Goal: Task Accomplishment & Management: Complete application form

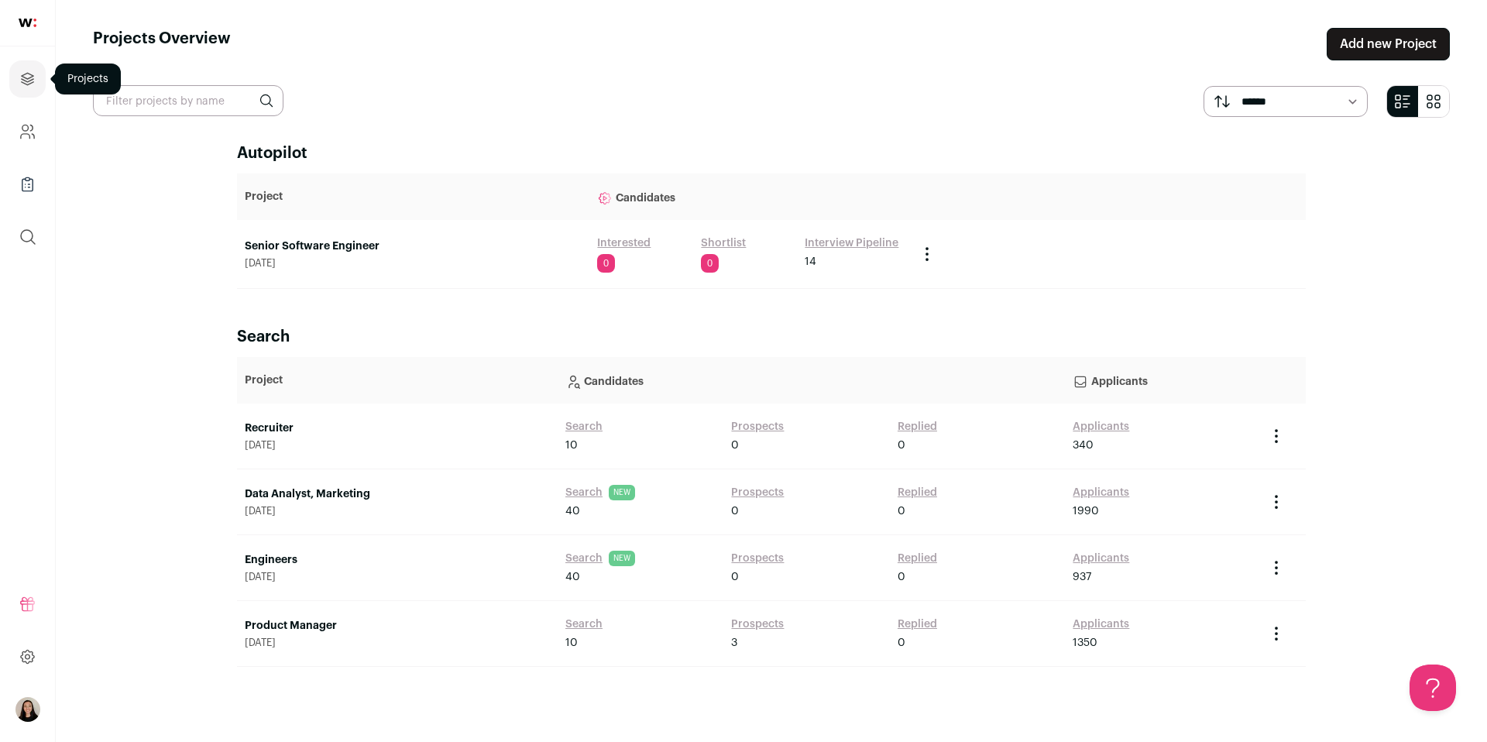
click at [36, 83] on link "Projects" at bounding box center [27, 78] width 36 height 37
click at [1376, 46] on link "Add new Project" at bounding box center [1388, 44] width 123 height 33
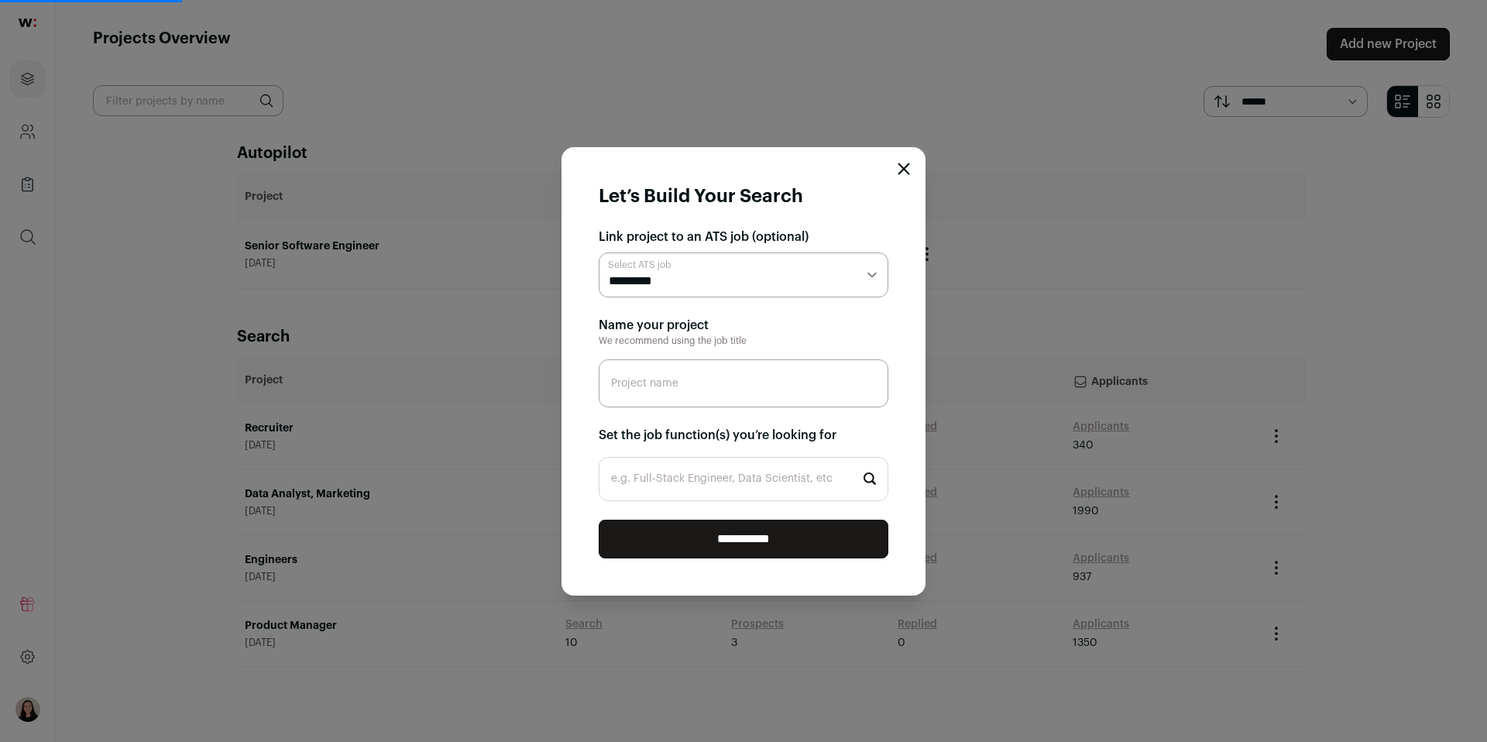
click at [693, 283] on select "**********" at bounding box center [744, 274] width 290 height 45
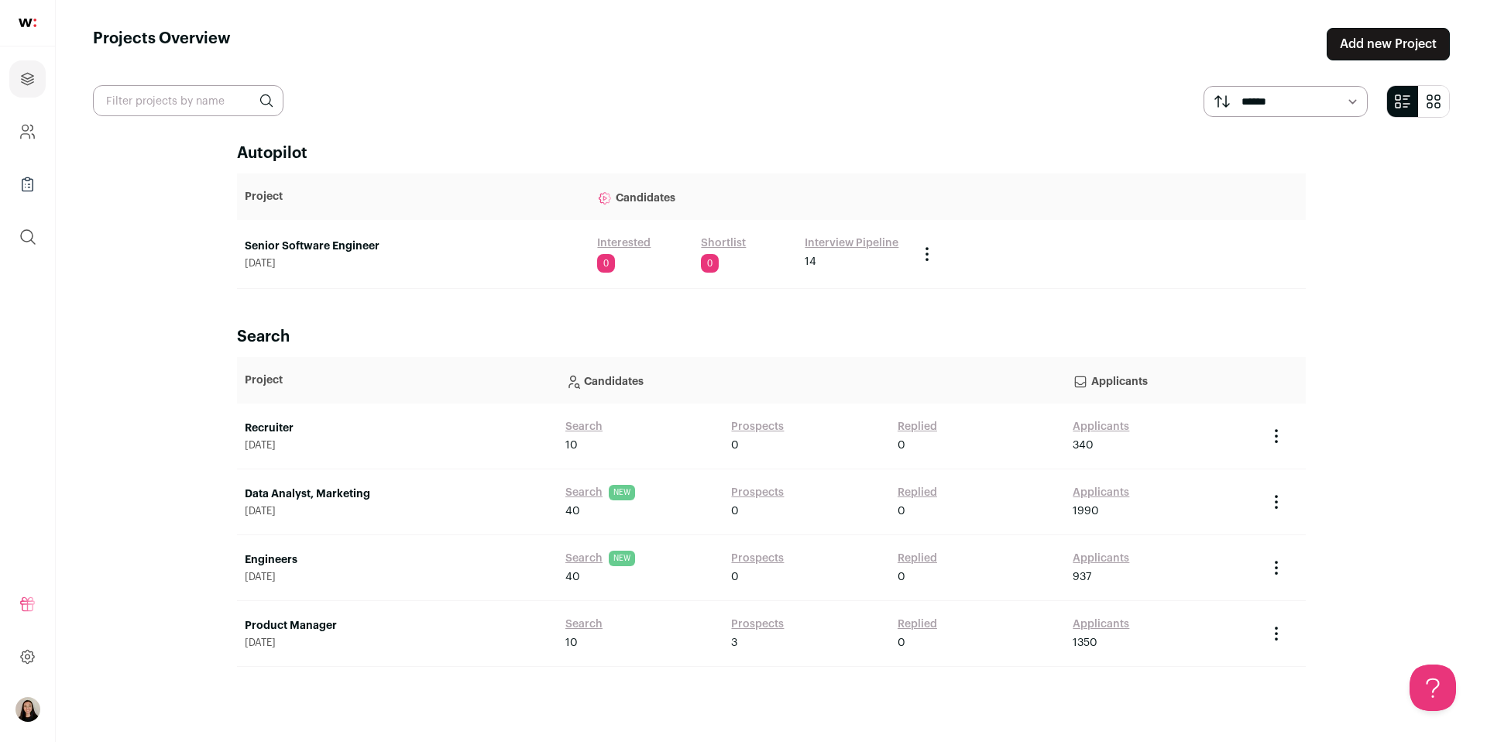
click at [1383, 43] on link "Add new Project" at bounding box center [1388, 44] width 123 height 33
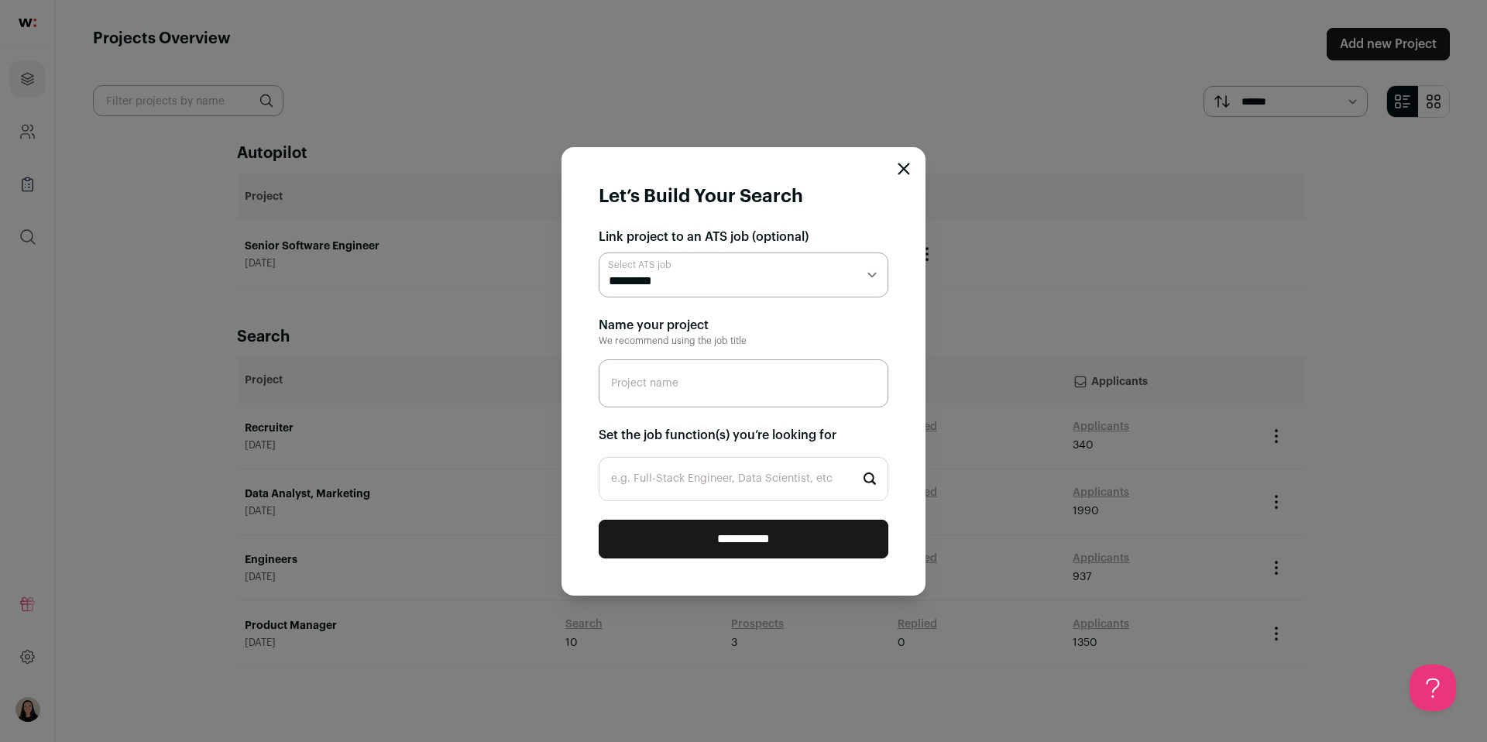
click at [822, 275] on select "**********" at bounding box center [744, 274] width 290 height 45
select select "*****"
click at [599, 252] on select "**********" at bounding box center [744, 274] width 290 height 45
click at [747, 370] on input "Project name" at bounding box center [744, 383] width 290 height 48
type input "Sr CSM"
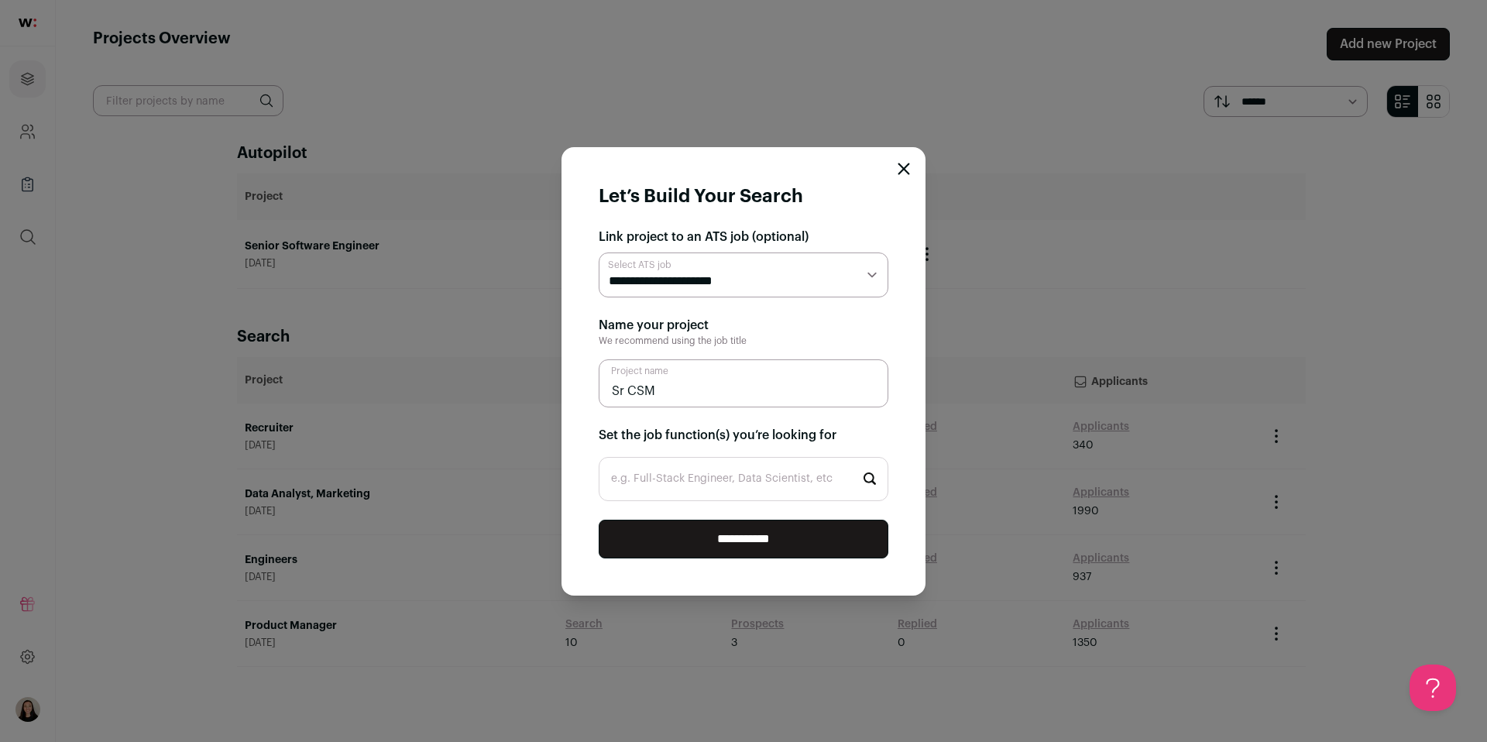
click at [798, 477] on input "e.g. Full-Stack Engineer, Data Scientist, etc" at bounding box center [744, 479] width 290 height 44
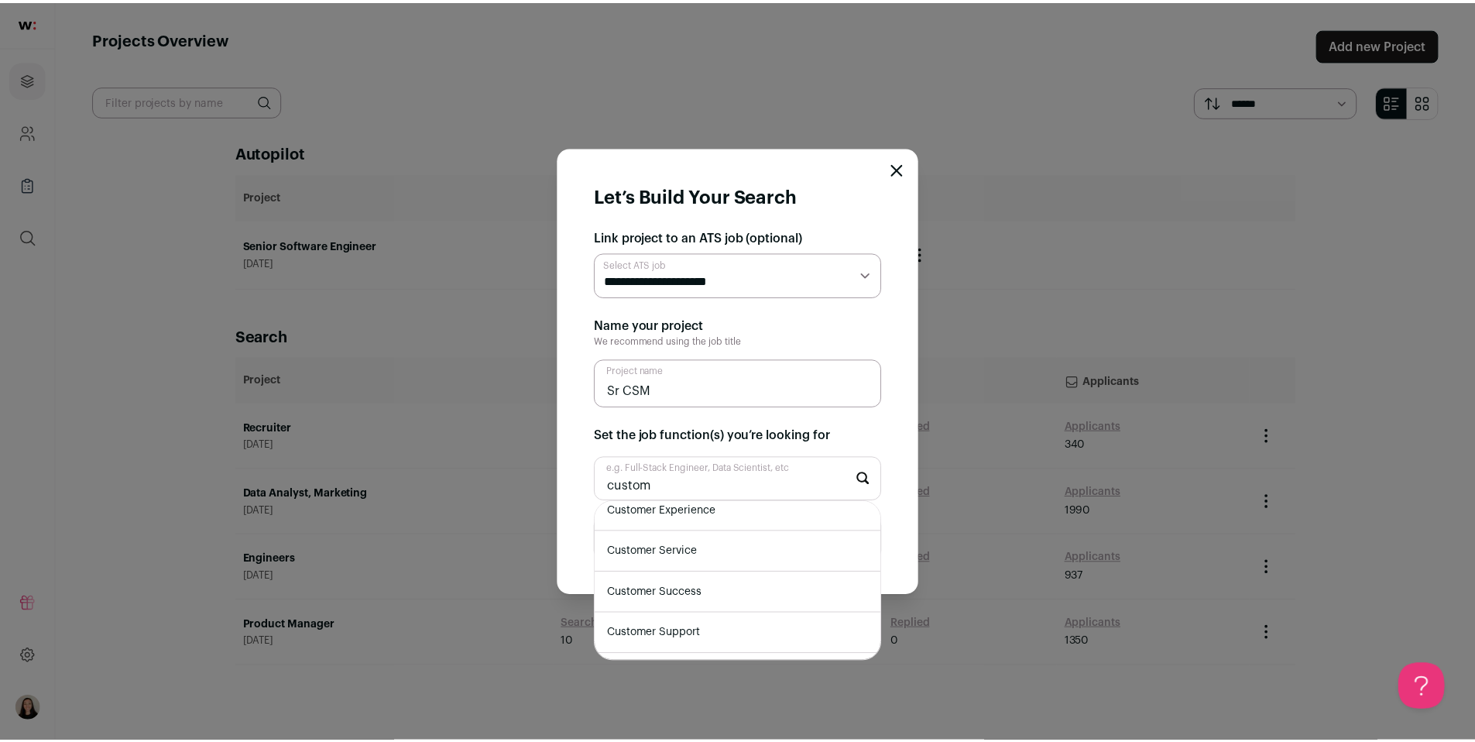
scroll to position [169, 0]
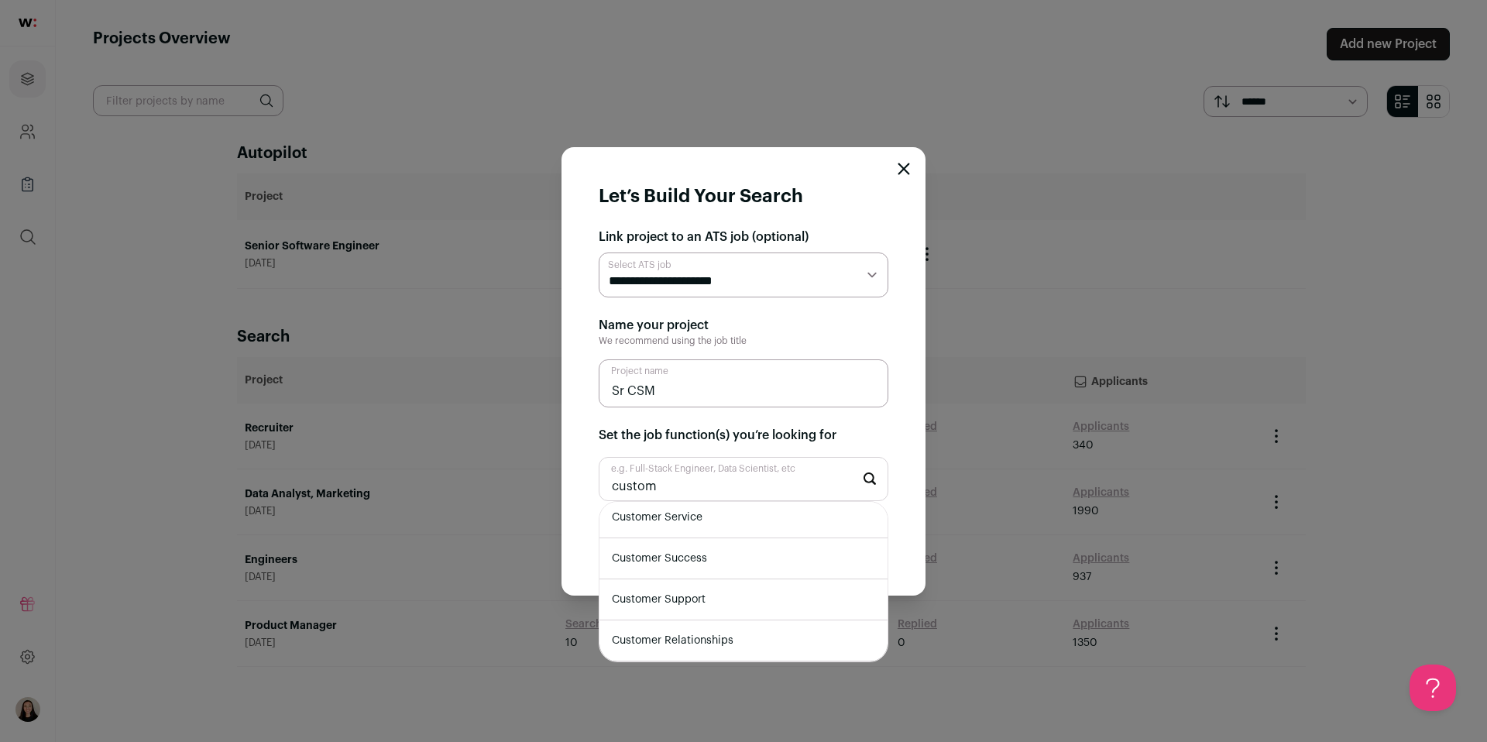
type input "custom"
click at [765, 566] on li "Customer Success" at bounding box center [743, 558] width 288 height 41
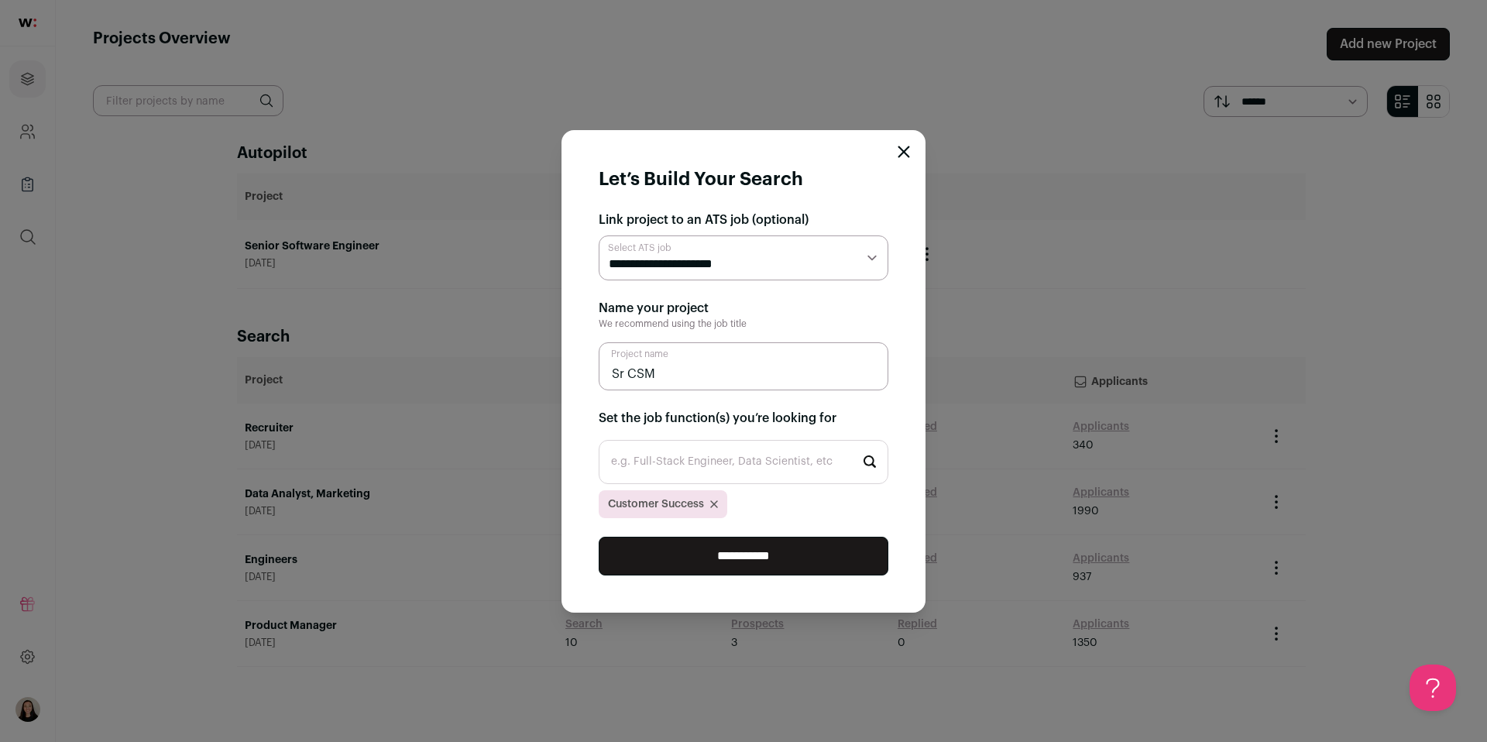
click at [788, 544] on input "**********" at bounding box center [744, 556] width 290 height 39
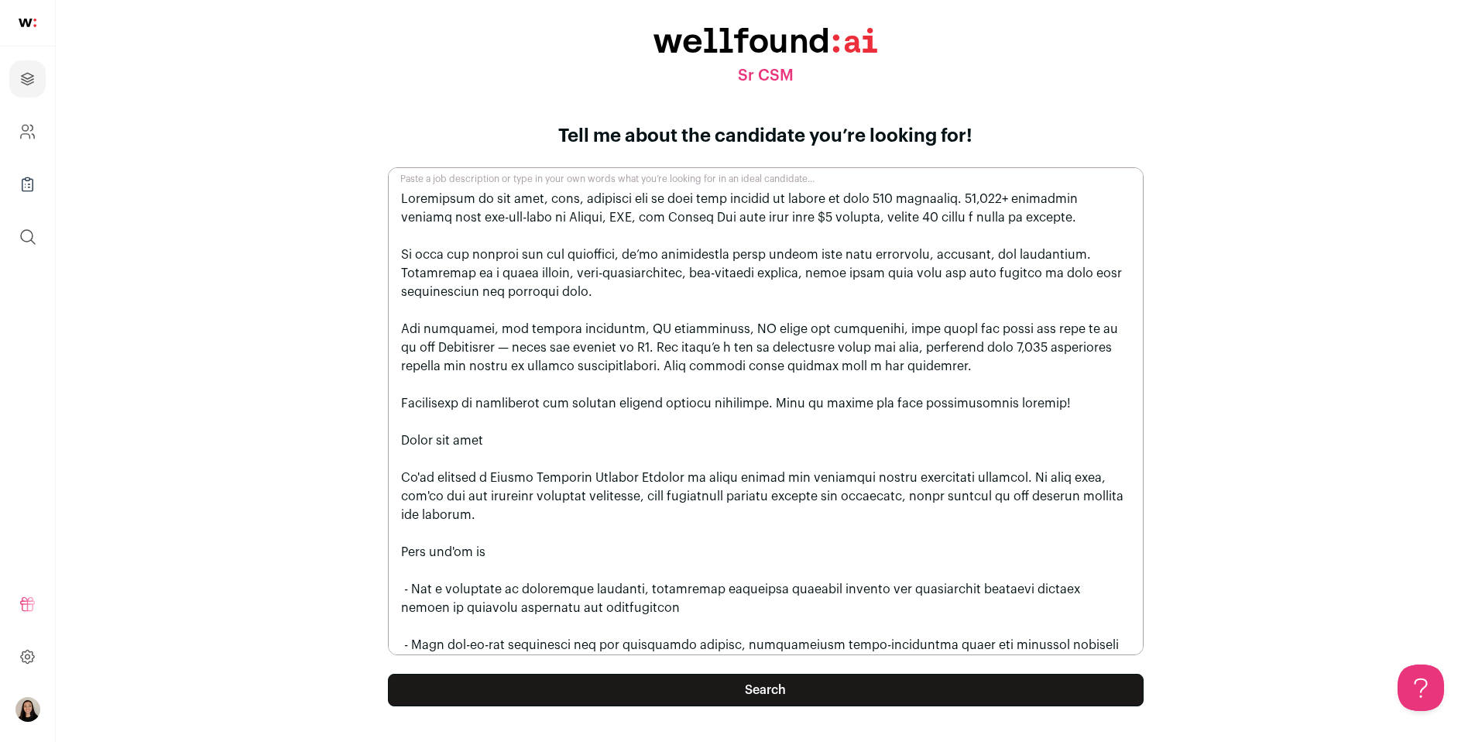
click at [846, 685] on button "Search" at bounding box center [766, 690] width 756 height 33
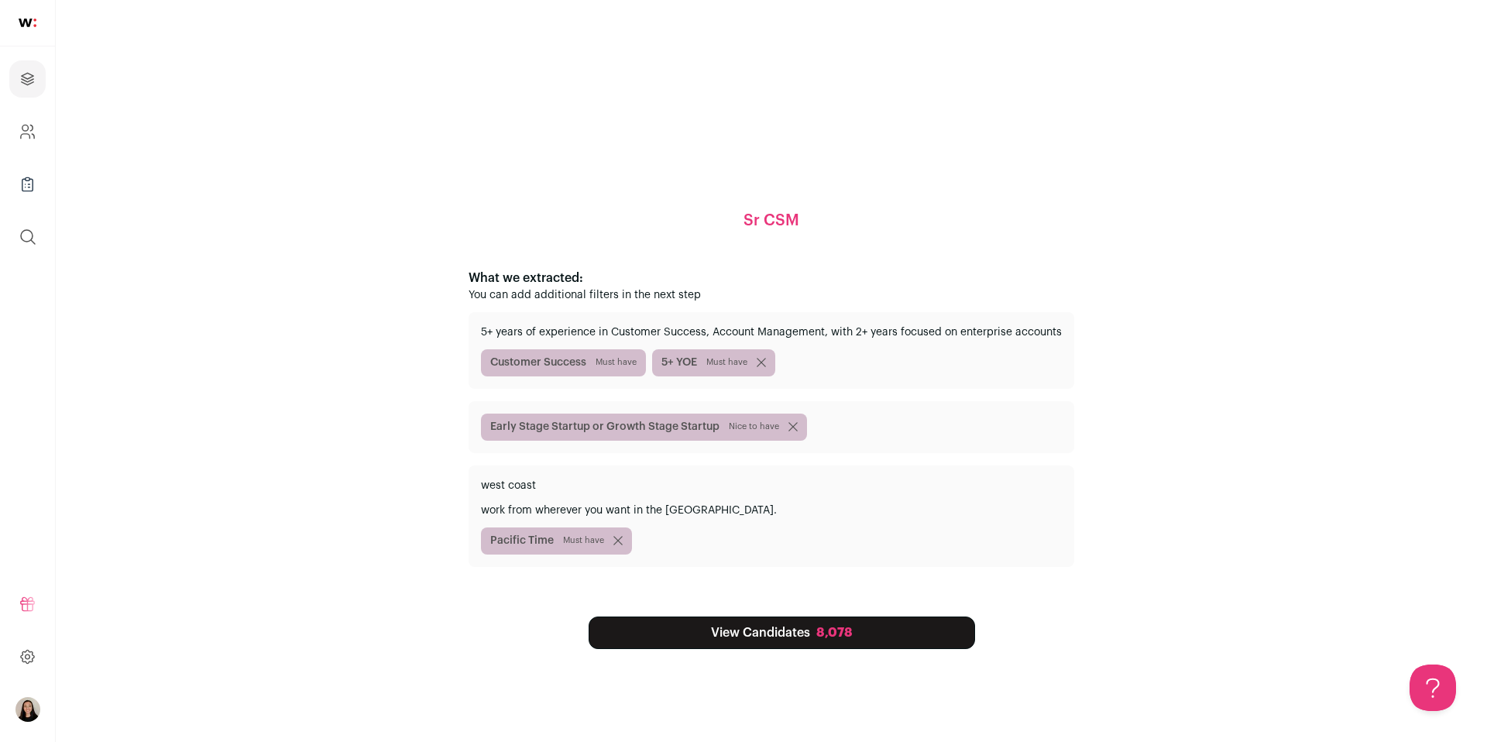
click at [624, 547] on span "Pacific Time Must have" at bounding box center [556, 540] width 151 height 27
click at [623, 548] on span "Pacific Time Must have" at bounding box center [556, 540] width 151 height 27
click at [612, 537] on form at bounding box center [613, 540] width 19 height 9
click at [622, 541] on icon "submit" at bounding box center [617, 540] width 9 height 9
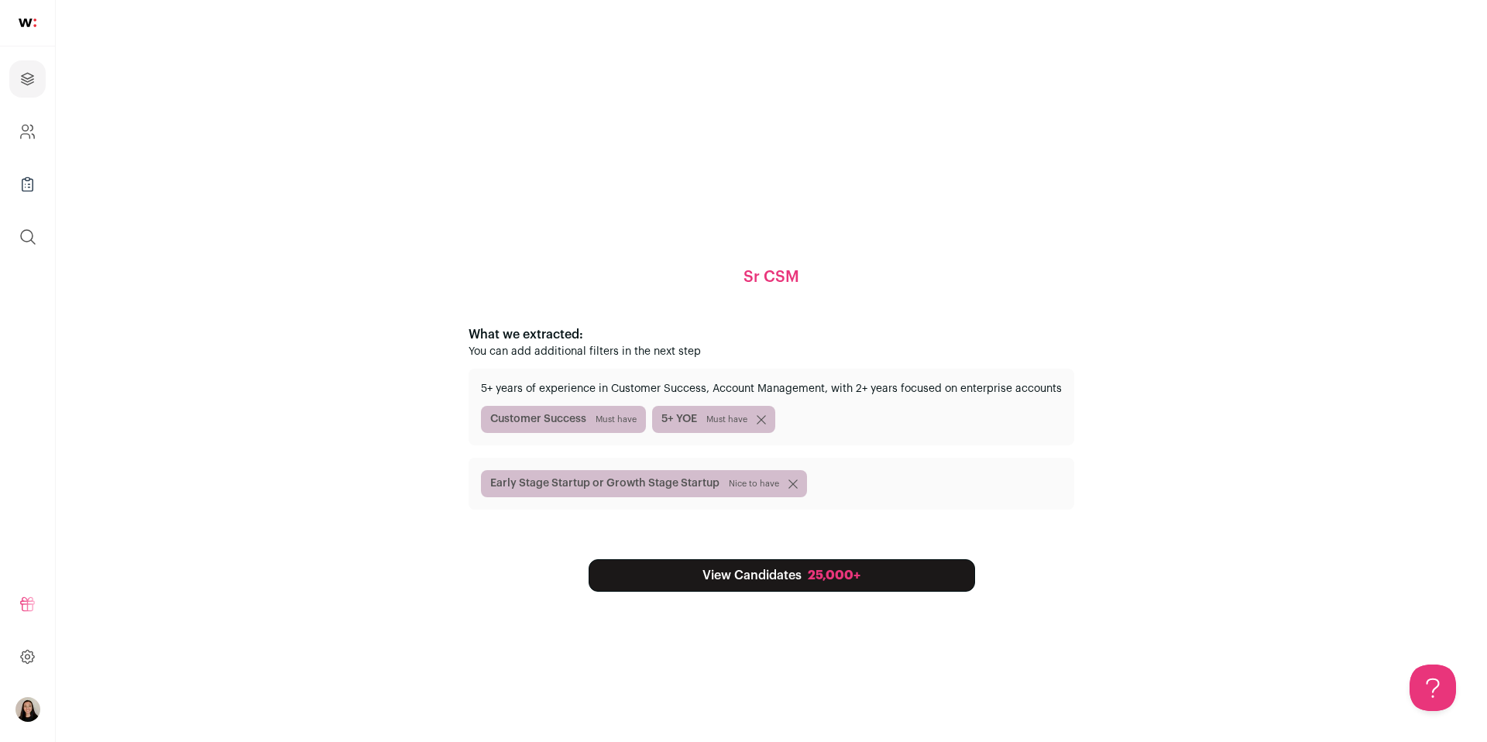
click at [743, 421] on span "Must have" at bounding box center [726, 420] width 41 height 12
click at [777, 582] on link "View Candidates 25,000+" at bounding box center [782, 575] width 386 height 33
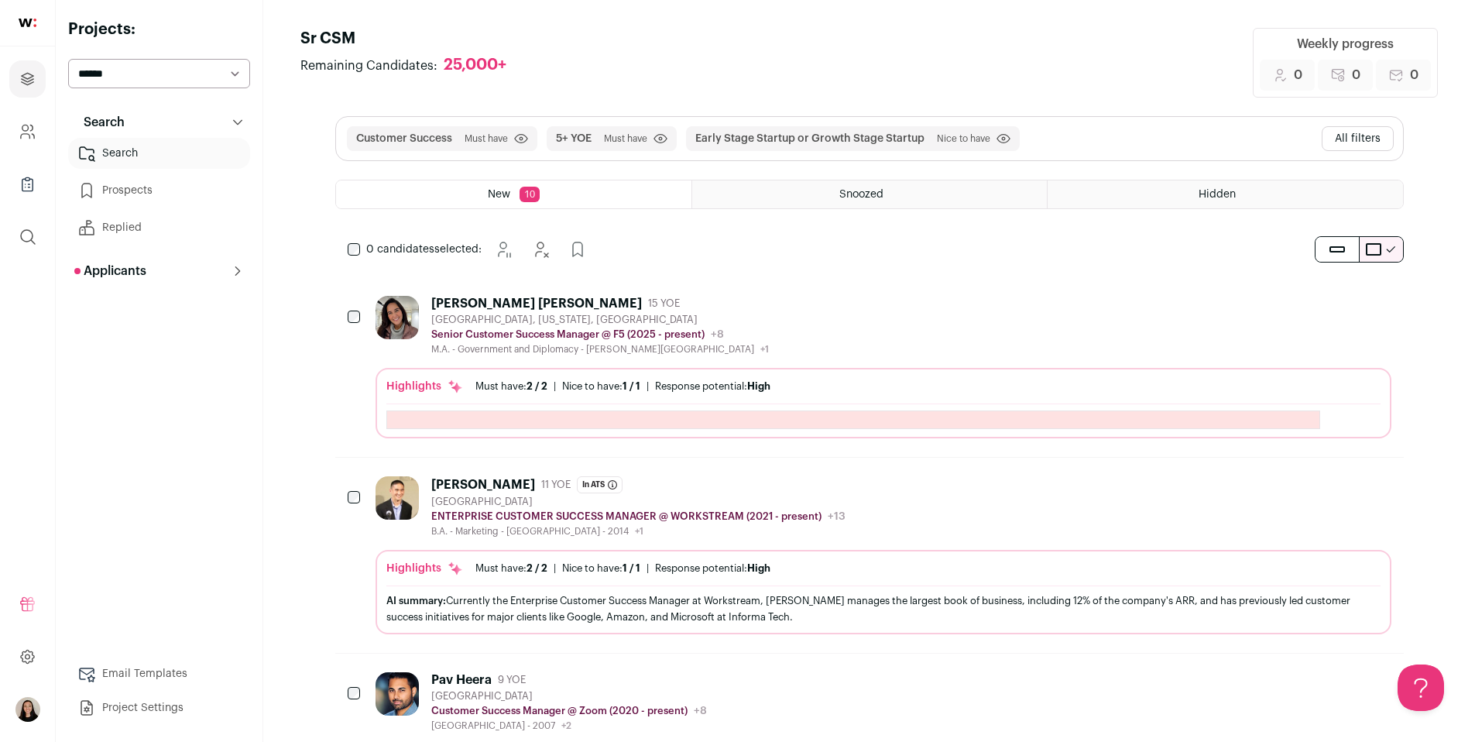
click at [602, 145] on span "5+ YOE Must have Click to disable/enable filter" at bounding box center [612, 138] width 130 height 25
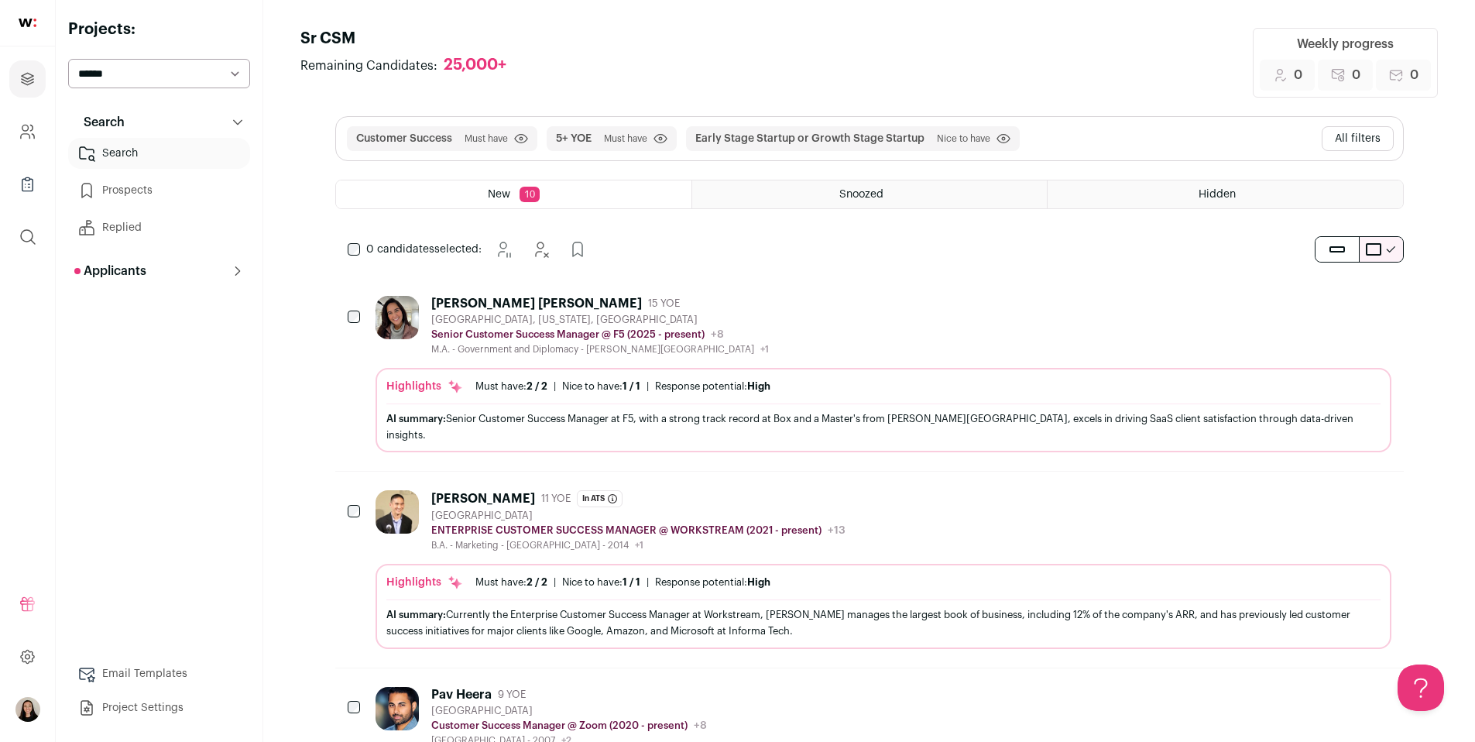
click at [622, 135] on span "Must have" at bounding box center [625, 138] width 43 height 12
click at [134, 274] on p "Applicants" at bounding box center [110, 271] width 72 height 19
click at [132, 297] on link "Applicants 630" at bounding box center [159, 302] width 182 height 31
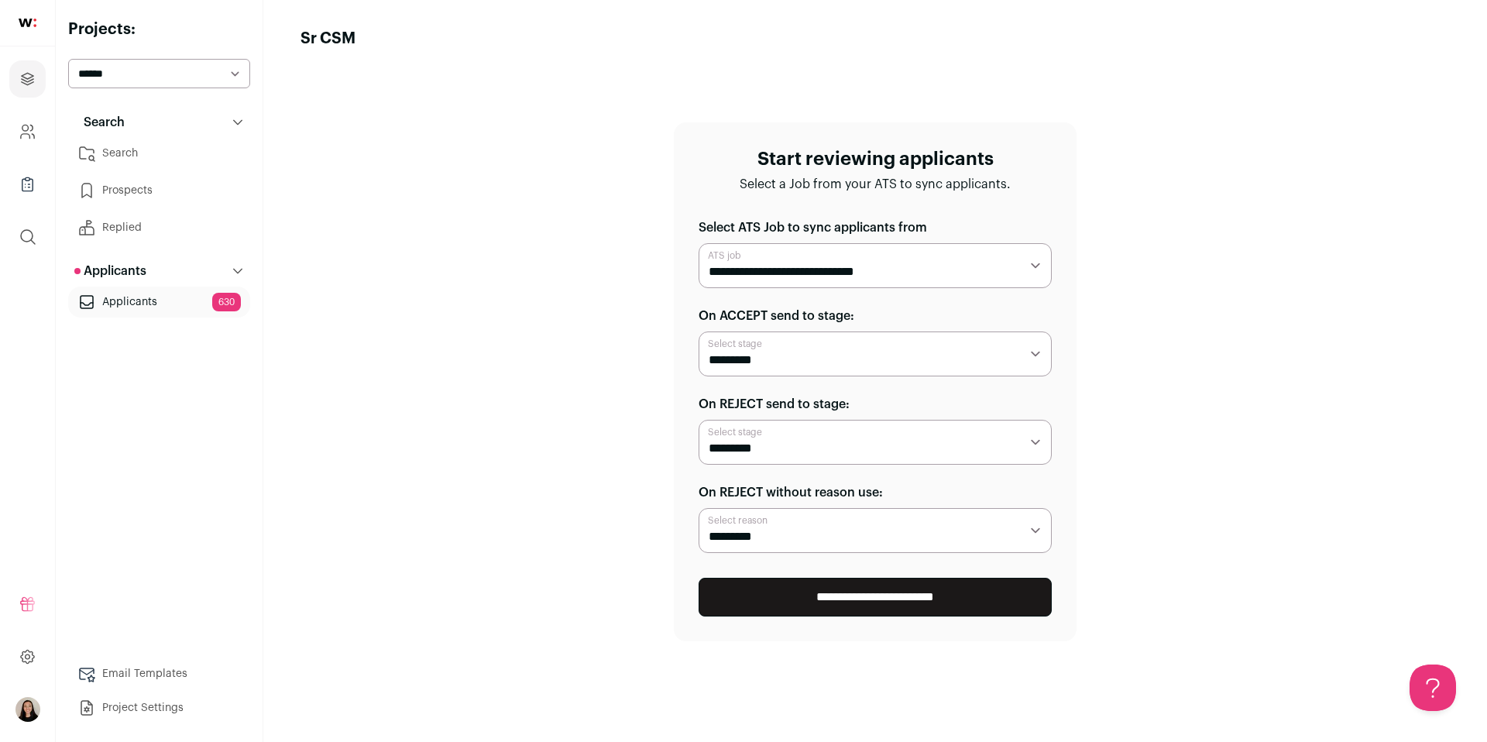
click at [825, 358] on select "**********" at bounding box center [875, 353] width 353 height 45
select select "*****"
click at [699, 331] on select "**********" at bounding box center [875, 353] width 353 height 45
click at [802, 447] on select "**********" at bounding box center [875, 442] width 353 height 45
select select "*****"
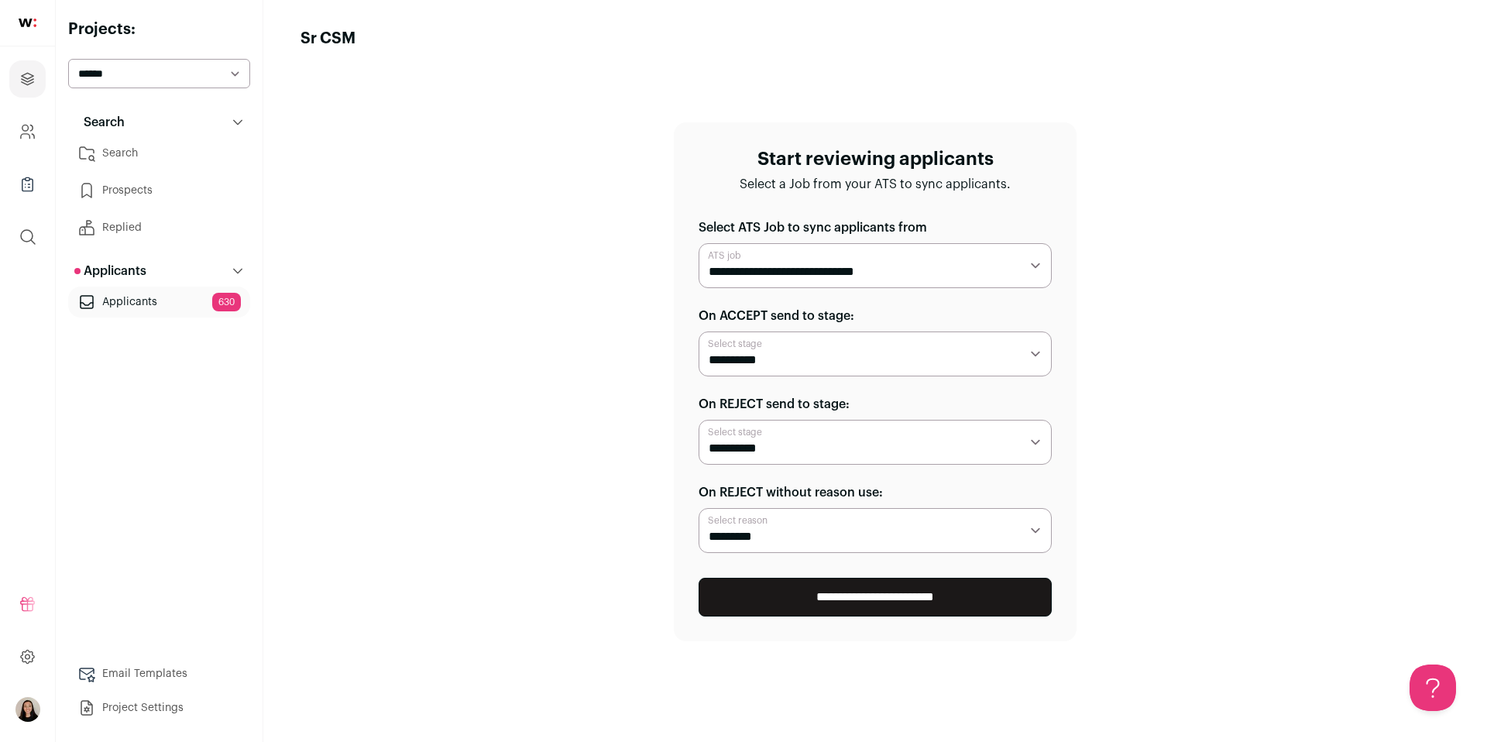
click at [699, 420] on select "**********" at bounding box center [875, 442] width 353 height 45
click at [822, 530] on select "**********" at bounding box center [875, 530] width 353 height 45
select select "**********"
click at [699, 508] on select "**********" at bounding box center [875, 530] width 353 height 45
click at [924, 607] on input "**********" at bounding box center [875, 597] width 353 height 39
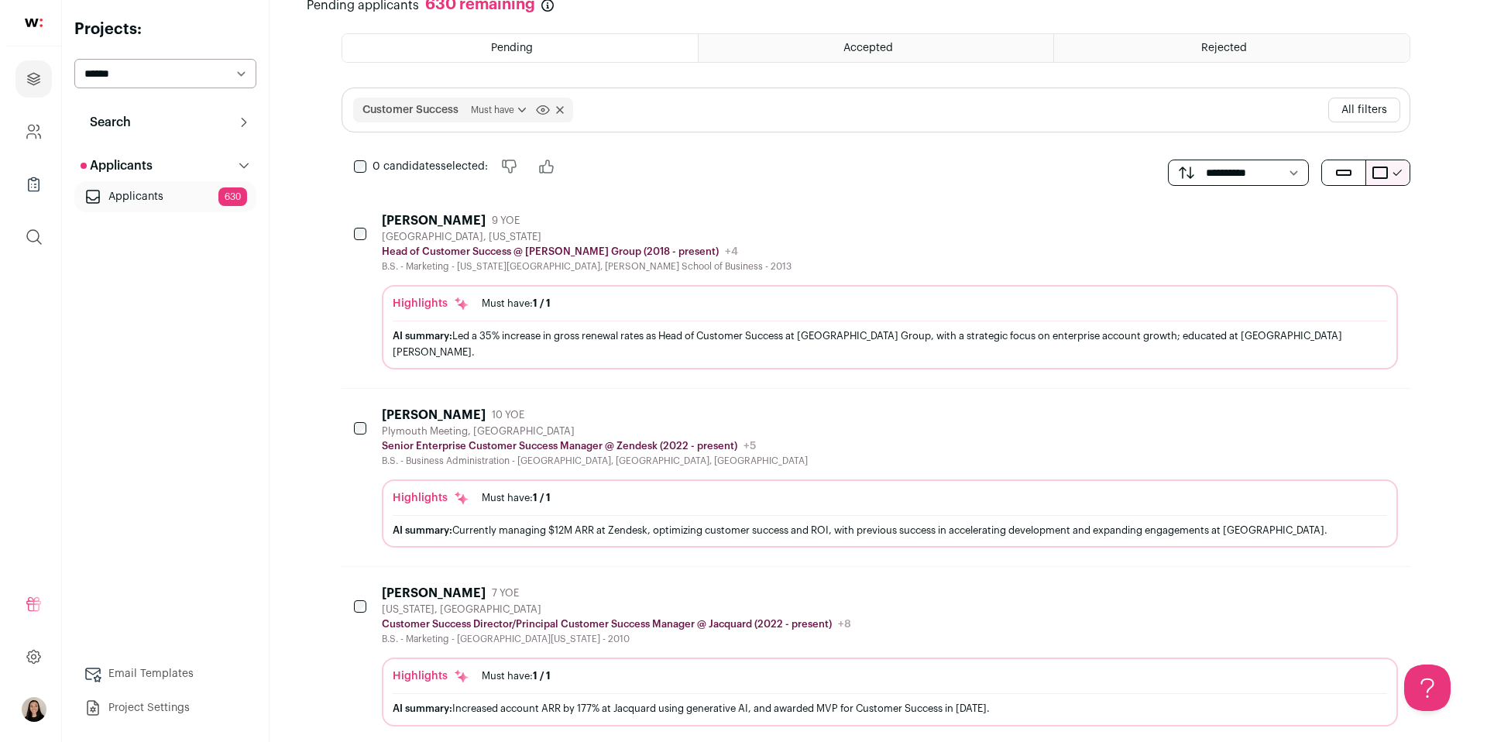
scroll to position [154, 0]
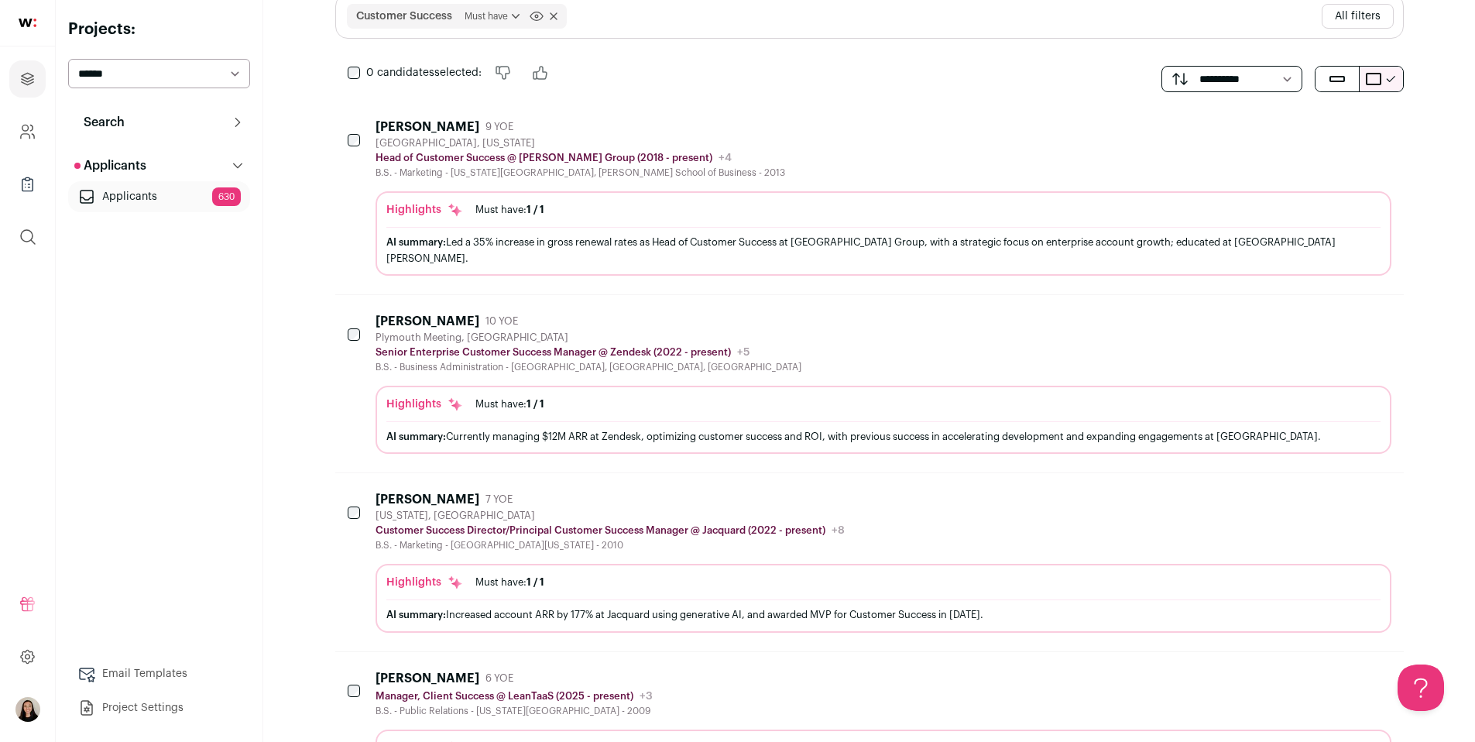
click at [699, 428] on div "AI summary: Currently managing $12M ARR at Zendesk, optimizing customer success…" at bounding box center [883, 436] width 994 height 16
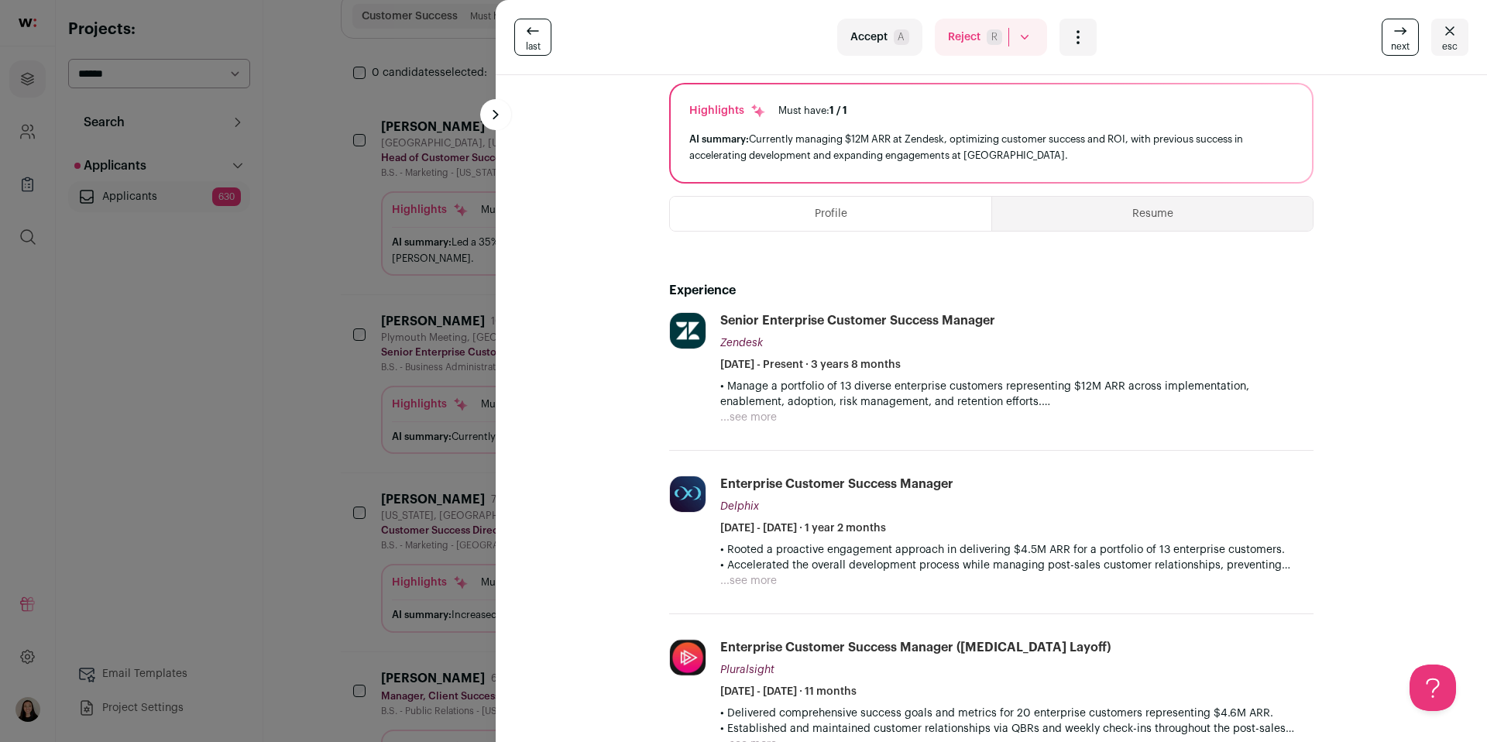
scroll to position [0, 0]
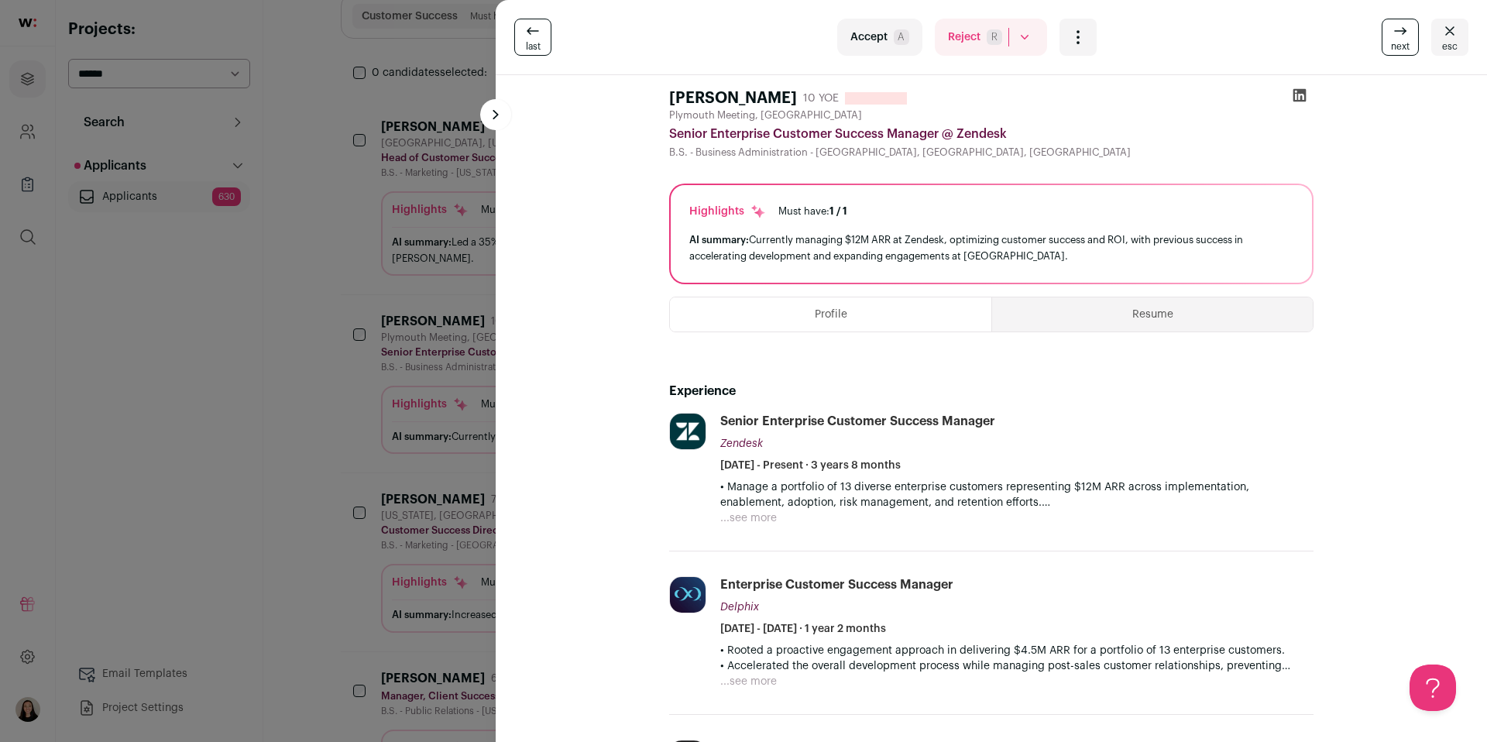
click at [1096, 318] on button "Resume" at bounding box center [1152, 314] width 321 height 34
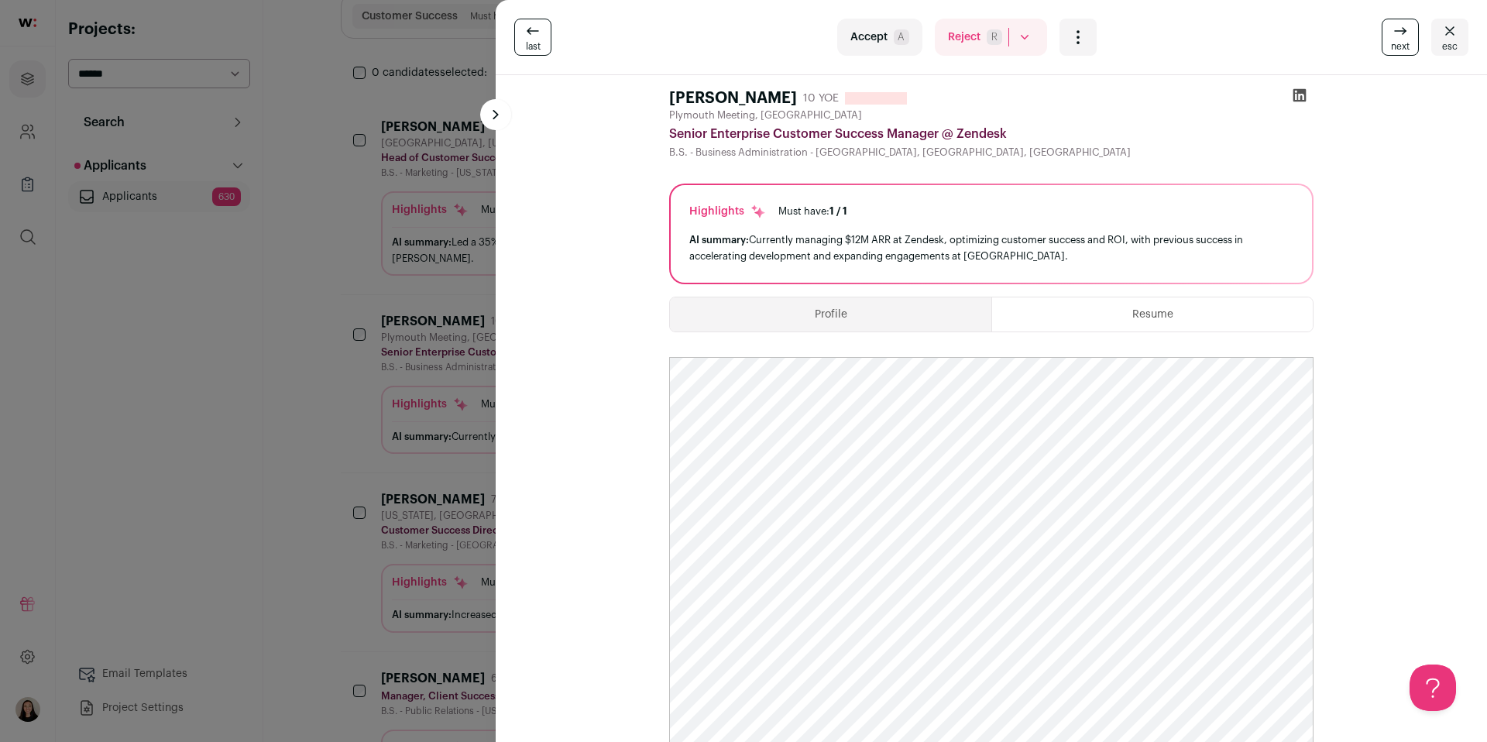
click at [312, 395] on div "last Accept A Reject R Rejected by candidate Not Interested after Outreach 0 Ac…" at bounding box center [743, 371] width 1487 height 742
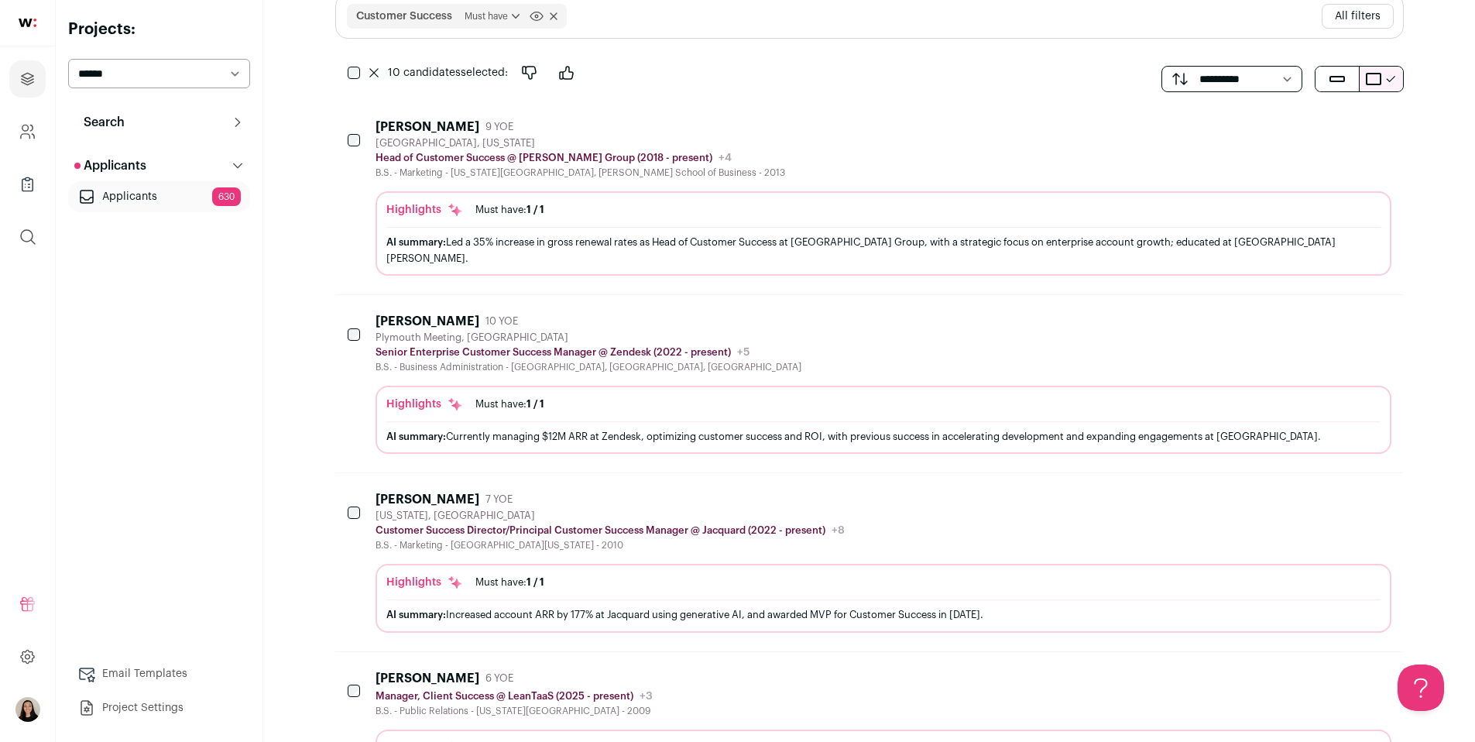
click at [881, 228] on div "AI summary: Led a 35% increase in gross renewal rates as Head of Customer Succe…" at bounding box center [883, 250] width 994 height 46
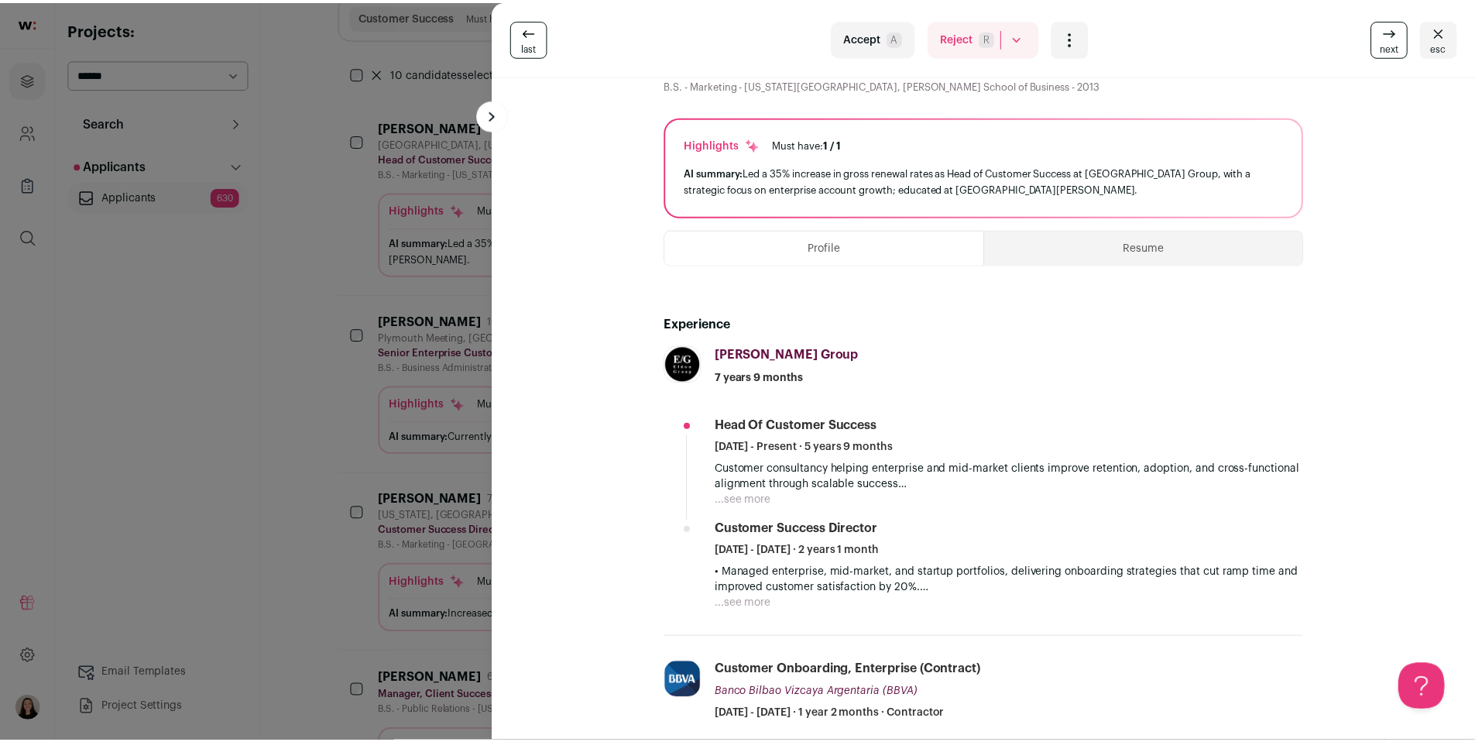
scroll to position [68, 0]
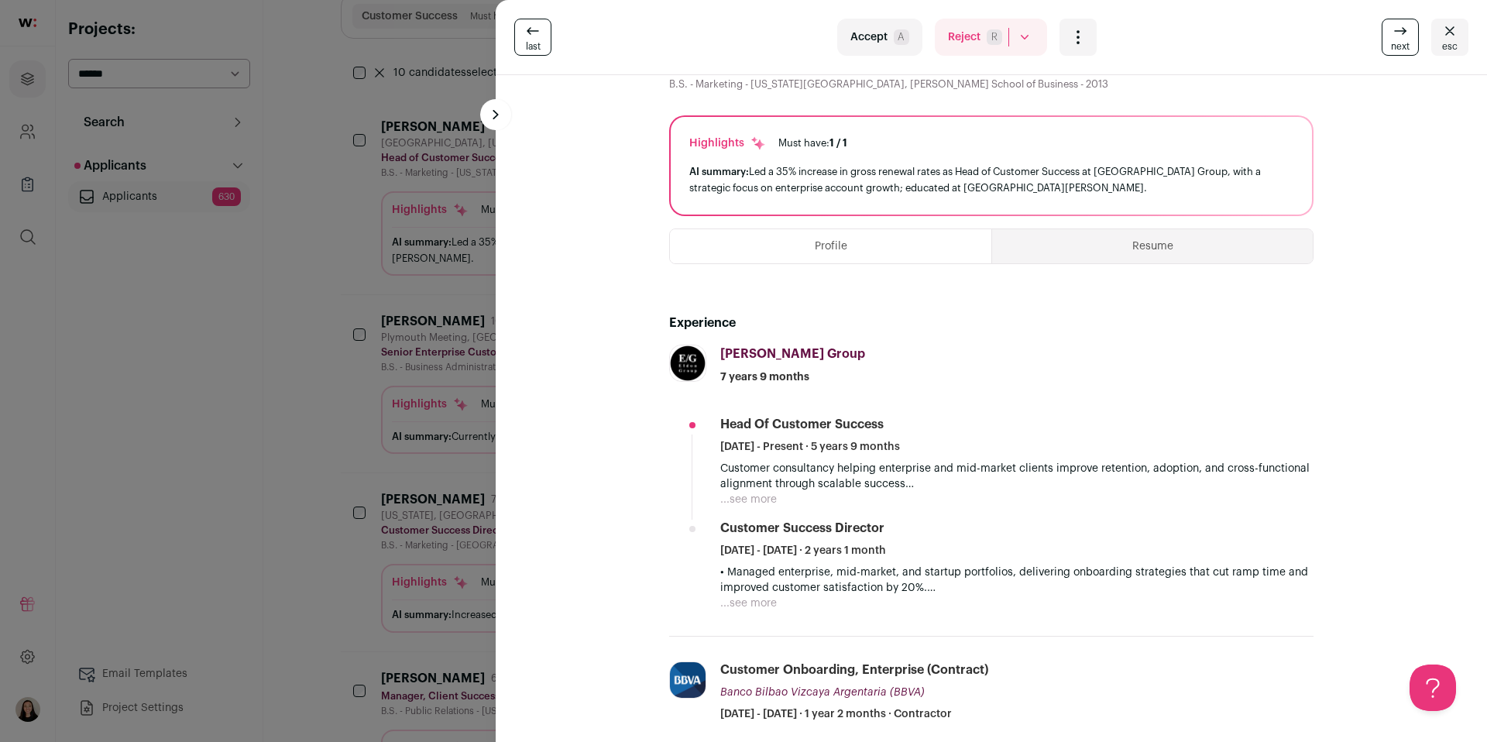
drag, startPoint x: 321, startPoint y: 428, endPoint x: 421, endPoint y: 408, distance: 101.9
click at [321, 427] on div "last Accept A Reject R Rejected by candidate Not Interested after Outreach 0 Ac…" at bounding box center [743, 371] width 1487 height 742
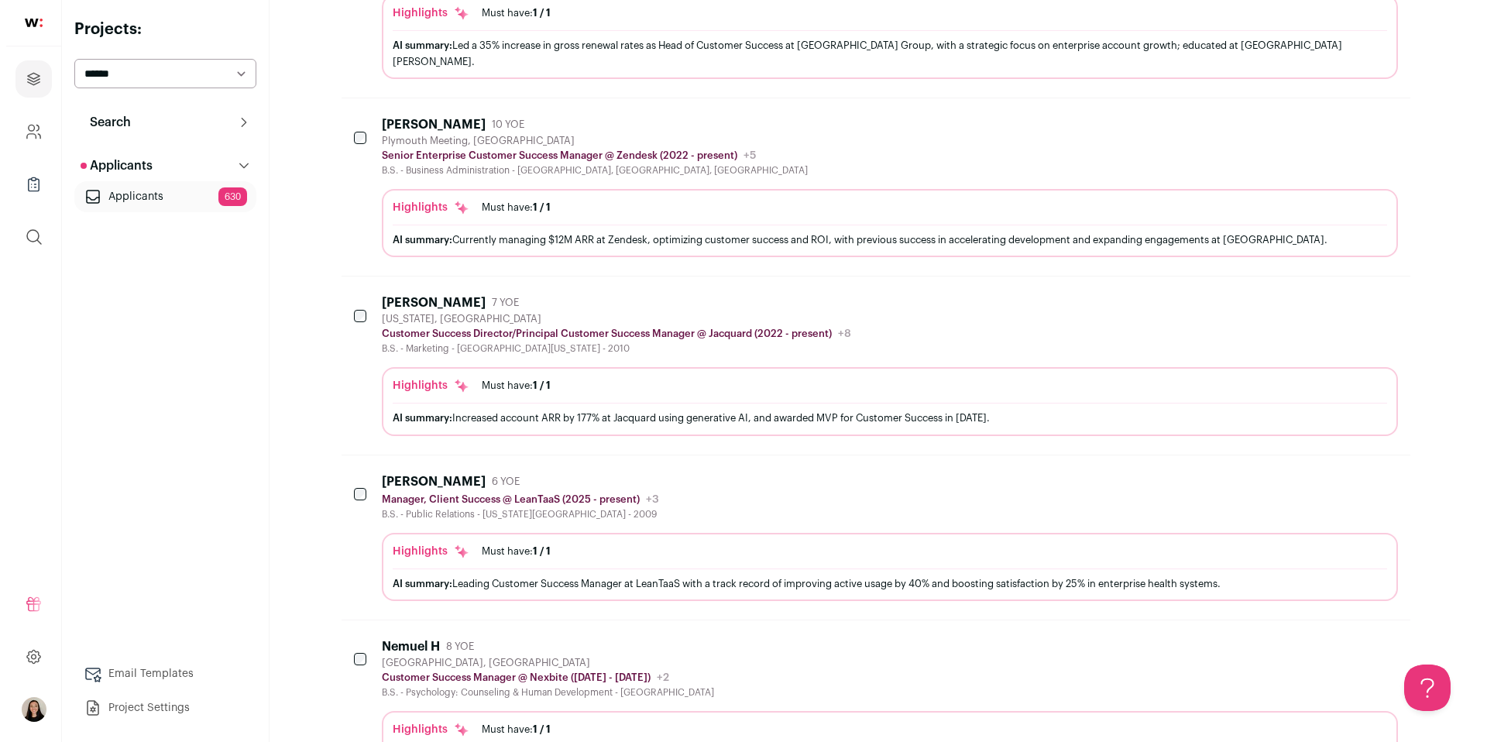
scroll to position [486, 0]
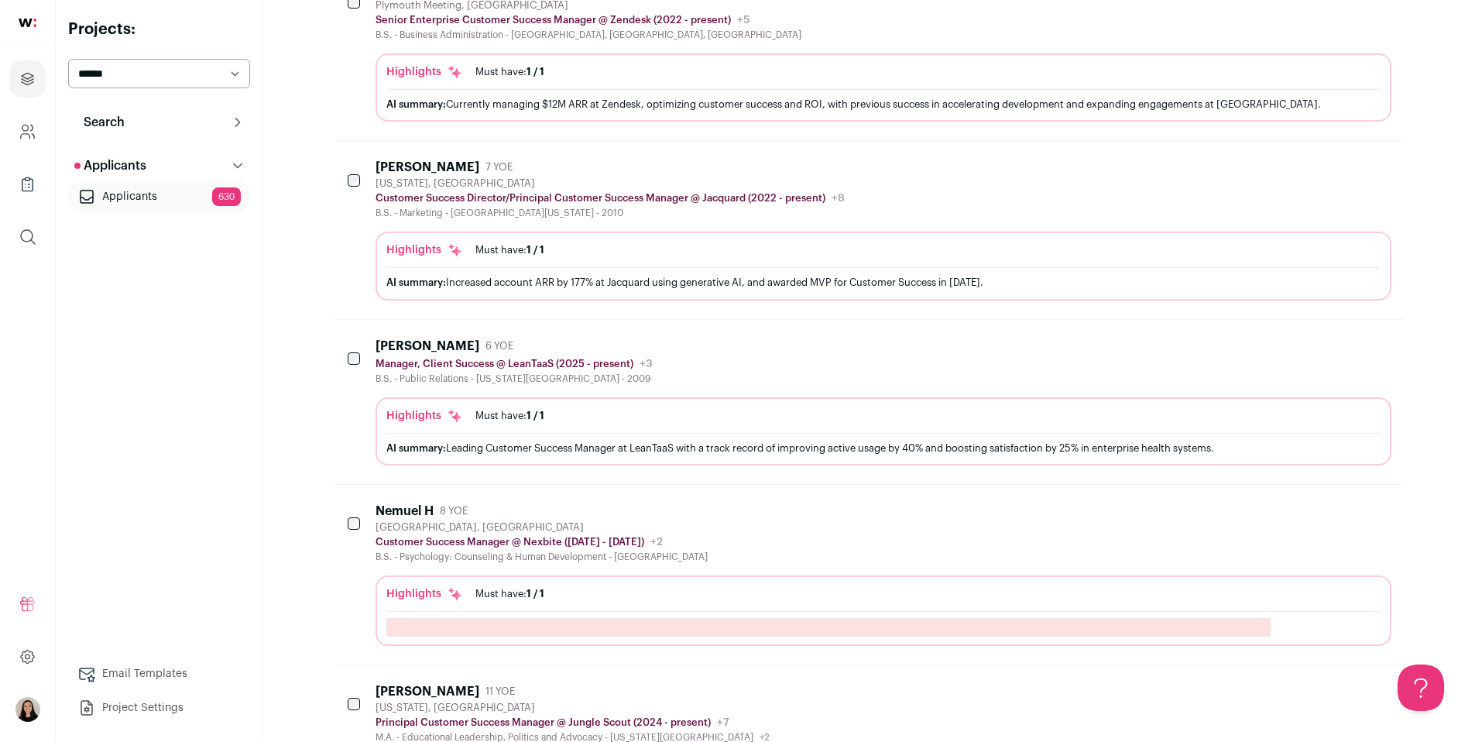
click at [935, 274] on div "AI summary: Increased account ARR by 177% at Jacquard using generative AI, and …" at bounding box center [883, 282] width 994 height 16
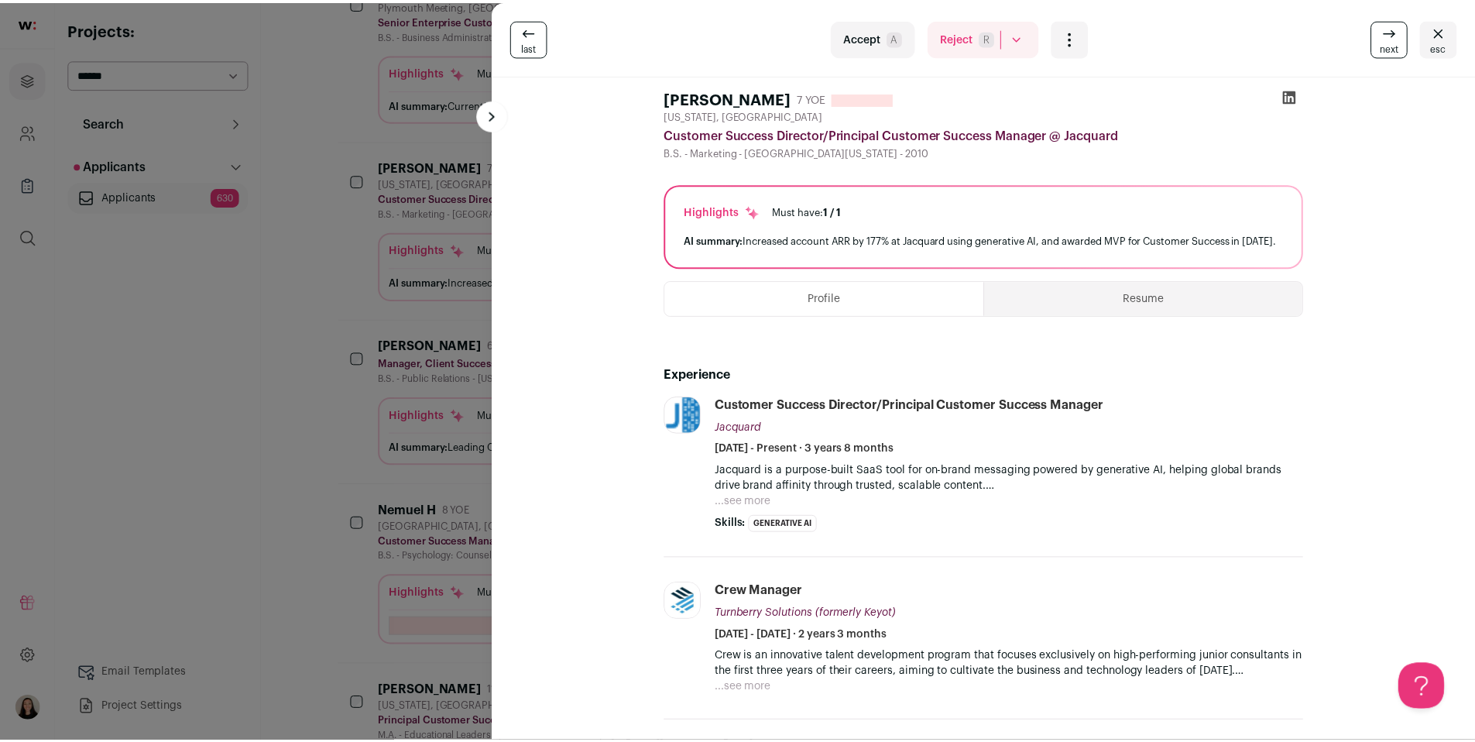
scroll to position [379, 0]
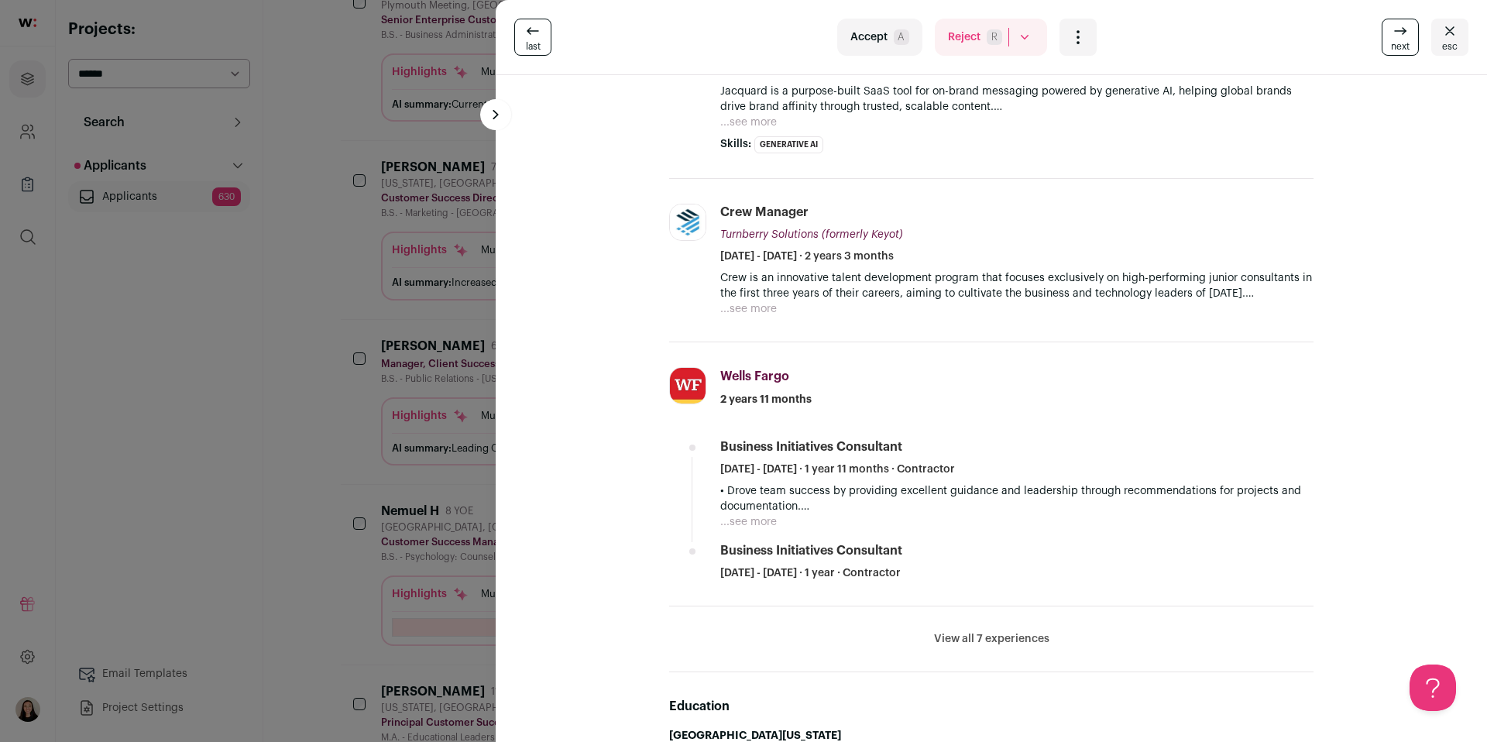
click at [314, 384] on div "last Accept A Reject R Rejected by candidate Not Interested after Outreach 0 Ac…" at bounding box center [743, 371] width 1487 height 742
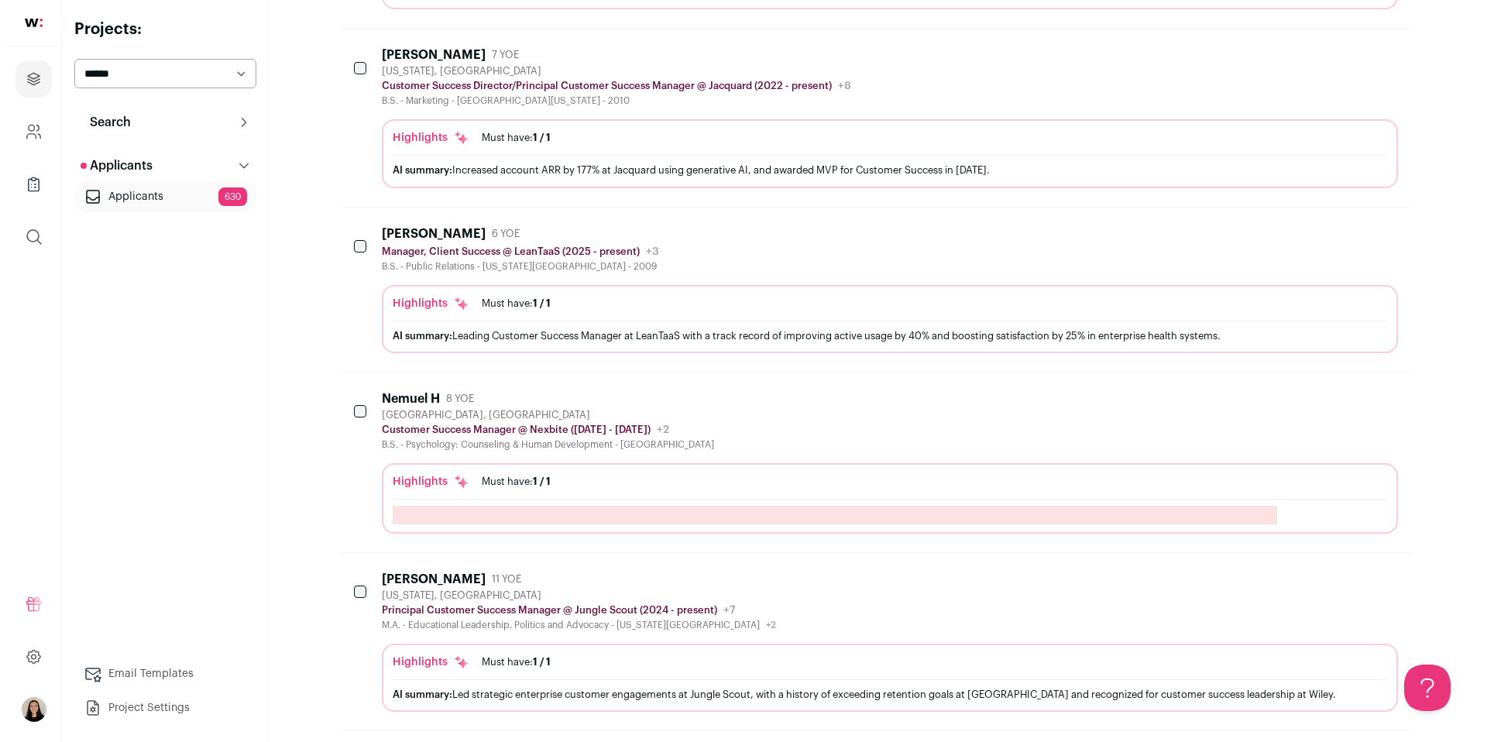
scroll to position [690, 0]
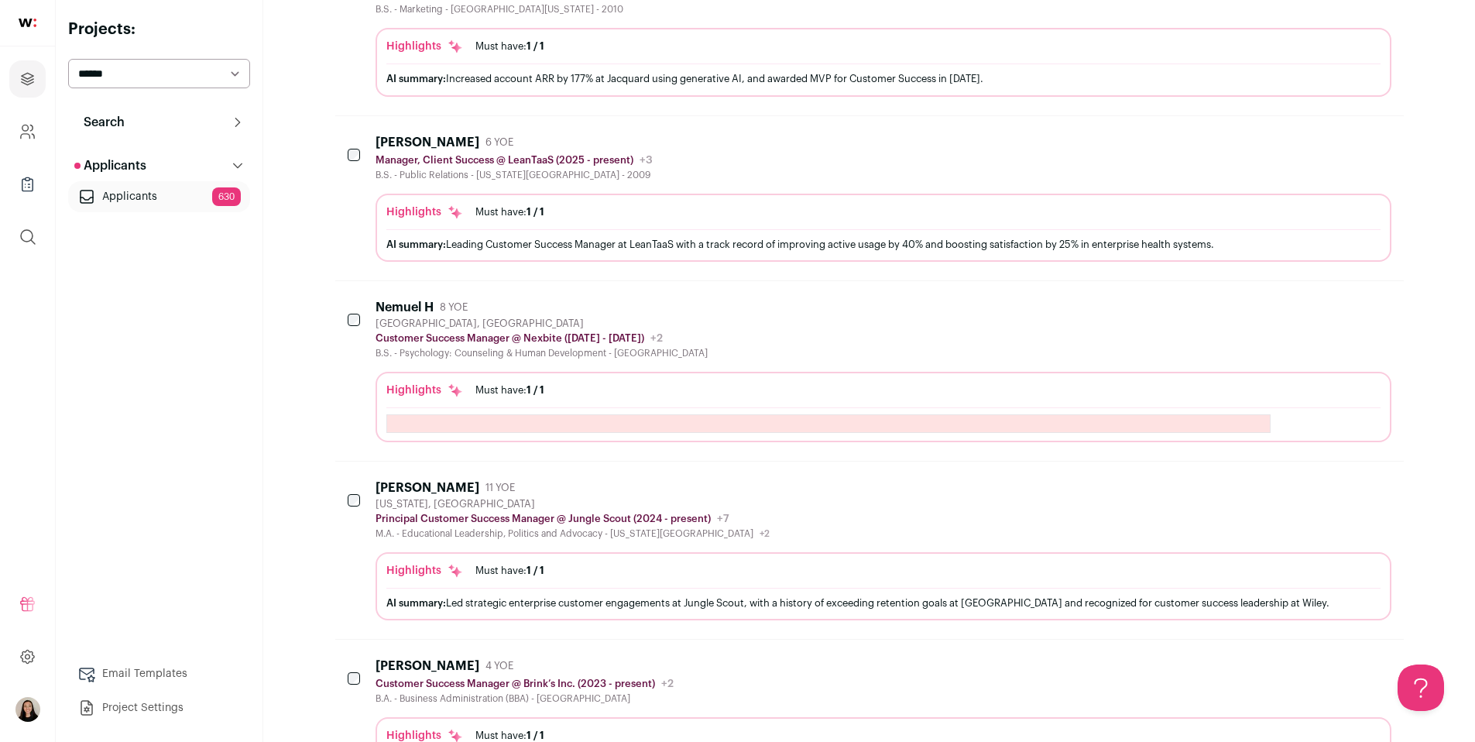
click at [608, 414] on div at bounding box center [828, 423] width 885 height 19
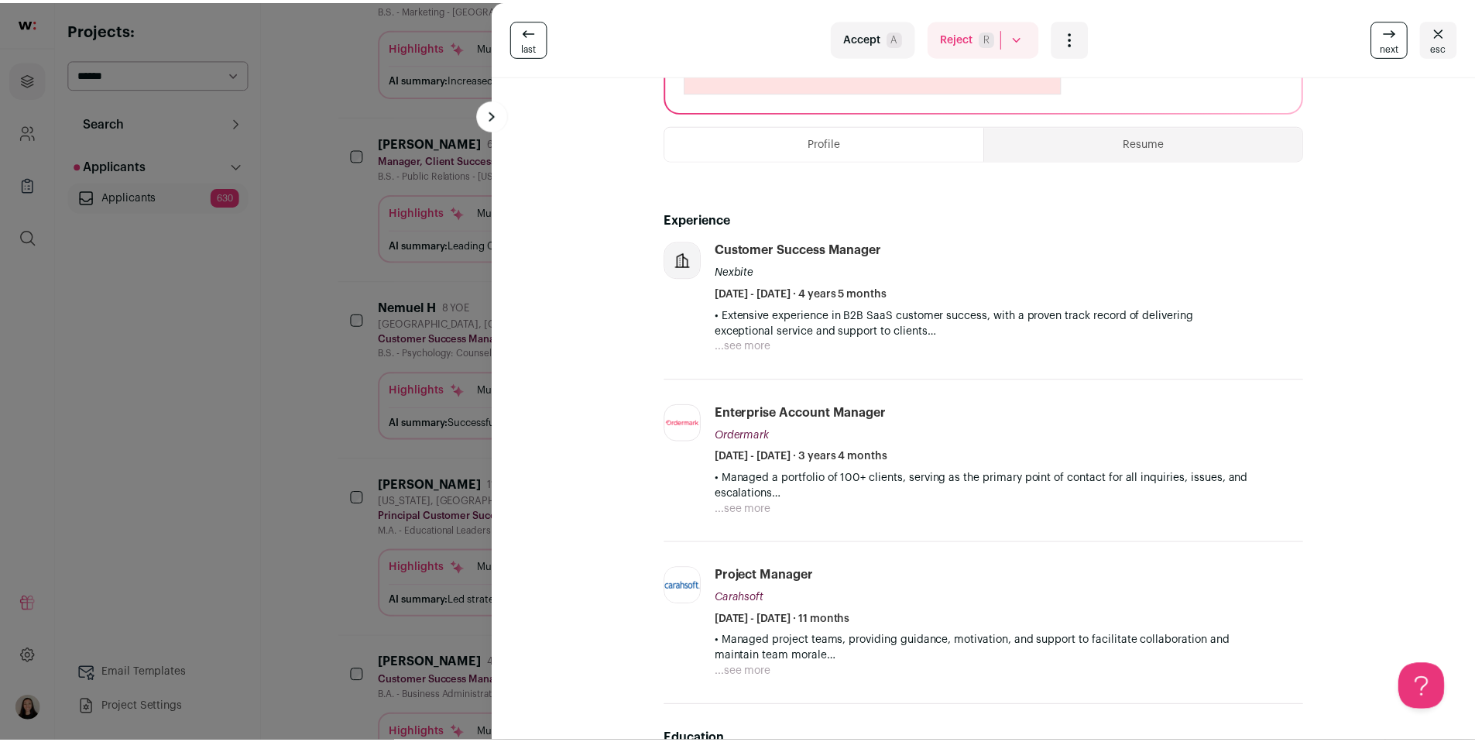
scroll to position [323, 0]
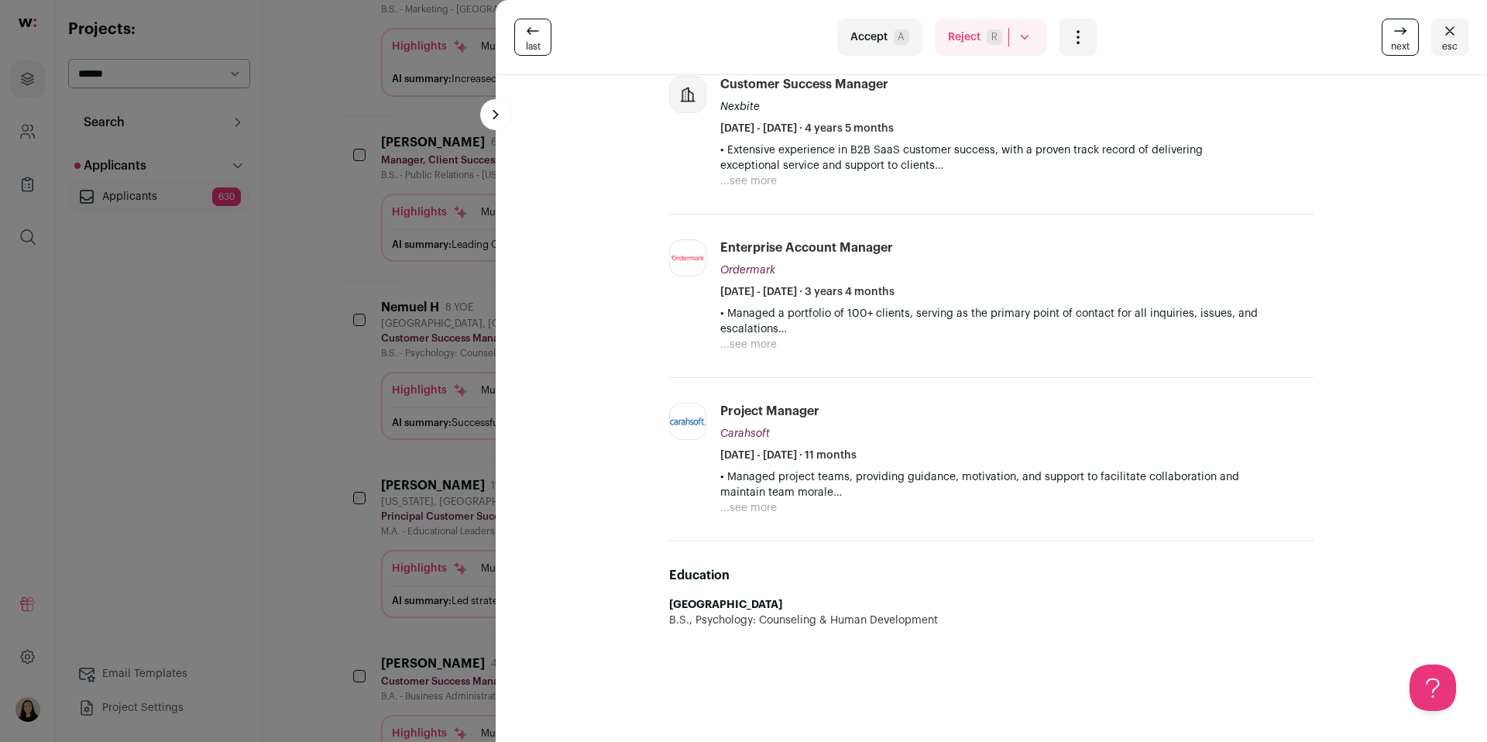
click at [315, 383] on div "last Accept A Reject R Rejected by candidate Not Interested after Outreach 0 Ac…" at bounding box center [743, 371] width 1487 height 742
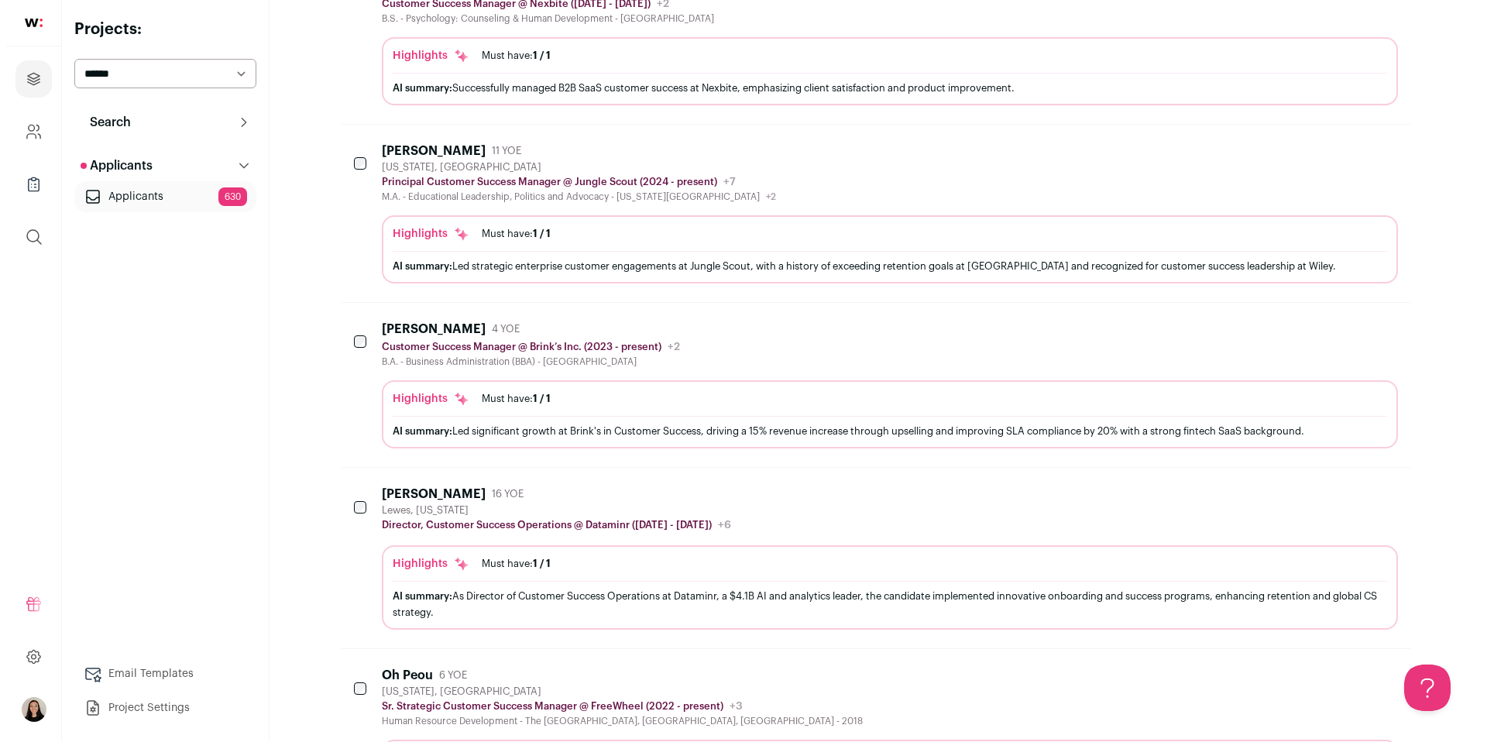
scroll to position [1041, 0]
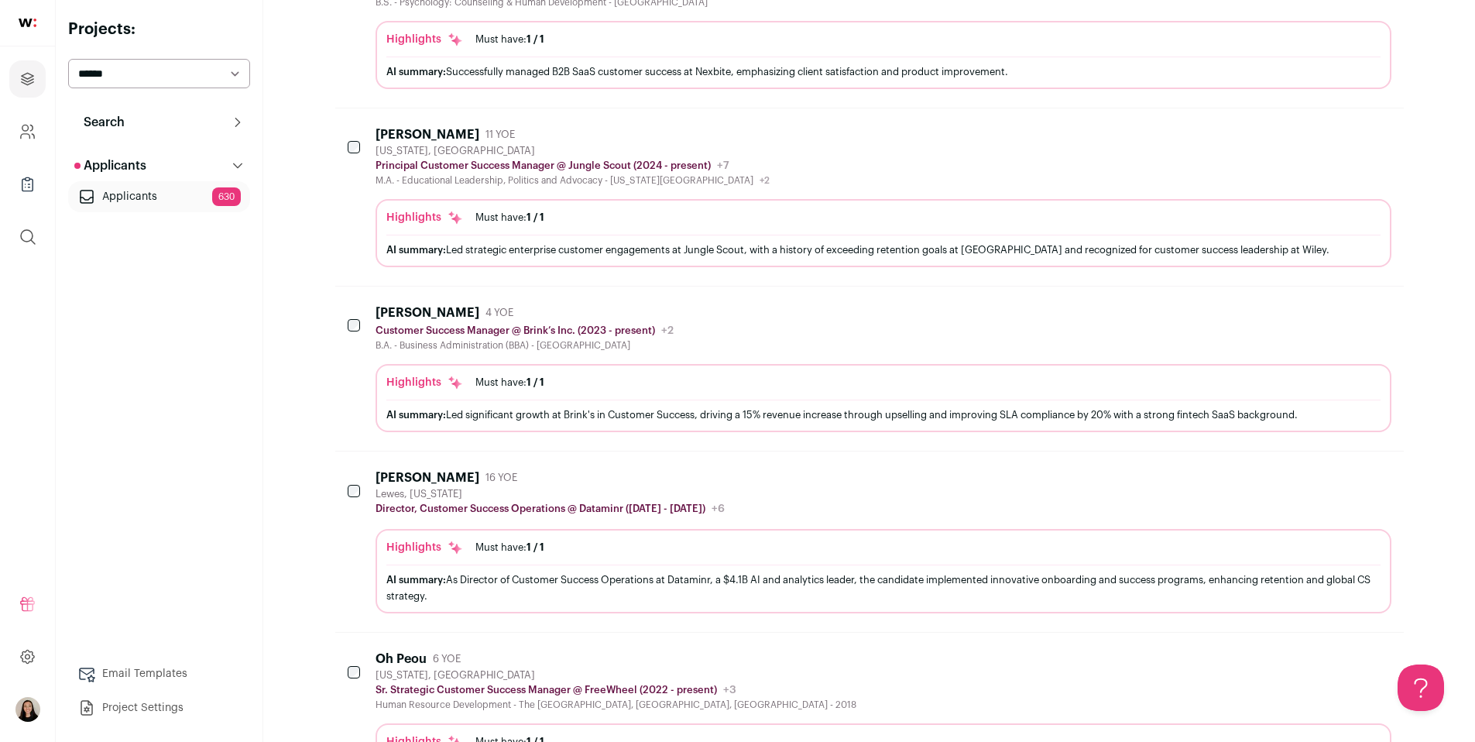
click at [618, 572] on div "AI summary: As Director of Customer Success Operations at Dataminr, a $4.1B AI …" at bounding box center [883, 588] width 994 height 33
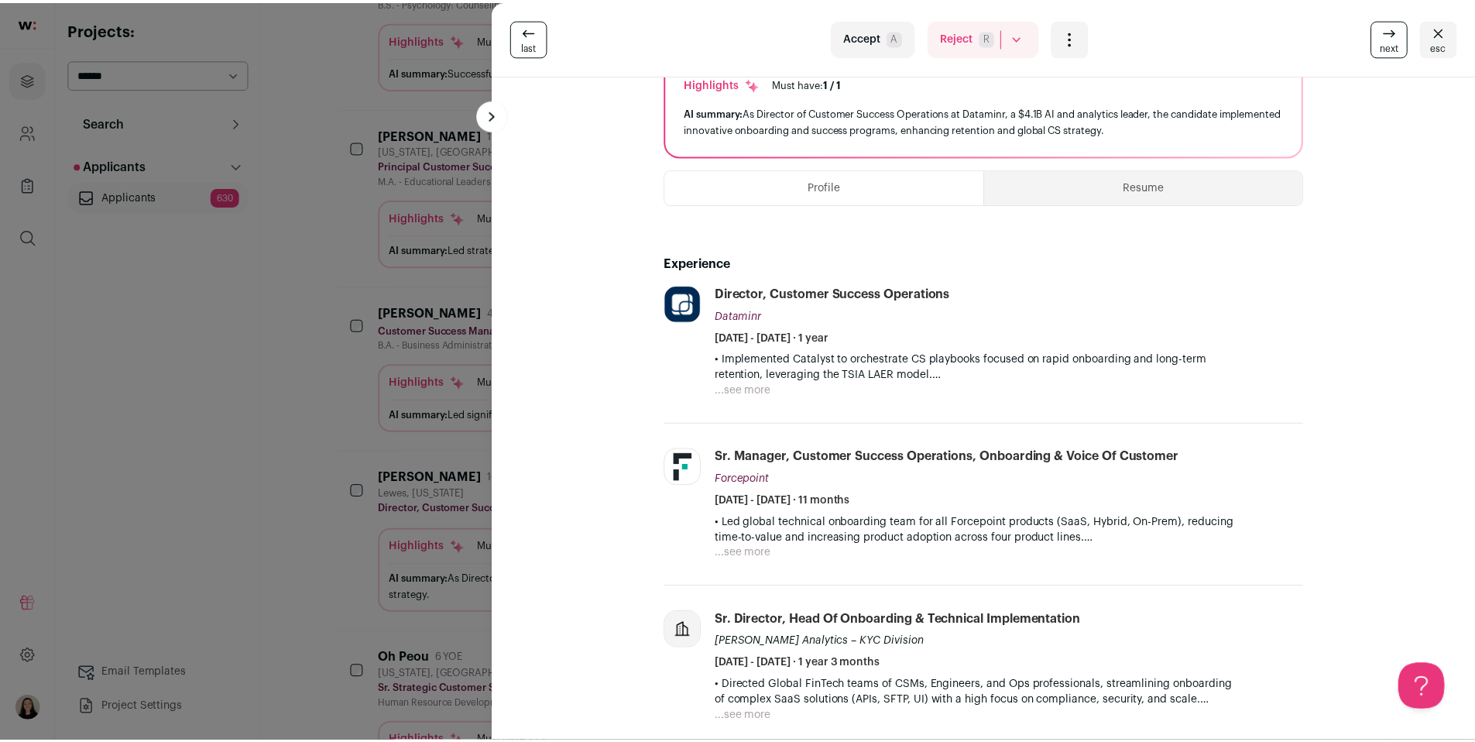
scroll to position [185, 0]
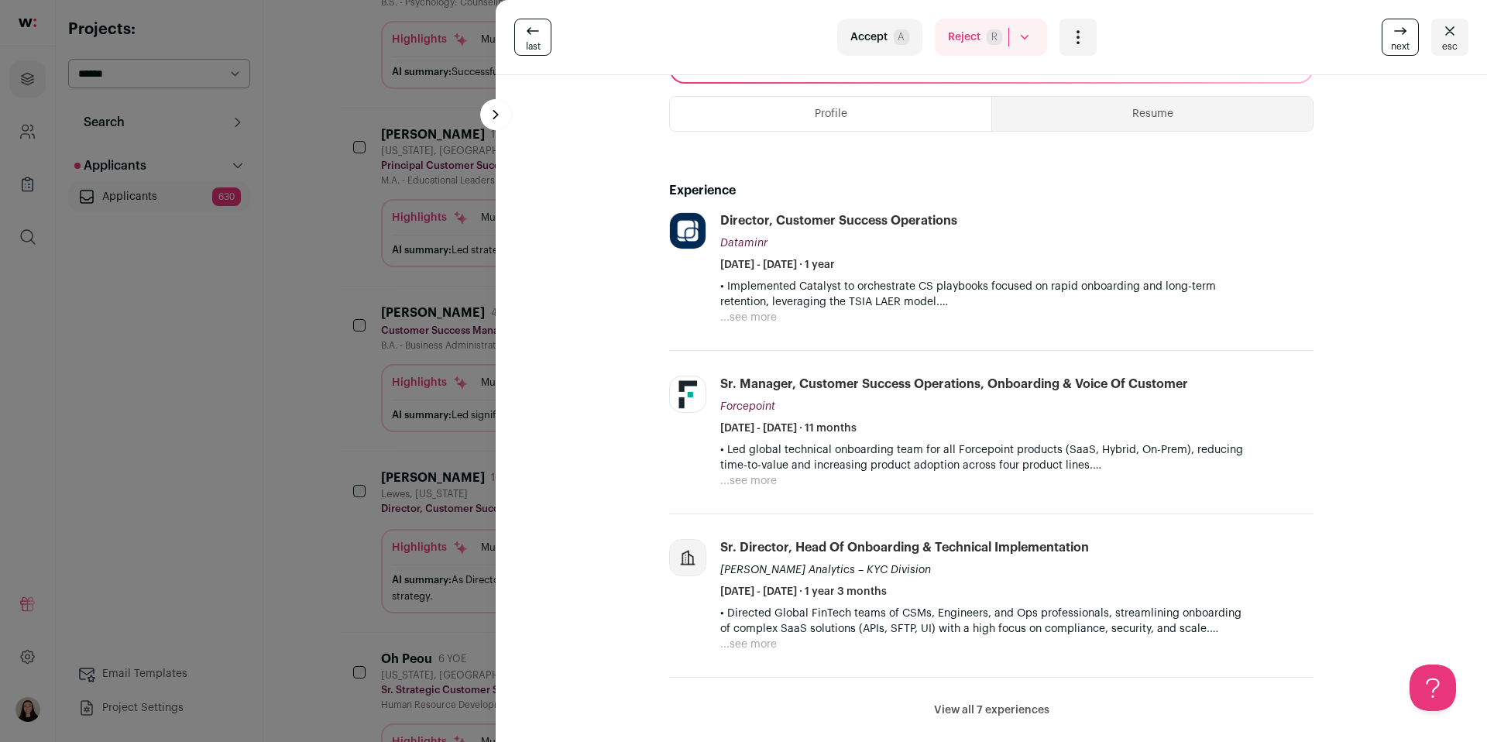
click at [355, 429] on div "last Accept A Reject R Rejected by candidate Not Interested after Outreach 0 Ac…" at bounding box center [743, 371] width 1487 height 742
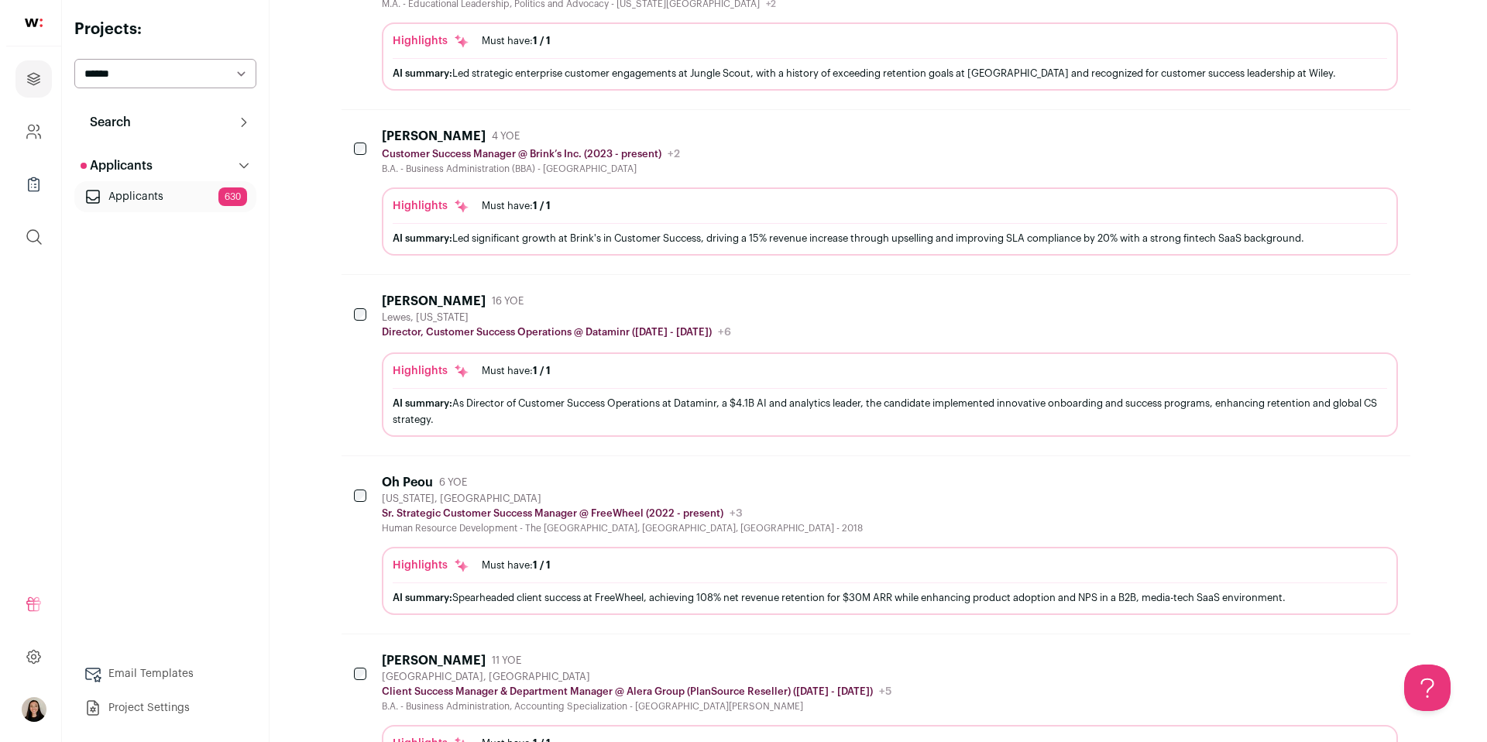
scroll to position [1219, 0]
click at [675, 557] on div "Highlights Must have: 1 / 1 How many must haves have been fulfilled? AI summary…" at bounding box center [883, 583] width 994 height 54
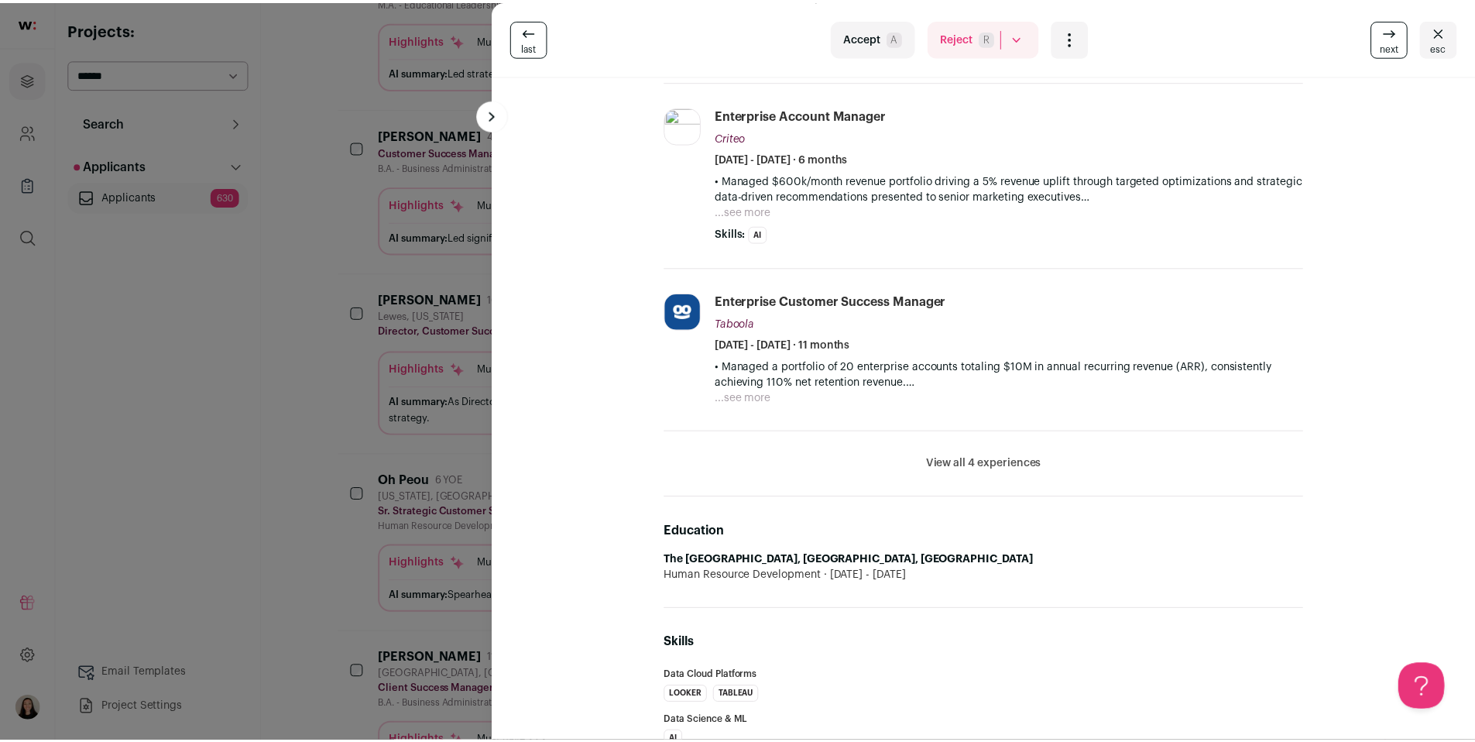
scroll to position [471, 0]
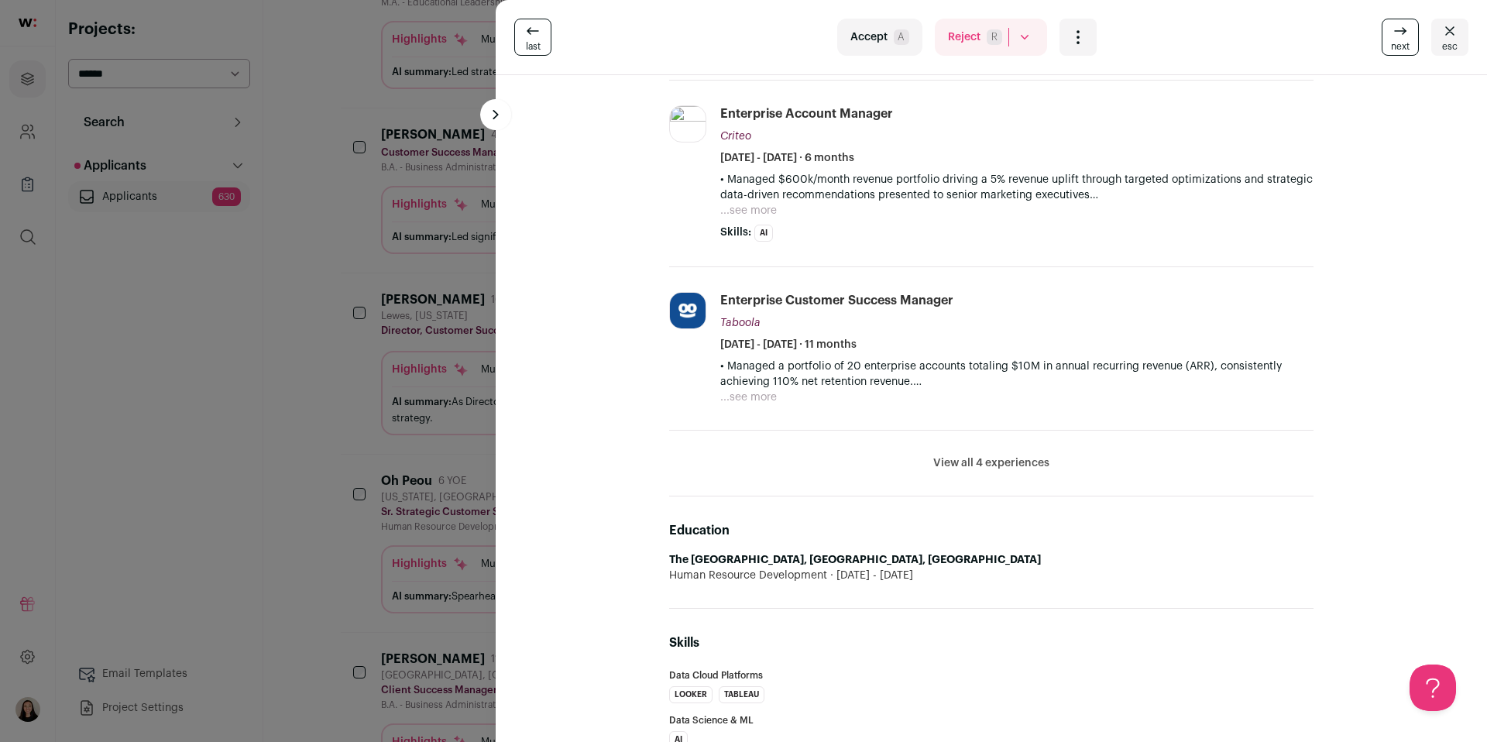
click at [995, 472] on li "View all 4 experiences View less" at bounding box center [991, 464] width 644 height 66
drag, startPoint x: 1000, startPoint y: 464, endPoint x: 857, endPoint y: 469, distance: 142.6
click at [1000, 464] on button "View all 4 experiences" at bounding box center [991, 462] width 116 height 15
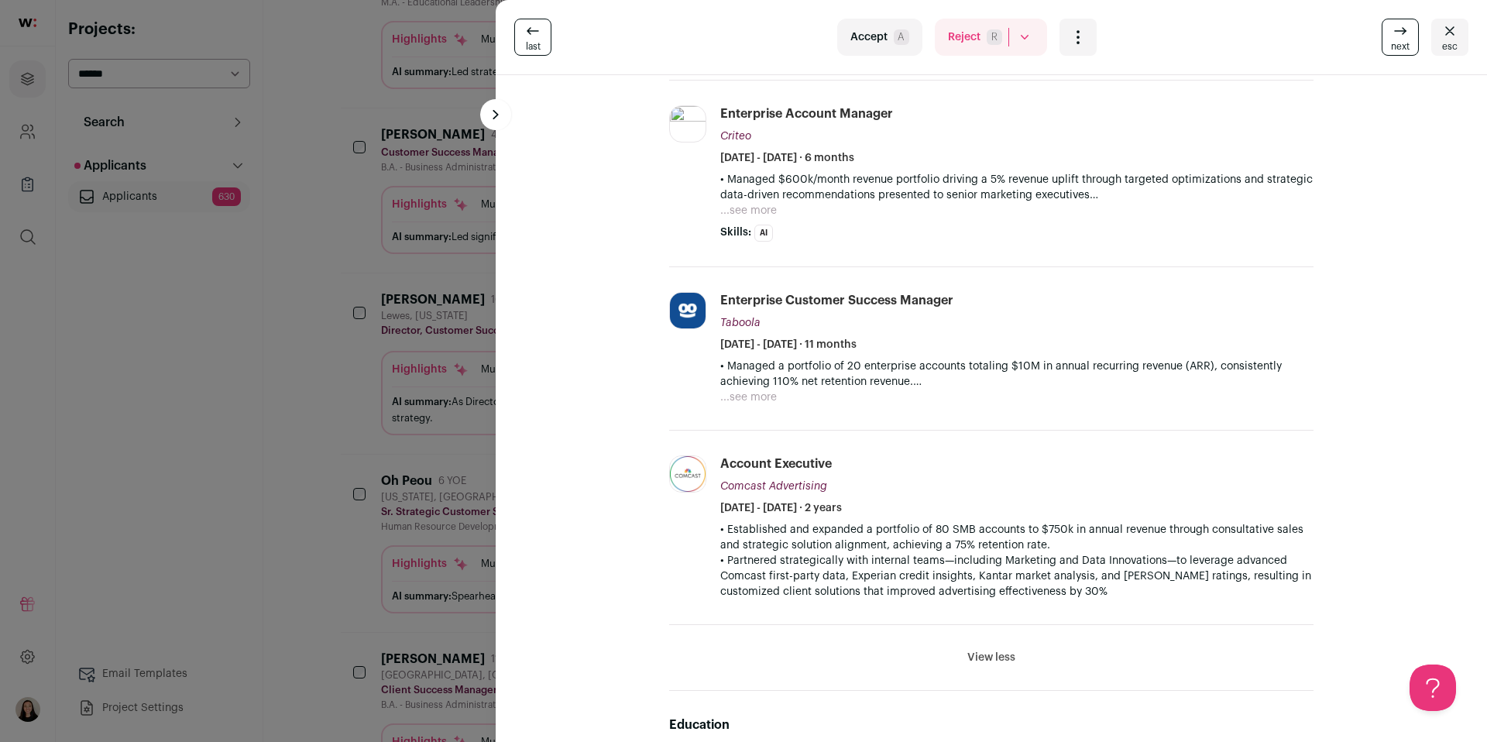
click at [333, 342] on div "last Accept A Reject R Rejected by candidate Not Interested after Outreach 0 Ac…" at bounding box center [743, 371] width 1487 height 742
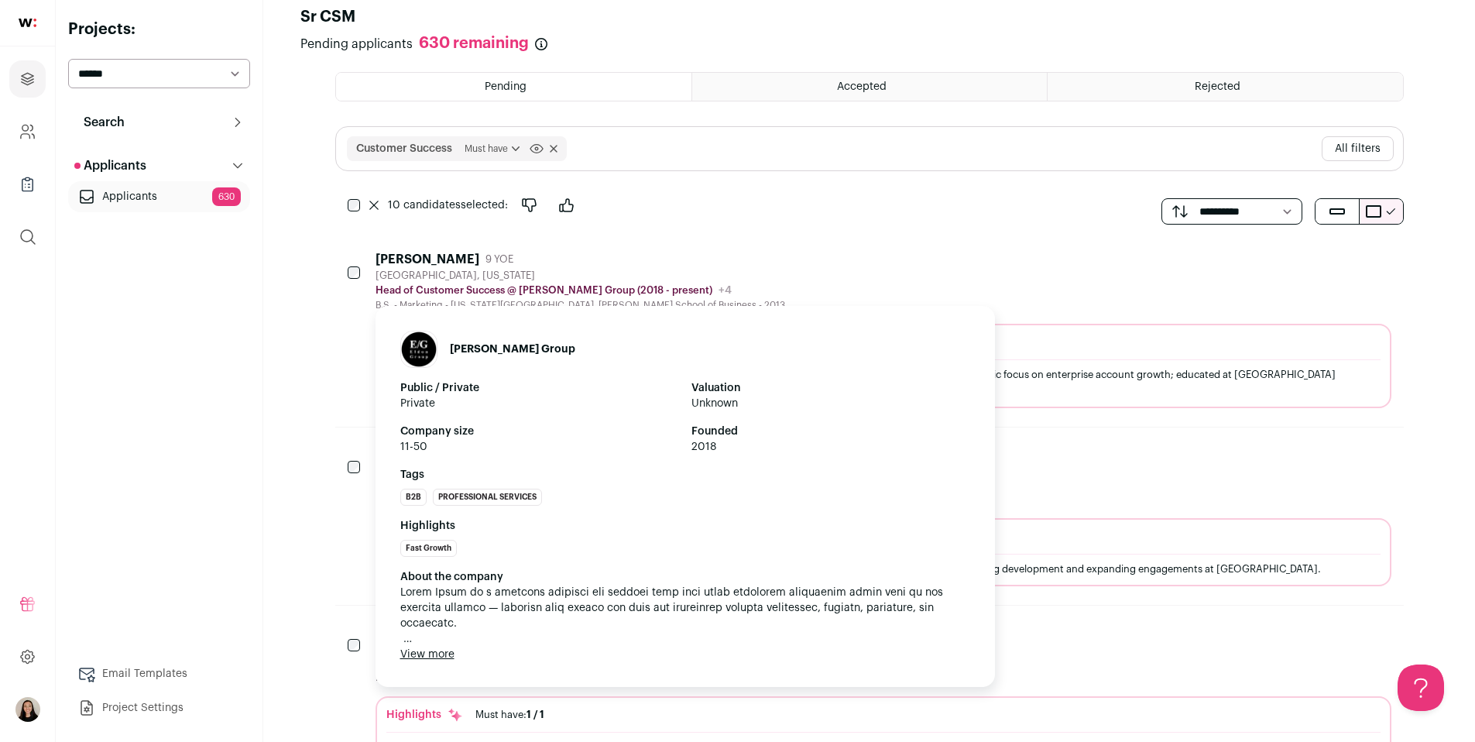
scroll to position [0, 0]
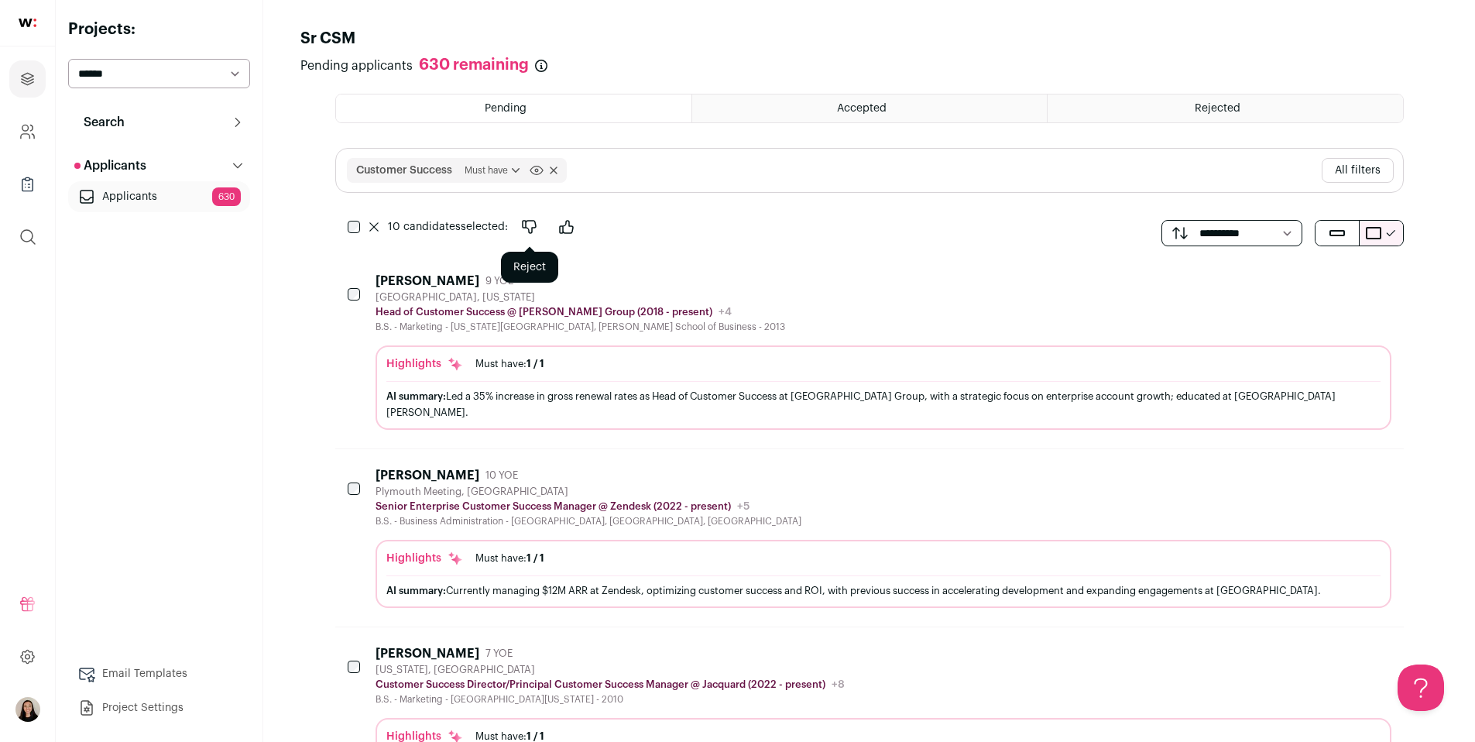
click at [529, 227] on icon "Reject" at bounding box center [529, 227] width 19 height 19
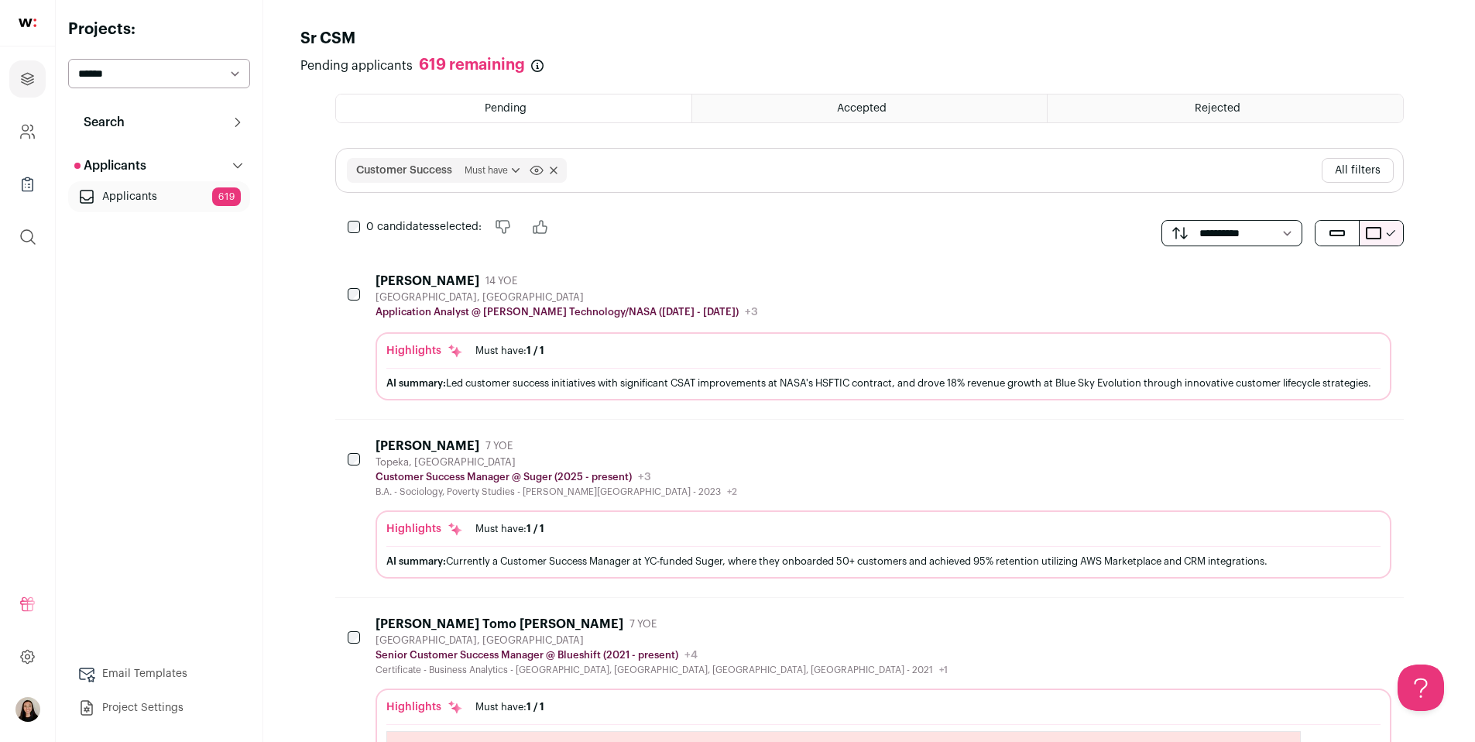
click at [1365, 173] on button "All filters" at bounding box center [1358, 170] width 72 height 25
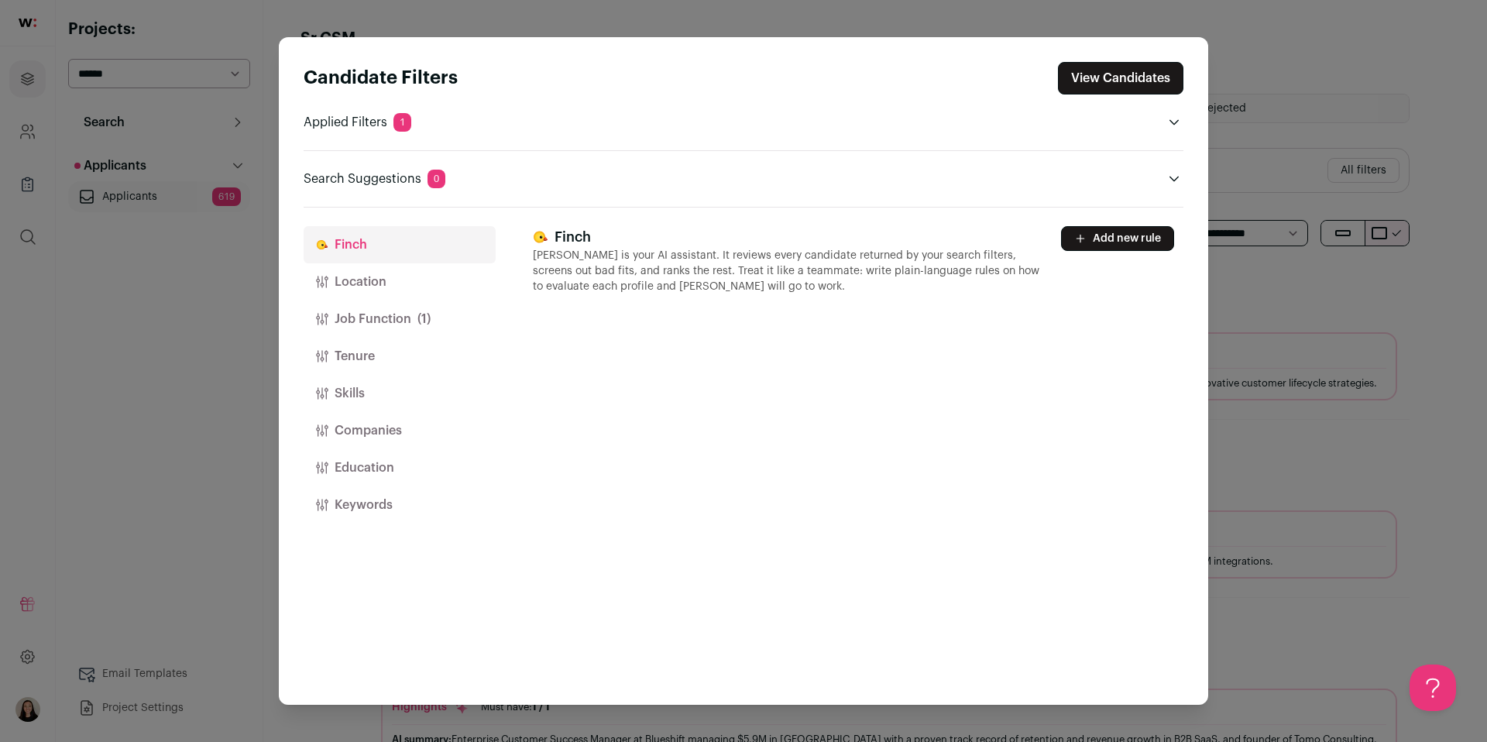
drag, startPoint x: 385, startPoint y: 394, endPoint x: 385, endPoint y: 320, distance: 74.3
click at [416, 294] on div "Finch Location Job Function (1) Tenure Skills Companies Education Keywords" at bounding box center [400, 456] width 192 height 497
click at [374, 348] on button "Tenure" at bounding box center [400, 356] width 192 height 37
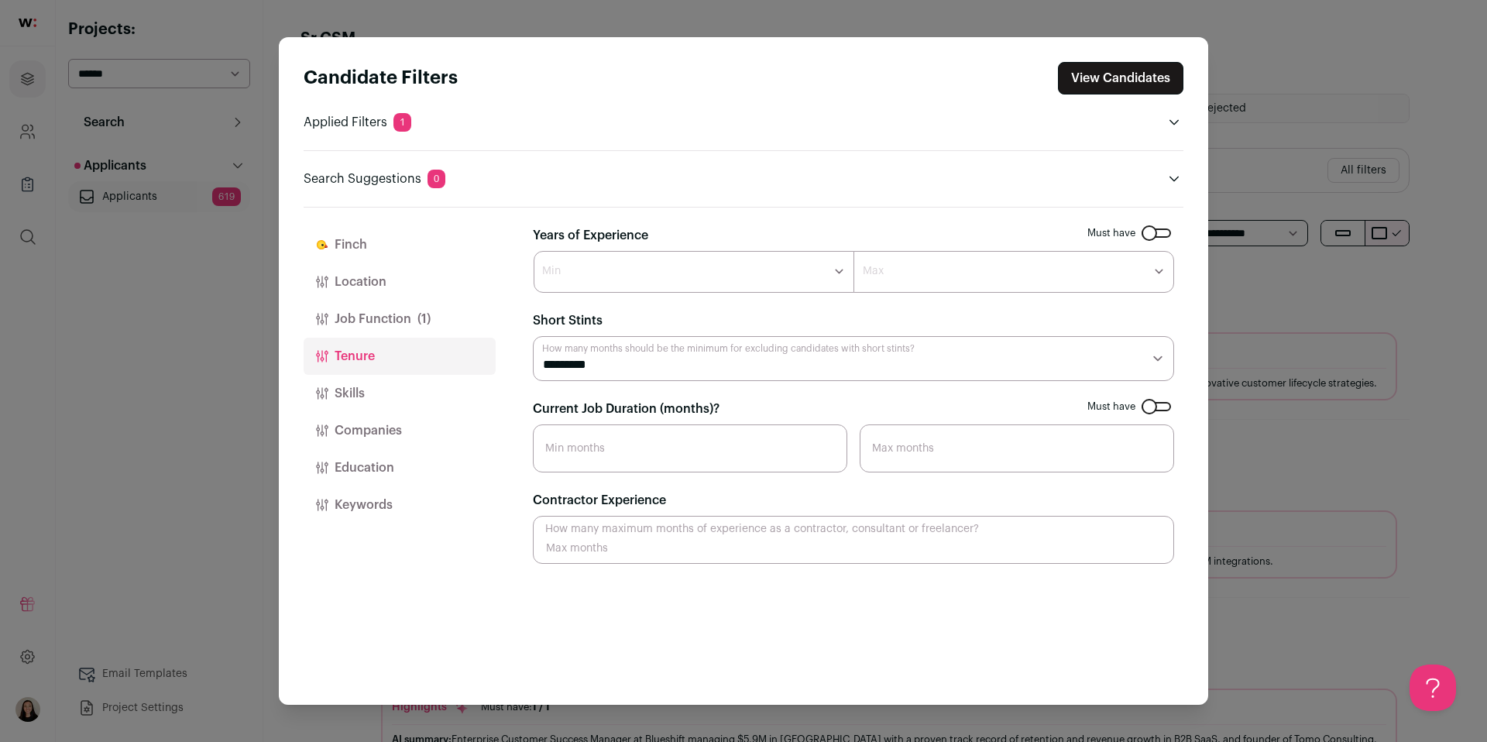
click at [740, 362] on select "********* ******** ******* ******** ******** ******** ******** ******** *******…" at bounding box center [853, 358] width 641 height 45
select select "**"
click at [533, 336] on select "********* ******** ******* ******** ******** ******** ******** ******** *******…" at bounding box center [853, 358] width 641 height 45
click at [1124, 92] on button "View Candidates" at bounding box center [1120, 78] width 125 height 33
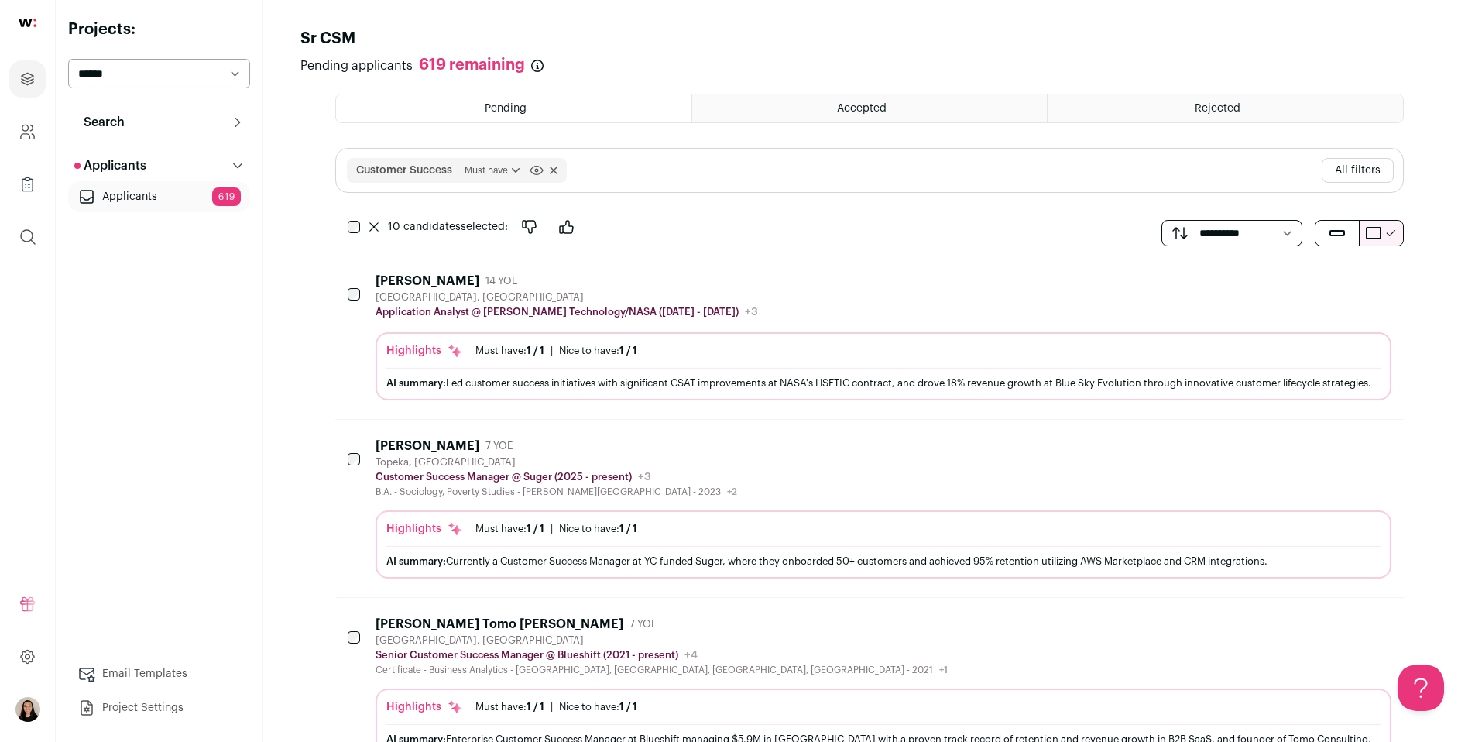
click at [767, 569] on div "AI summary: Currently a Customer Success Manager at YC-funded Suger, where they…" at bounding box center [883, 561] width 994 height 16
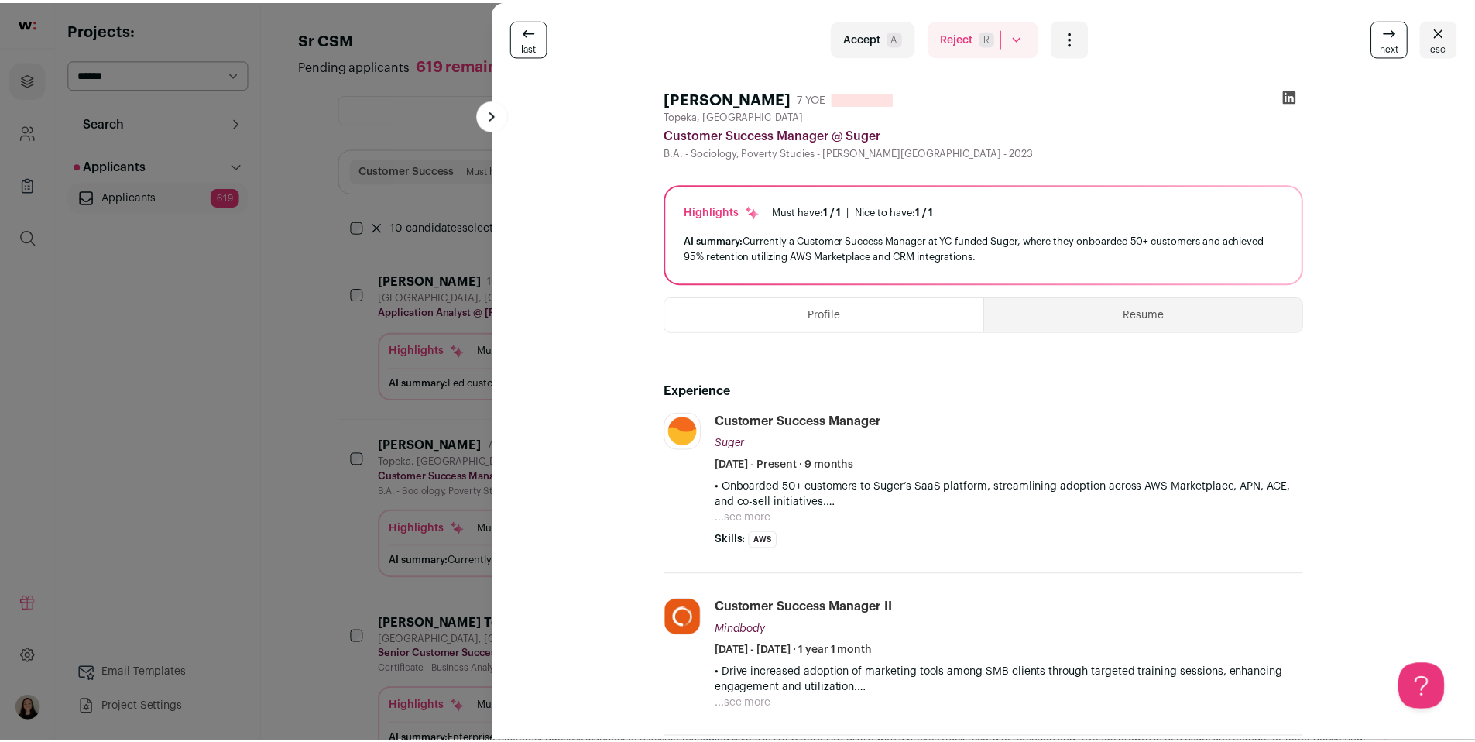
scroll to position [376, 0]
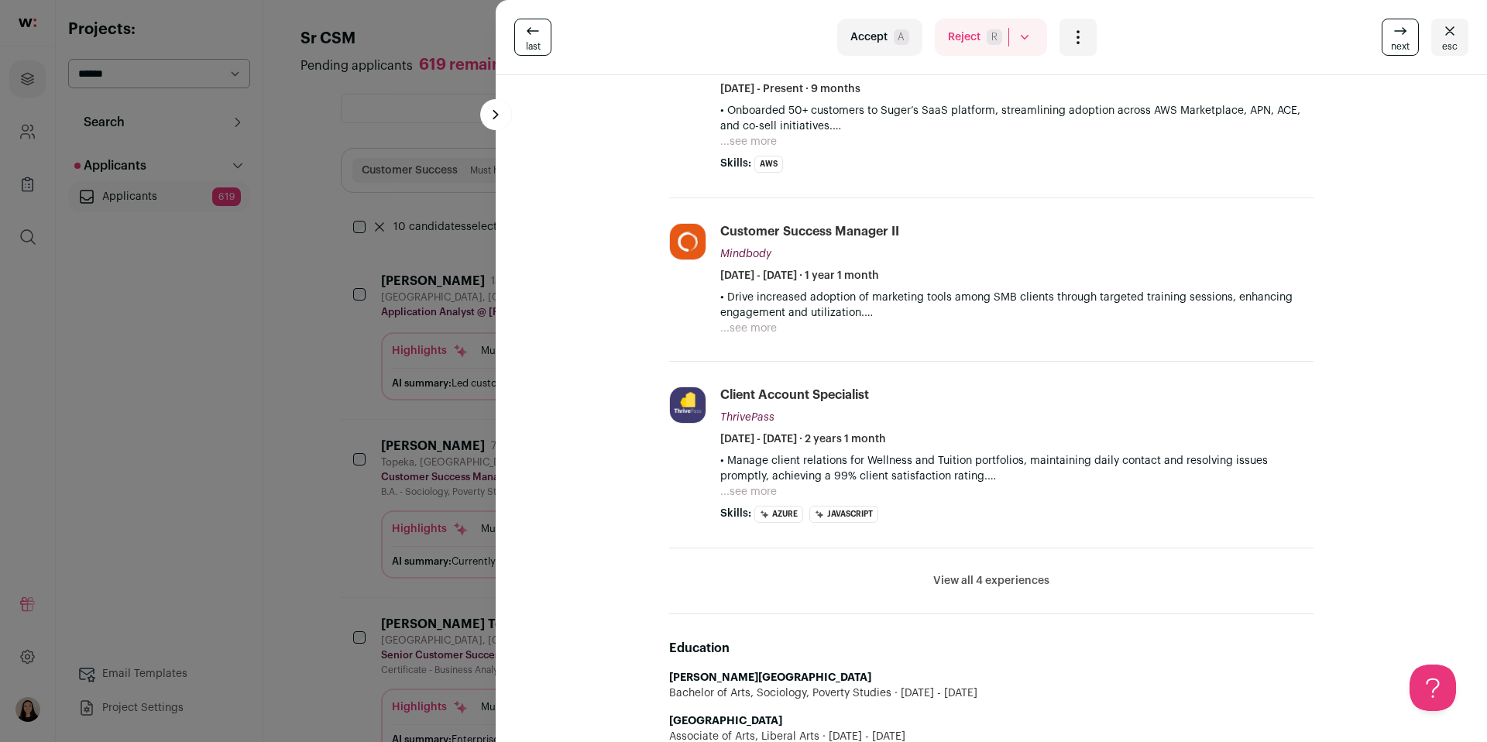
click at [335, 375] on div "last Accept A Reject R Rejected by candidate Not Interested after Outreach 0 Ac…" at bounding box center [743, 371] width 1487 height 742
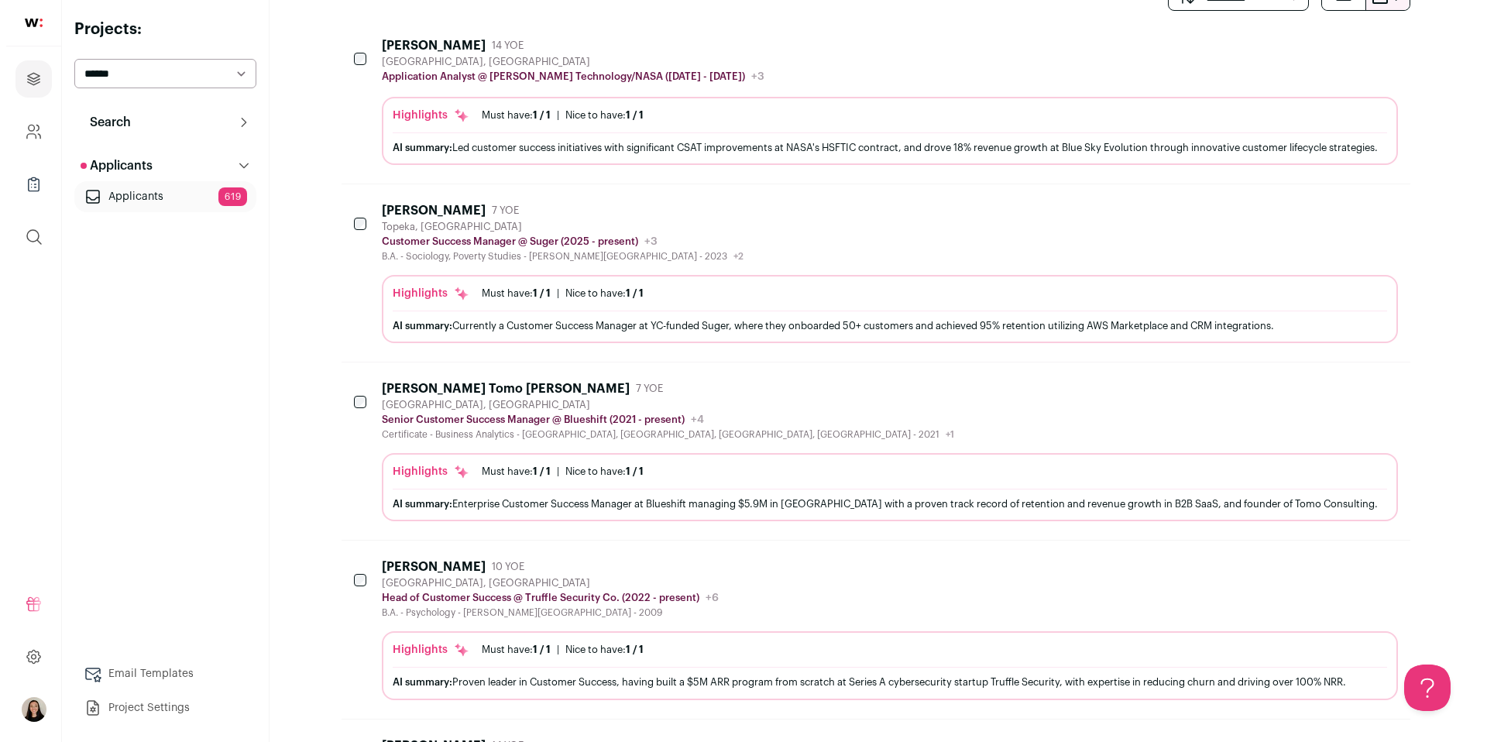
scroll to position [332, 0]
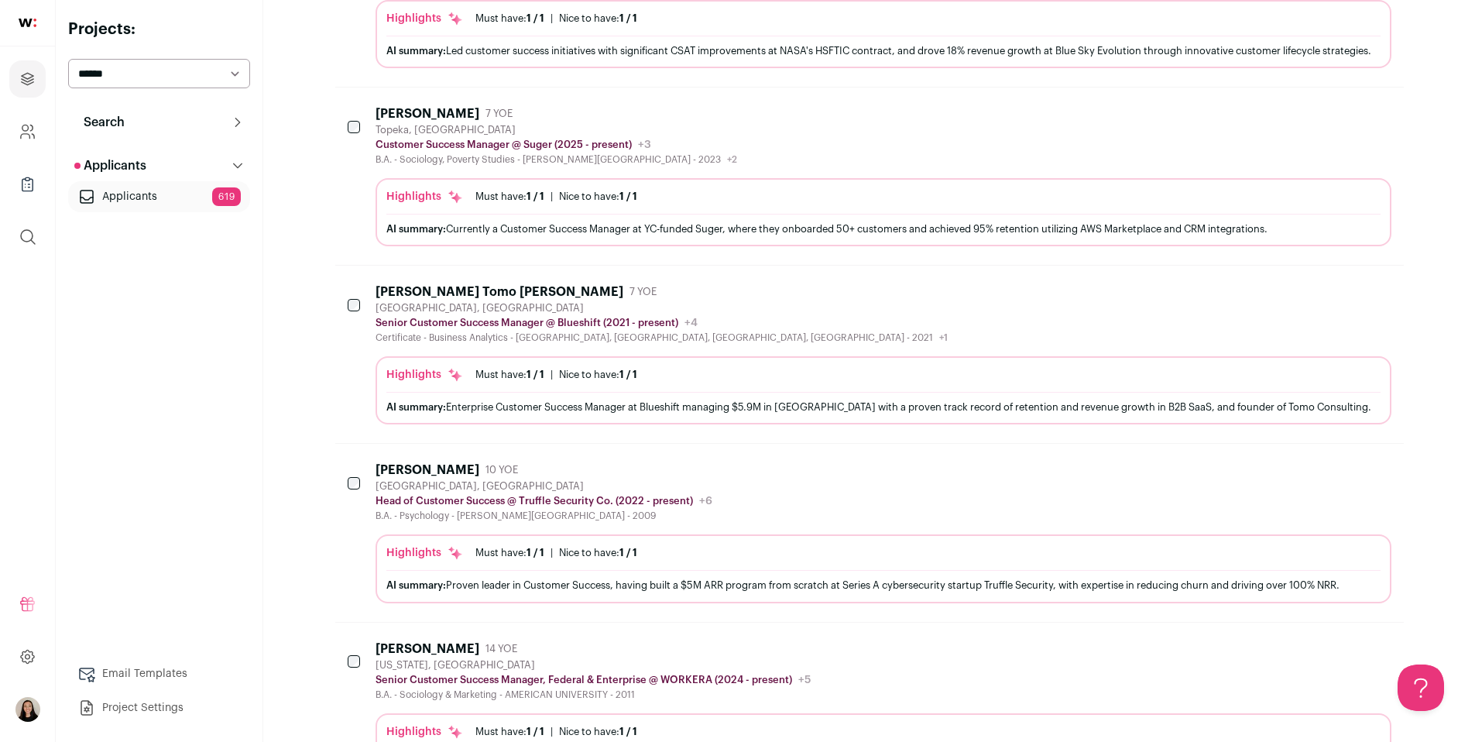
click at [617, 415] on div "AI summary: Enterprise Customer Success Manager at Blueshift managing $5.9M in …" at bounding box center [883, 407] width 994 height 16
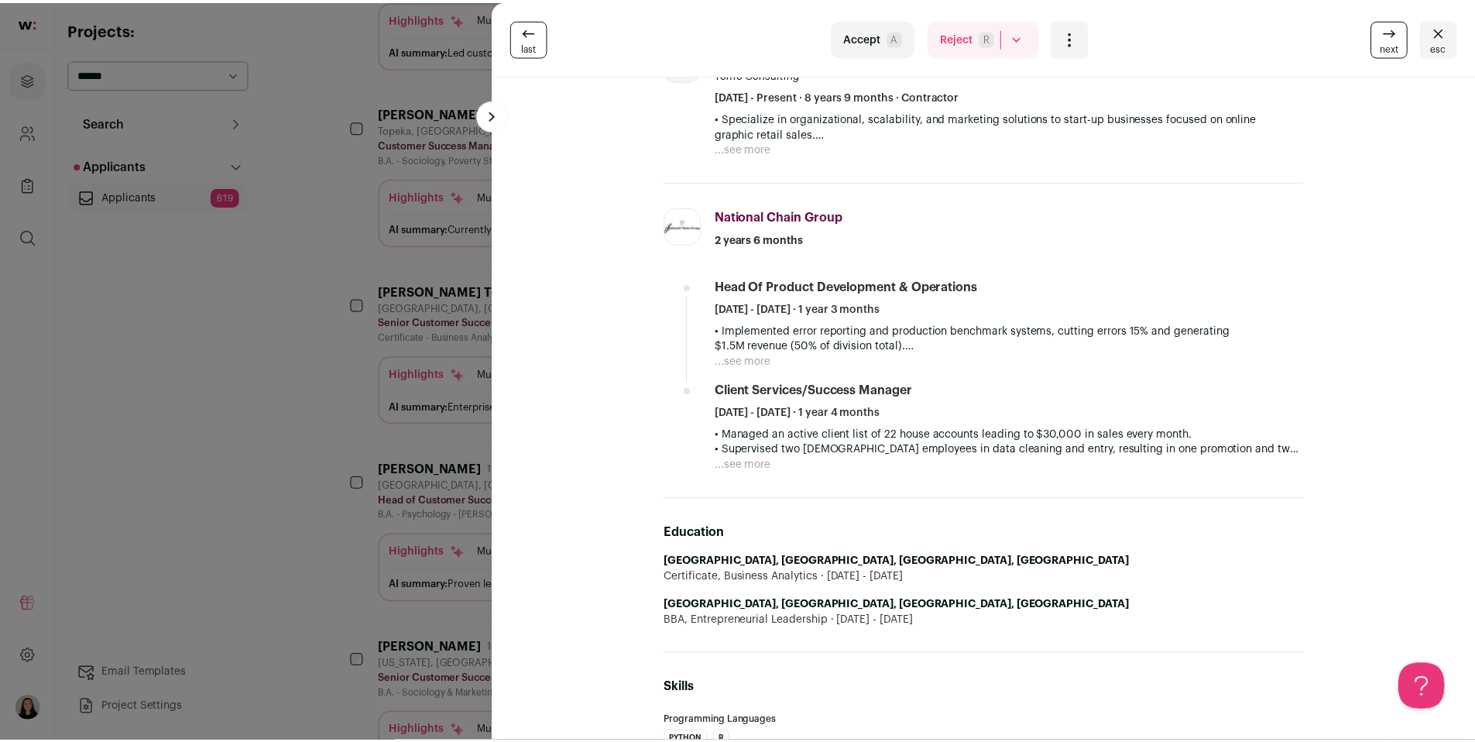
scroll to position [748, 0]
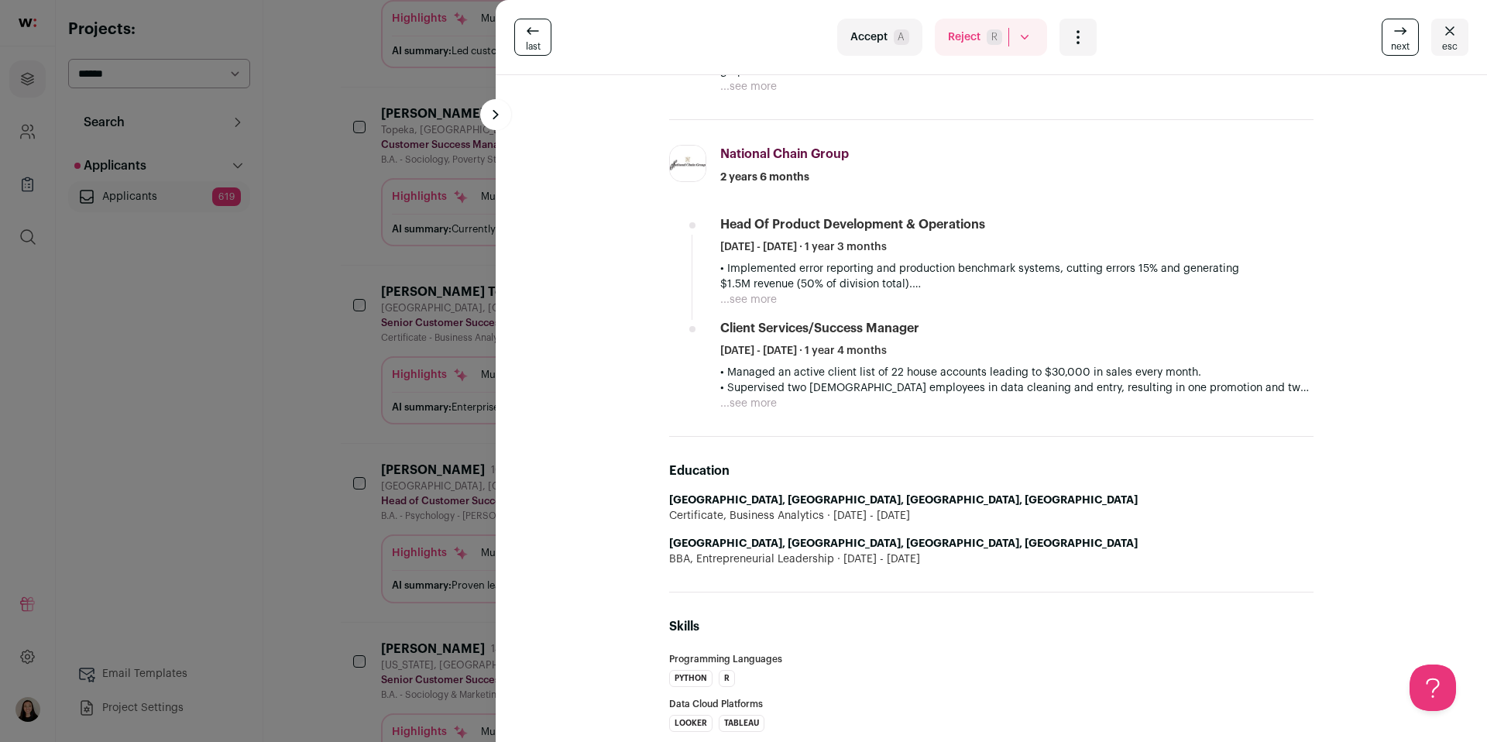
click at [321, 409] on div "last Accept A Reject R Rejected by candidate Not Interested after Outreach 0 Ac…" at bounding box center [743, 371] width 1487 height 742
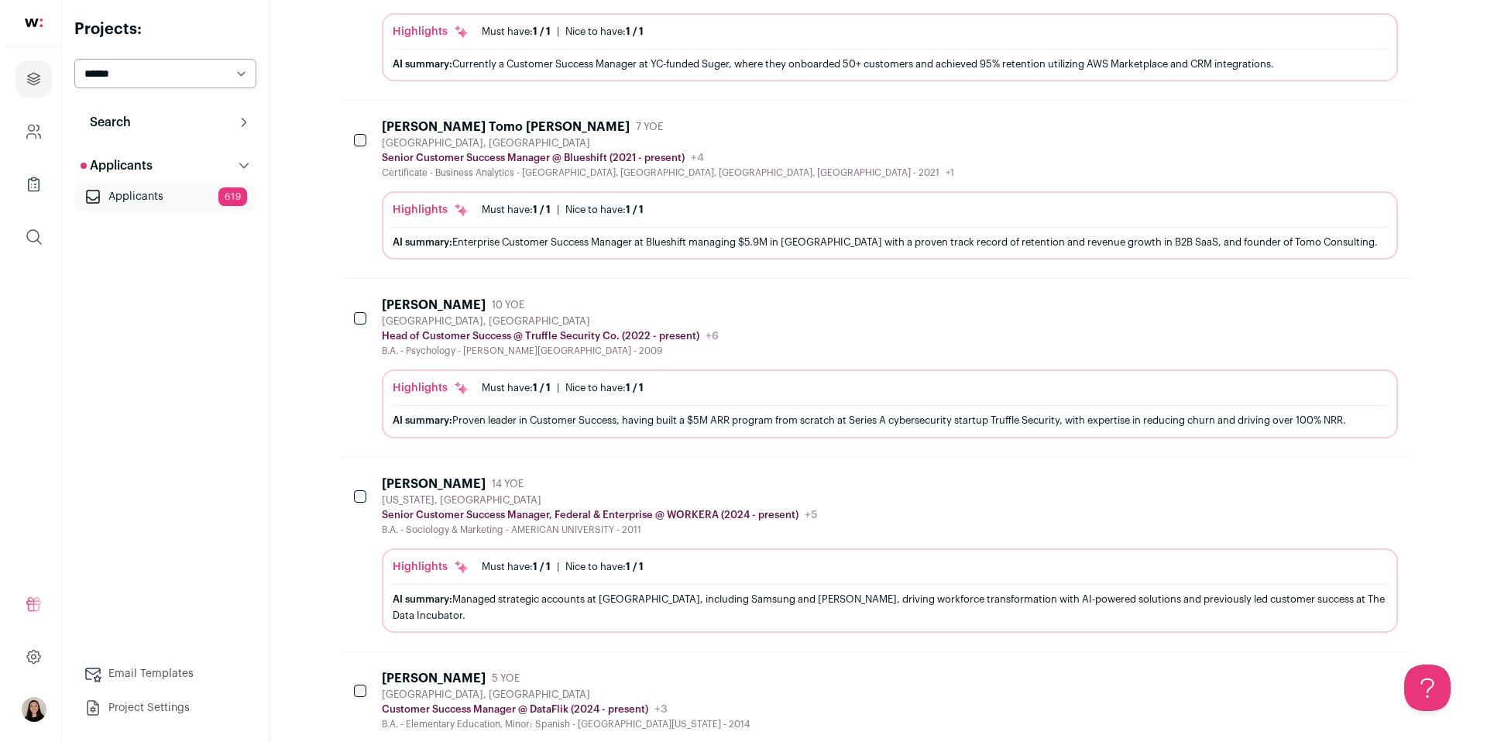
scroll to position [500, 0]
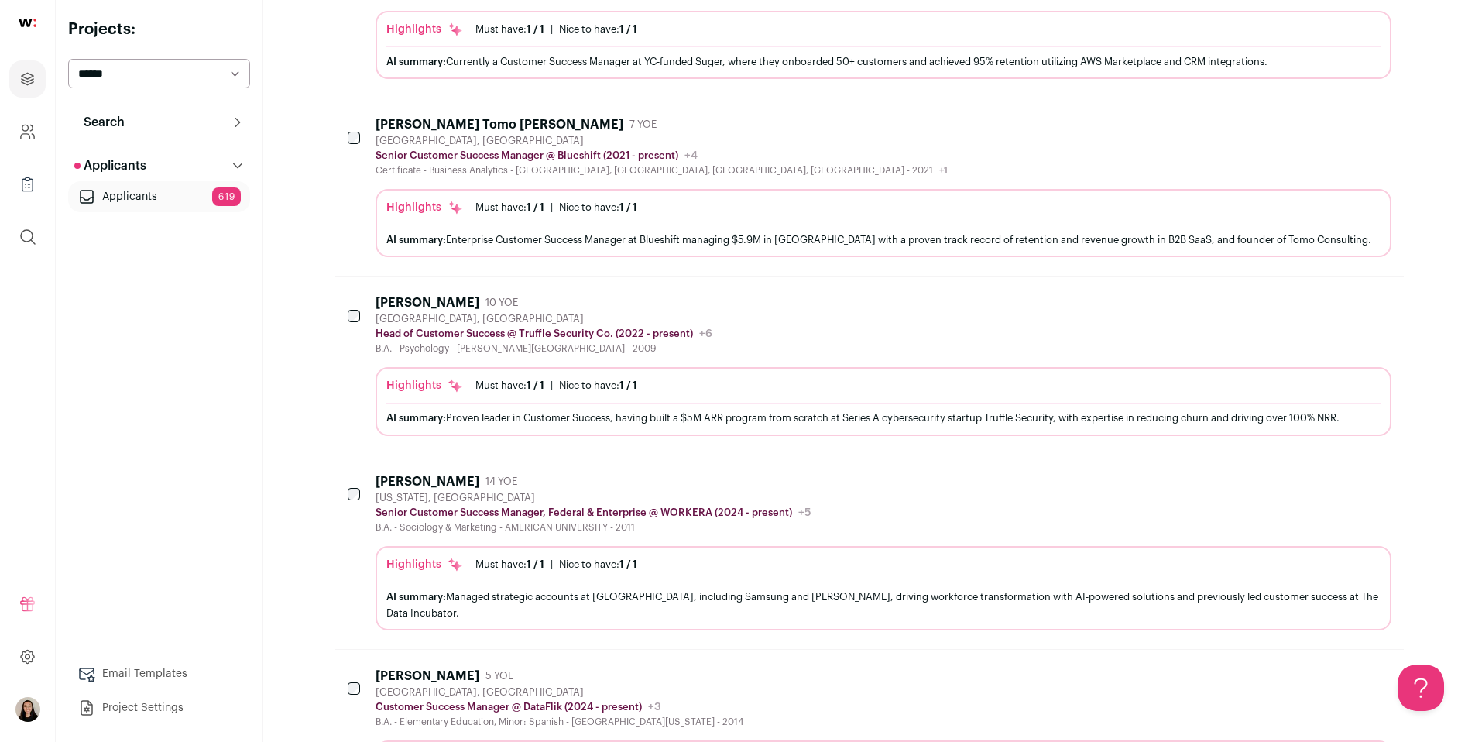
click at [669, 607] on div "AI summary: Managed strategic accounts at Workera, including Samsung and Booz A…" at bounding box center [883, 605] width 994 height 33
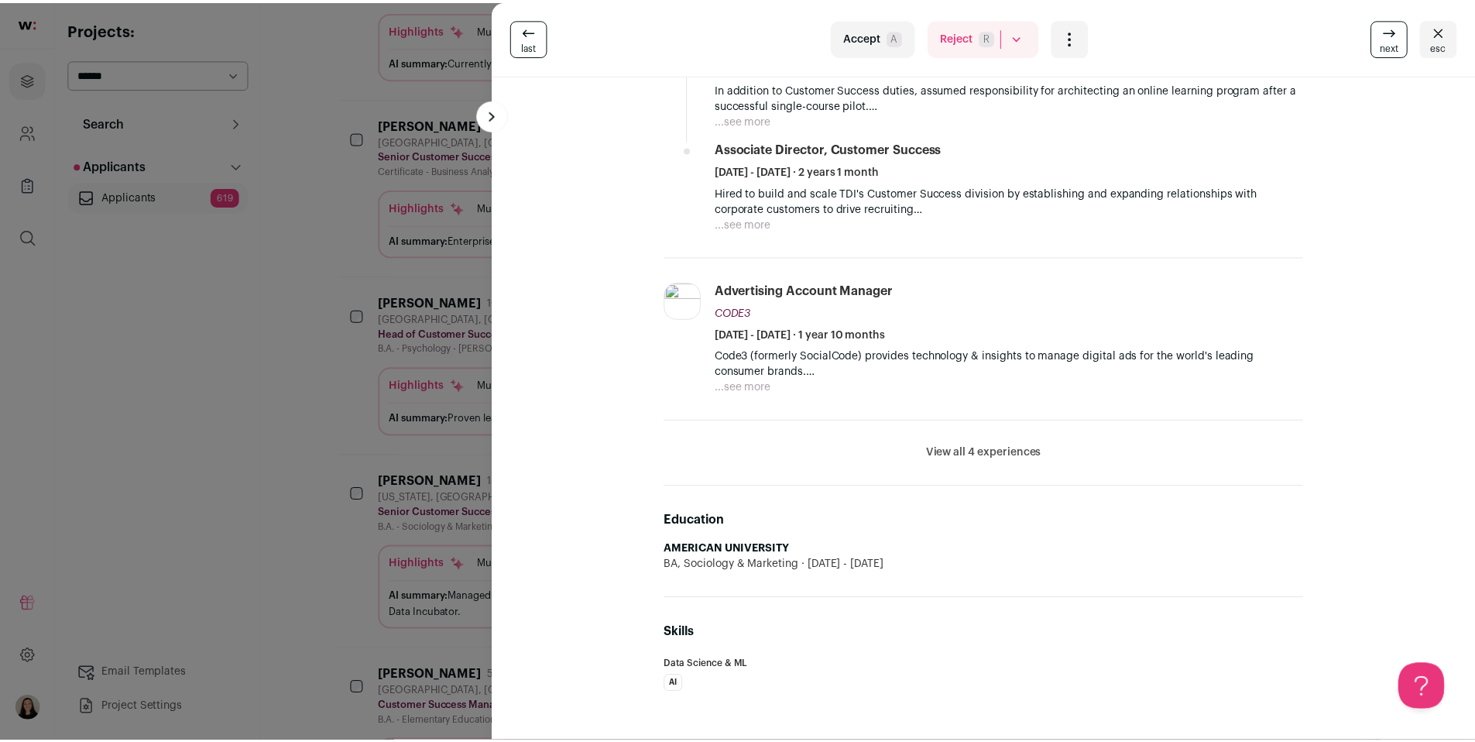
scroll to position [739, 0]
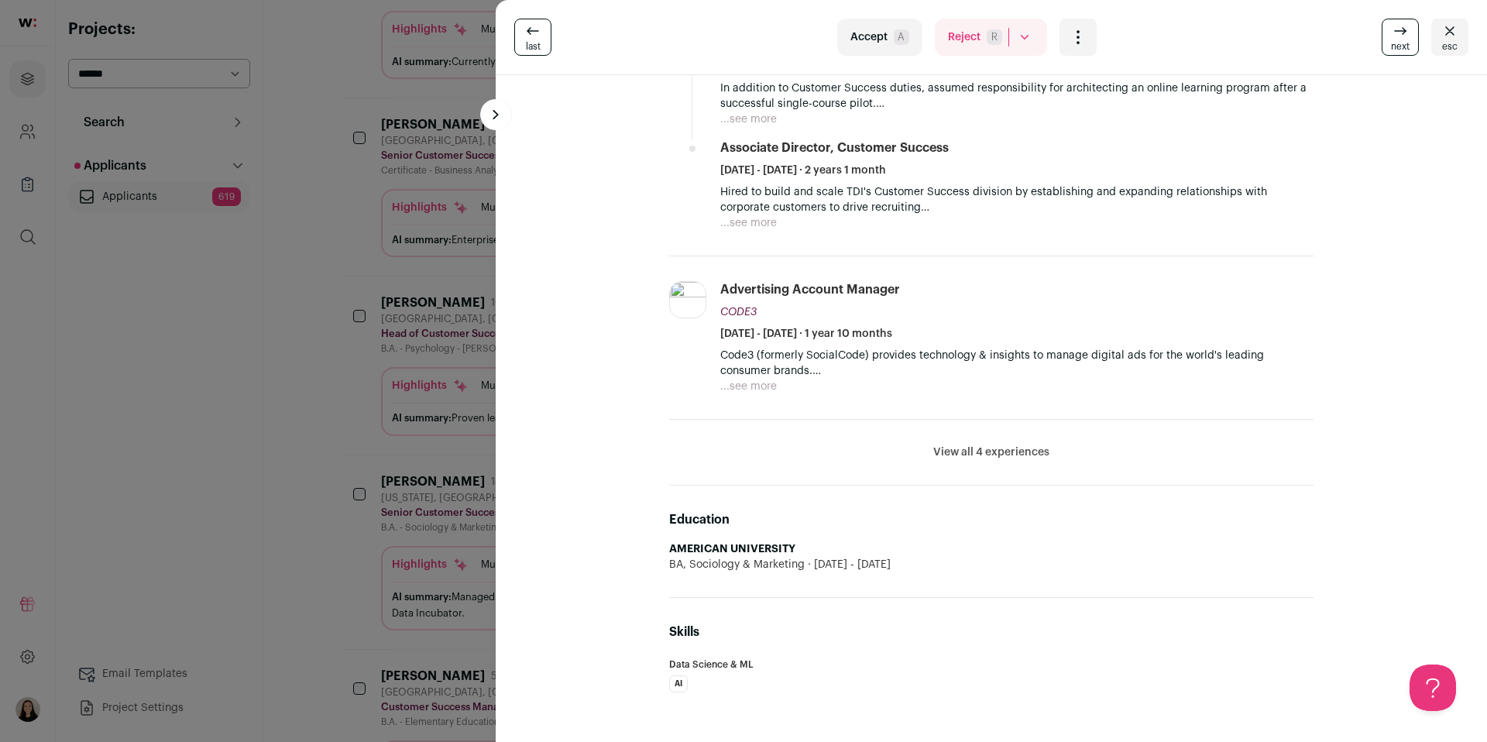
click at [345, 457] on div "last Accept A Reject R Rejected by candidate Not Interested after Outreach 0 Ac…" at bounding box center [743, 371] width 1487 height 742
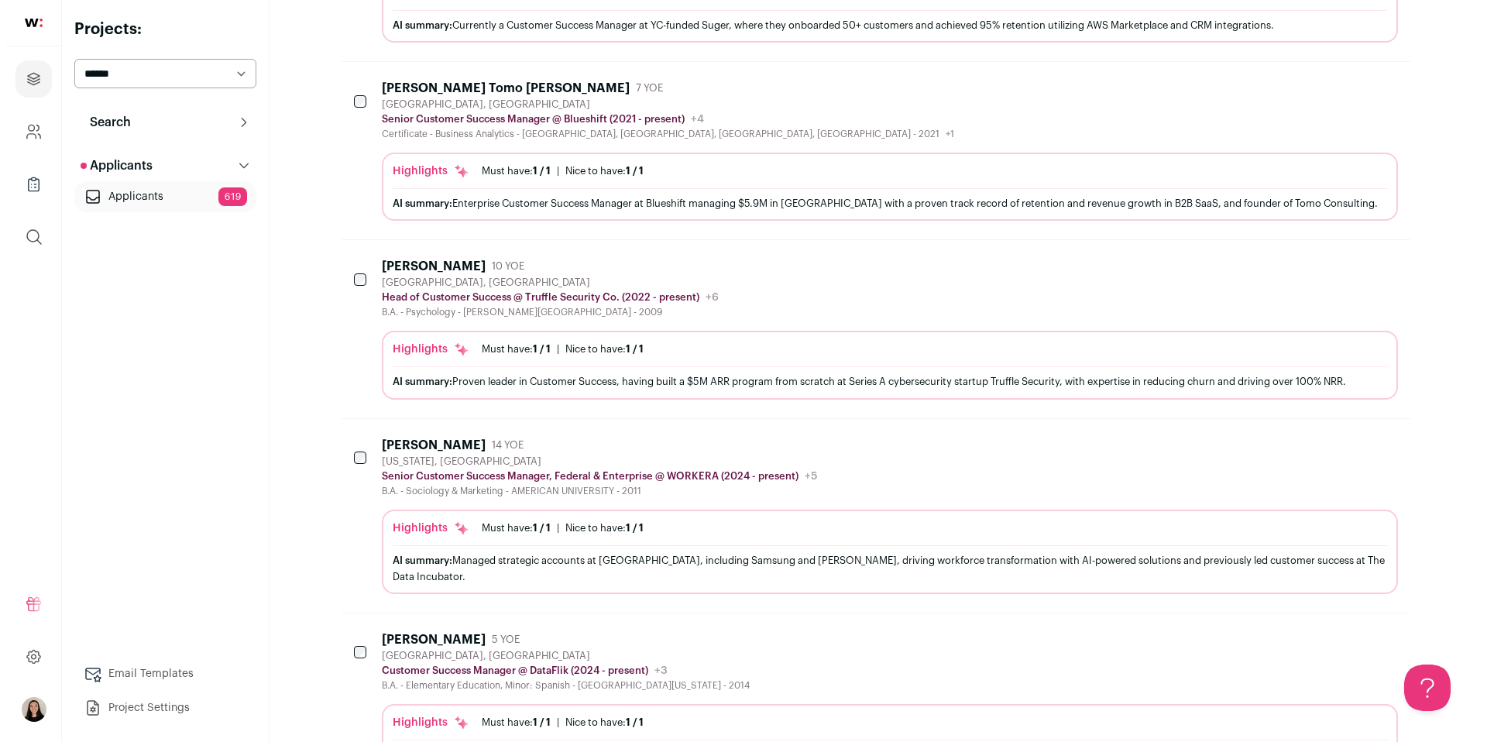
scroll to position [698, 0]
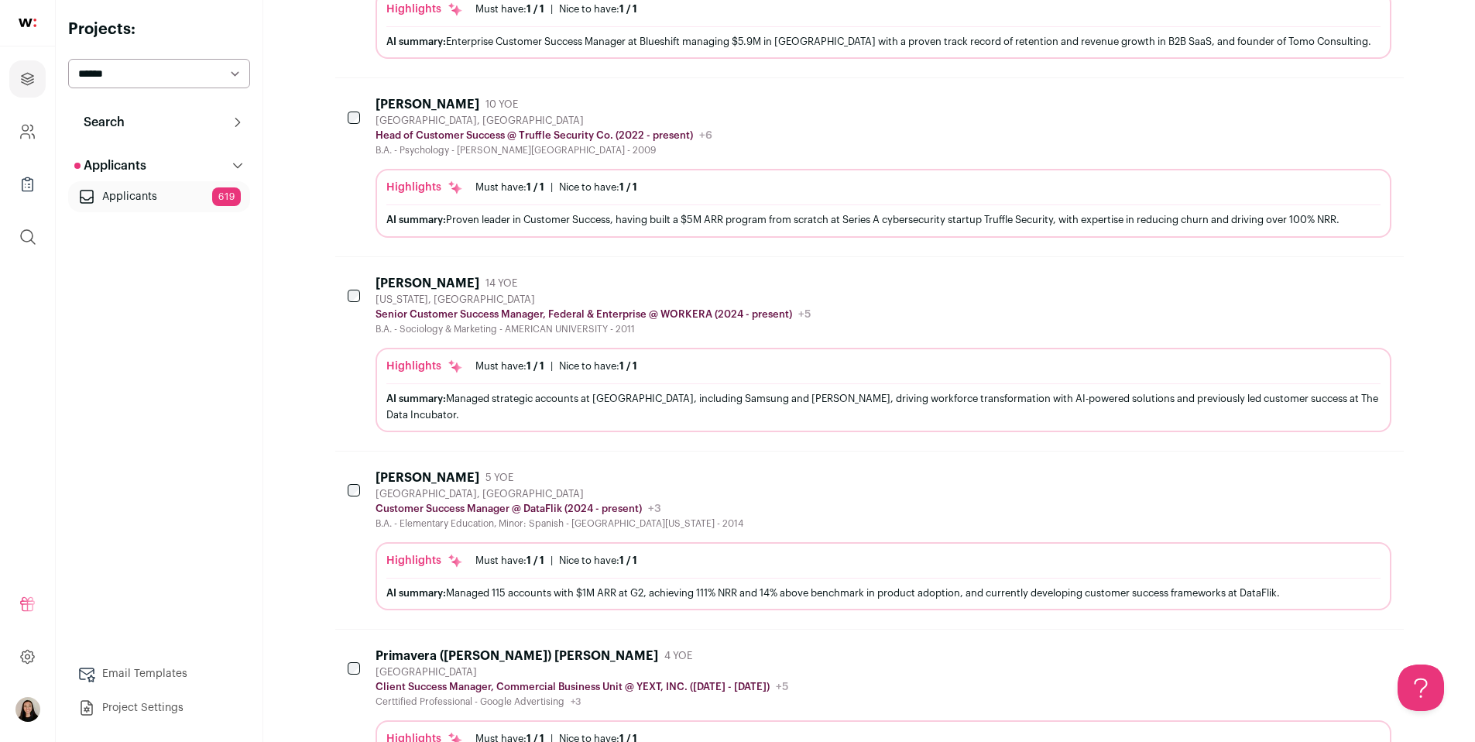
click at [583, 586] on div "Highlights Must have: 1 / 1 How many must haves have been fulfilled? | Nice to …" at bounding box center [883, 580] width 994 height 54
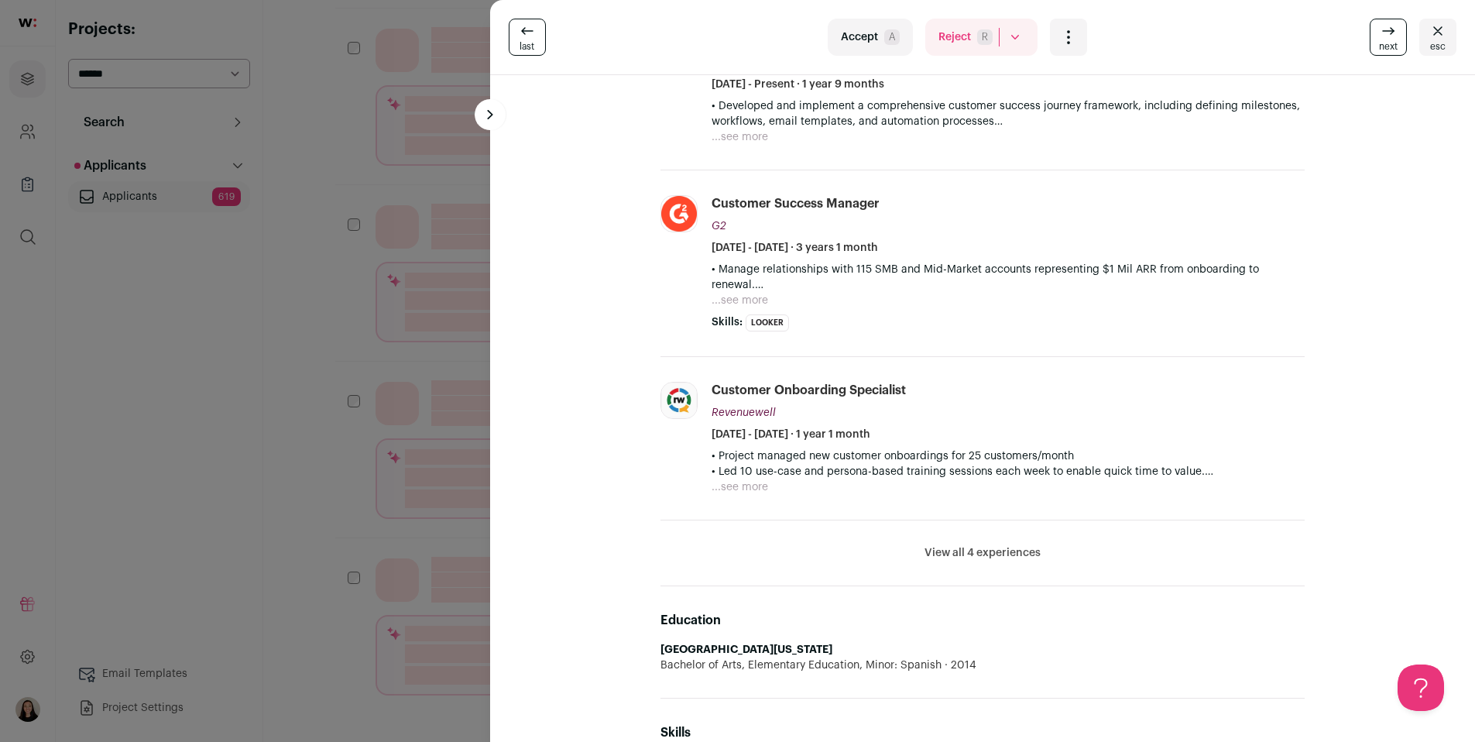
scroll to position [437, 0]
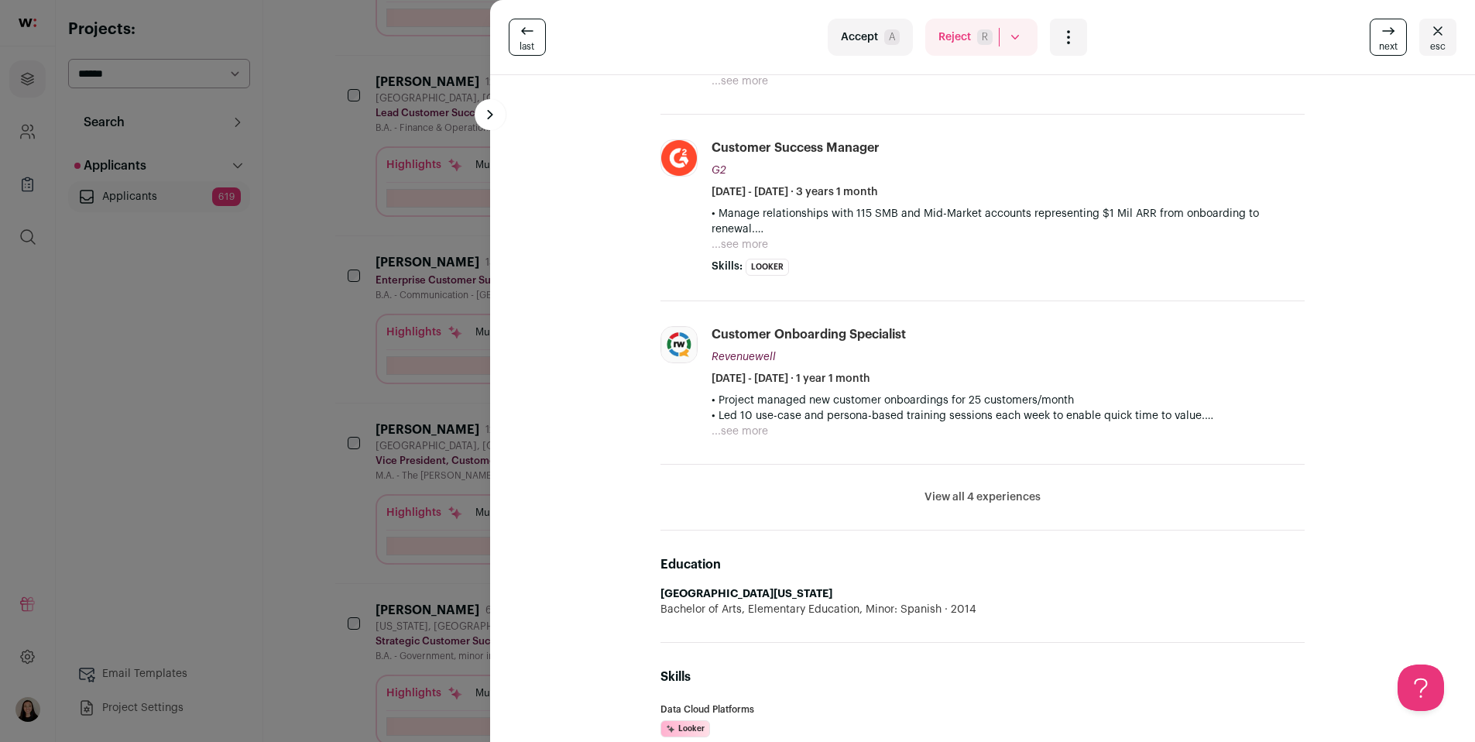
click at [338, 438] on div "last Accept A Reject R Rejected by candidate Not Interested after Outreach 0 Ac…" at bounding box center [737, 371] width 1475 height 742
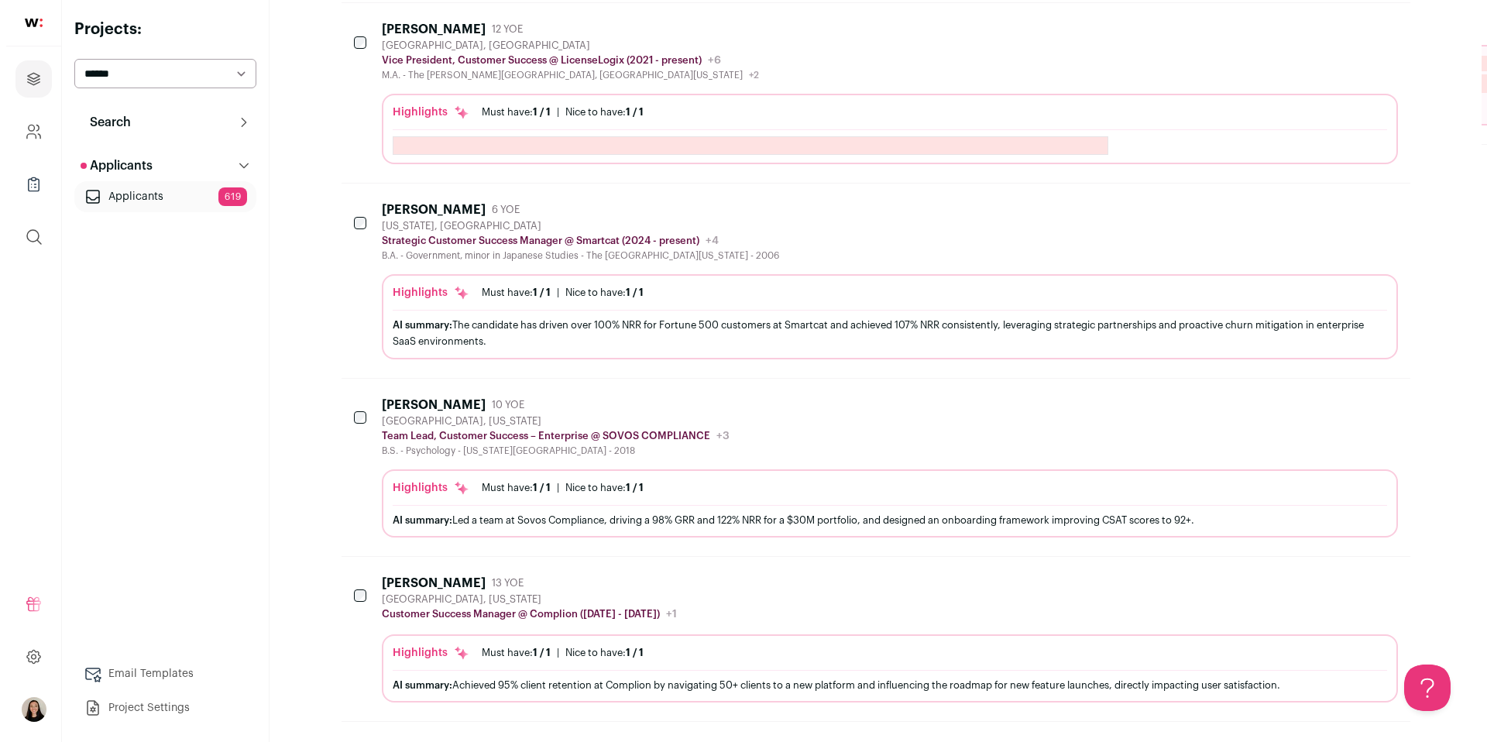
scroll to position [773, 0]
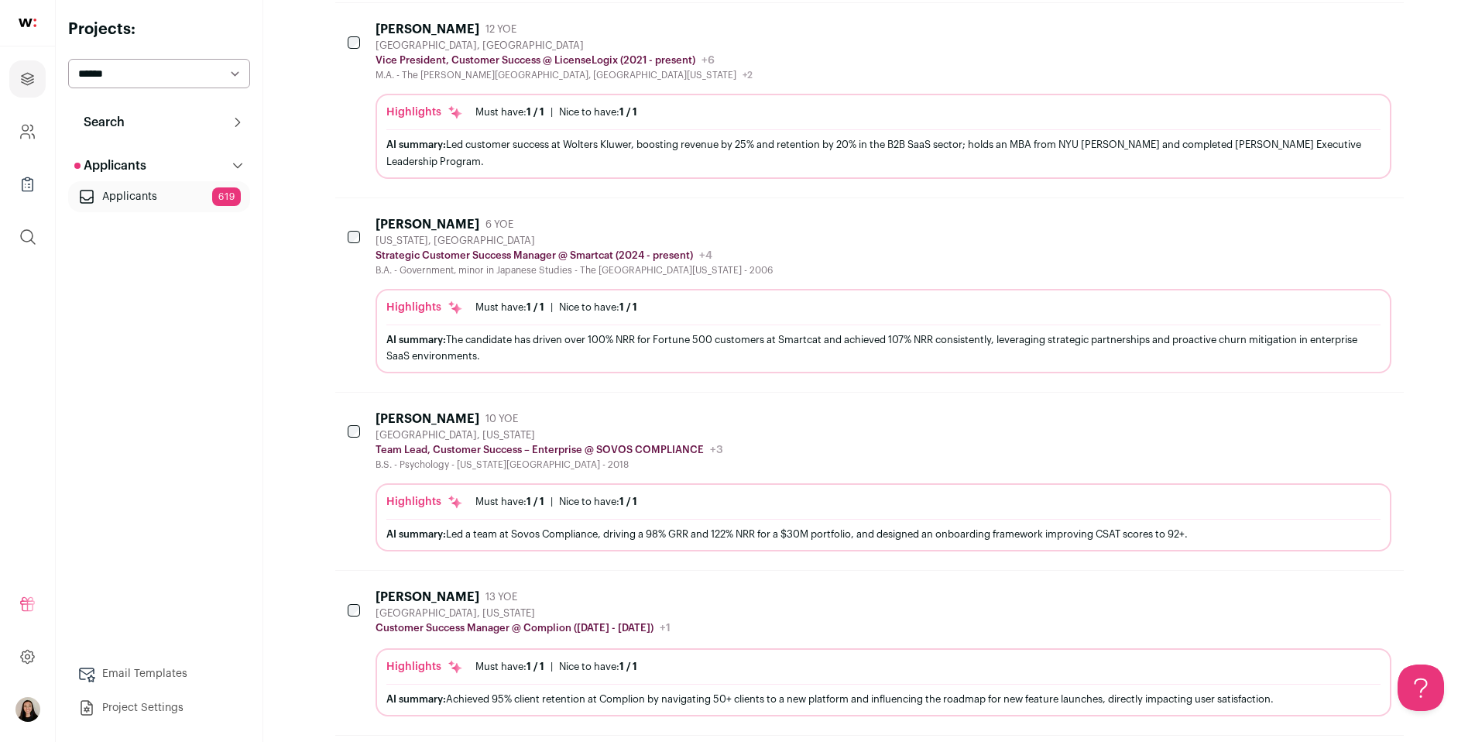
click at [1104, 335] on div "AI summary: The candidate has driven over 100% NRR for Fortune 500 customers at…" at bounding box center [883, 347] width 994 height 33
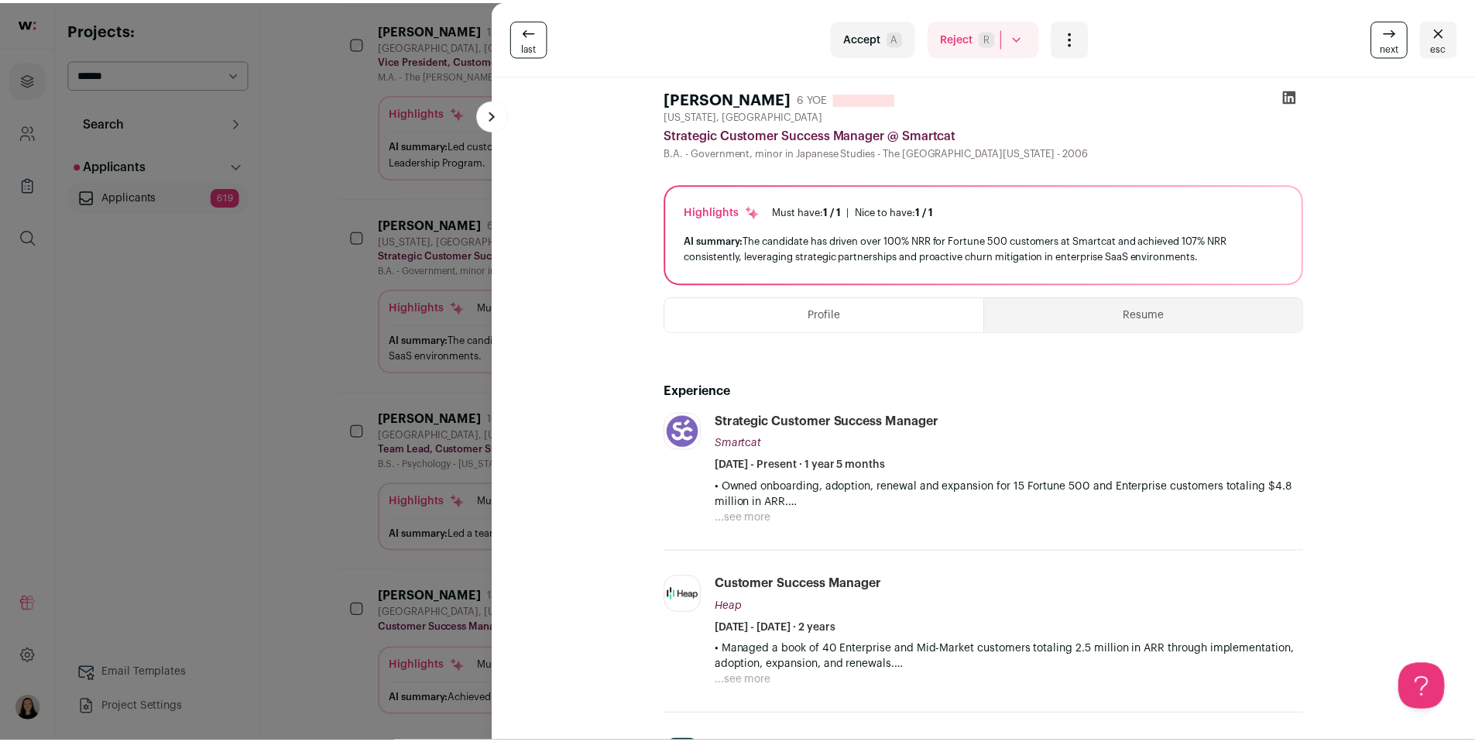
scroll to position [458, 0]
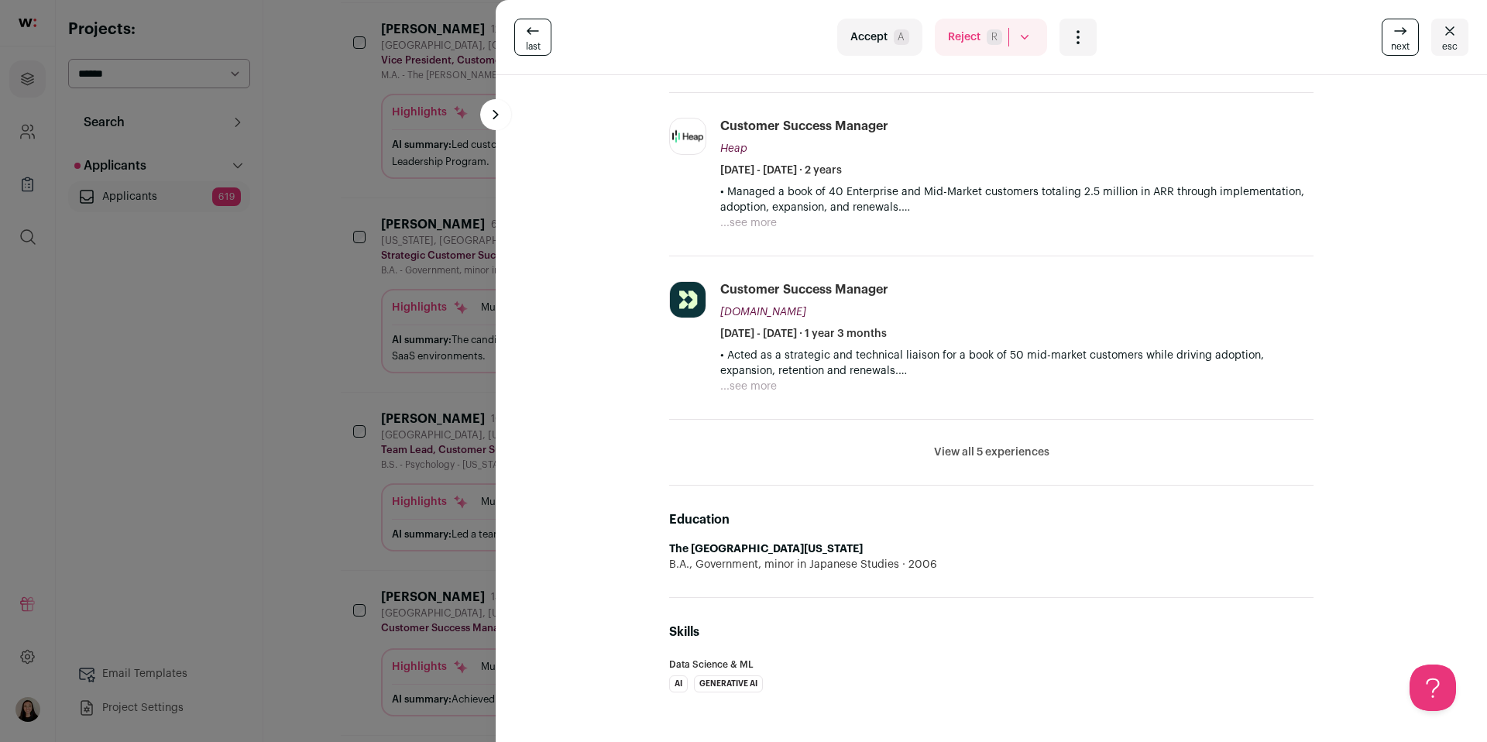
click at [345, 403] on div "last Accept A Reject R Rejected by candidate Not Interested after Outreach 0 Ac…" at bounding box center [743, 371] width 1487 height 742
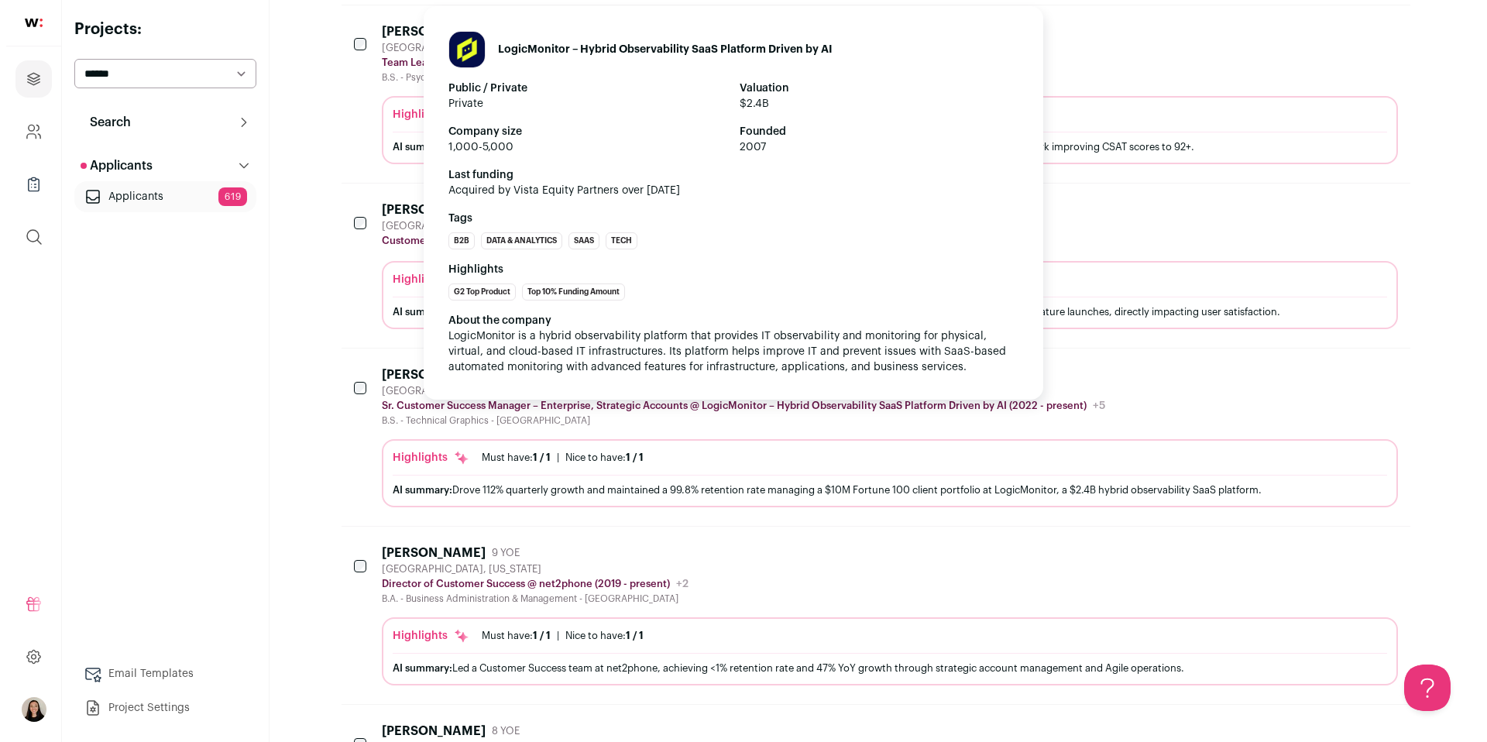
scroll to position [1059, 0]
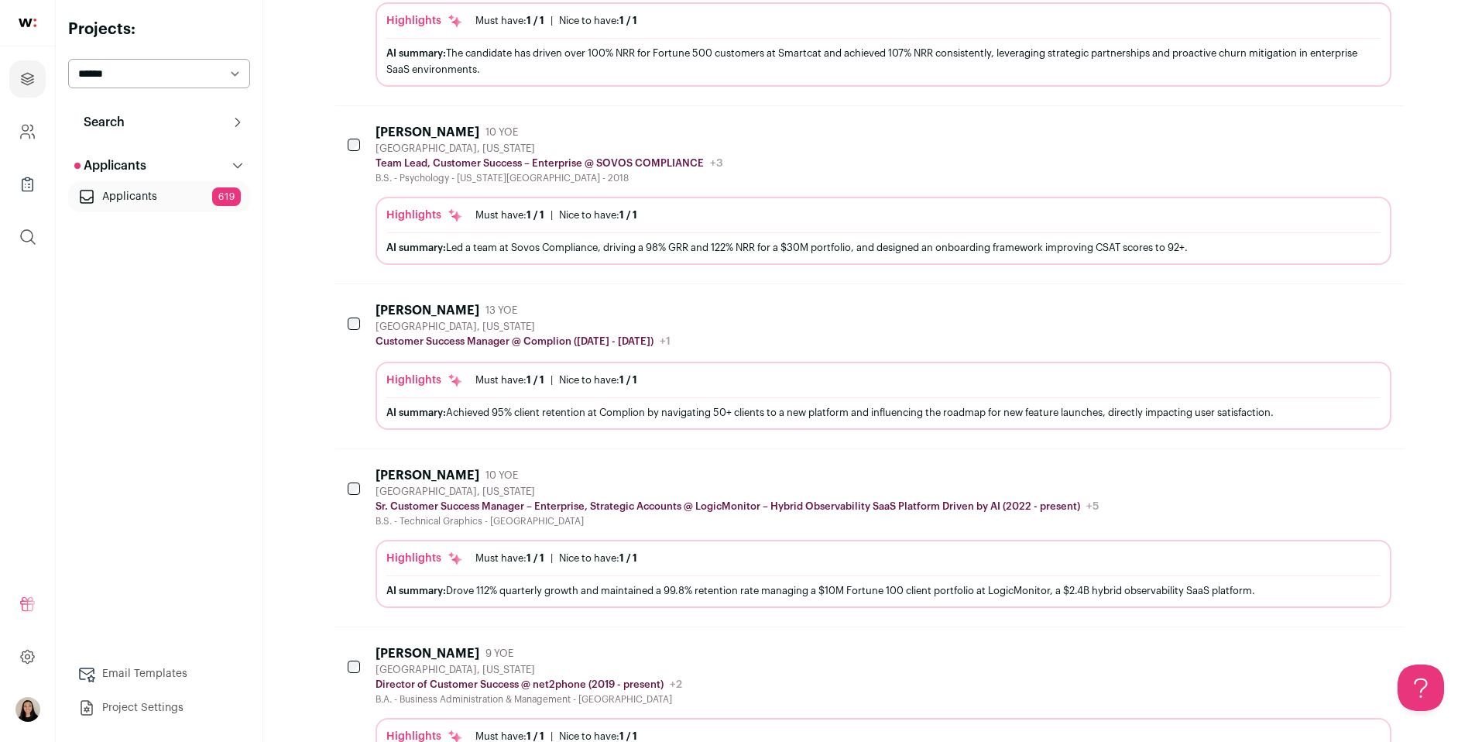
click at [713, 242] on div "AI summary: Led a team at Sovos Compliance, driving a 98% GRR and 122% NRR for …" at bounding box center [883, 247] width 994 height 16
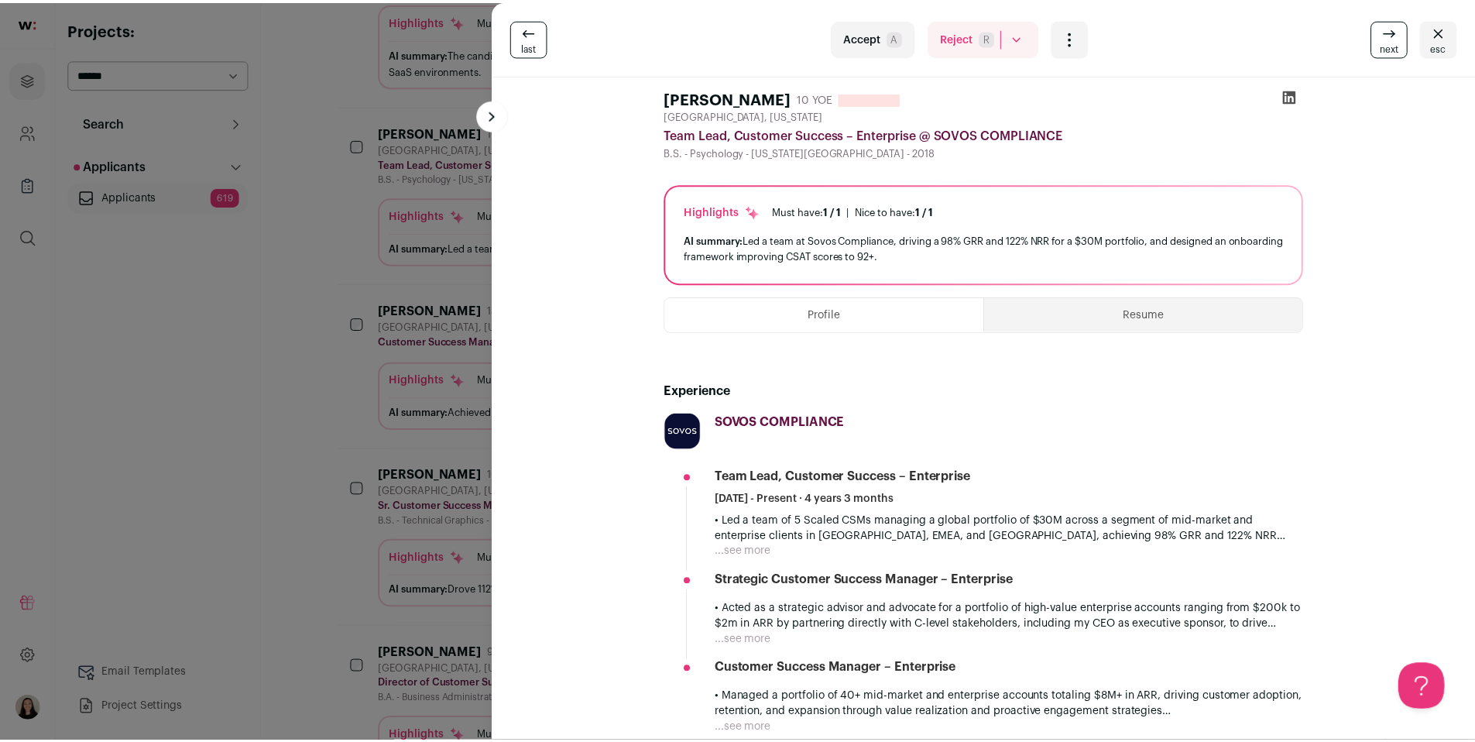
scroll to position [0, 0]
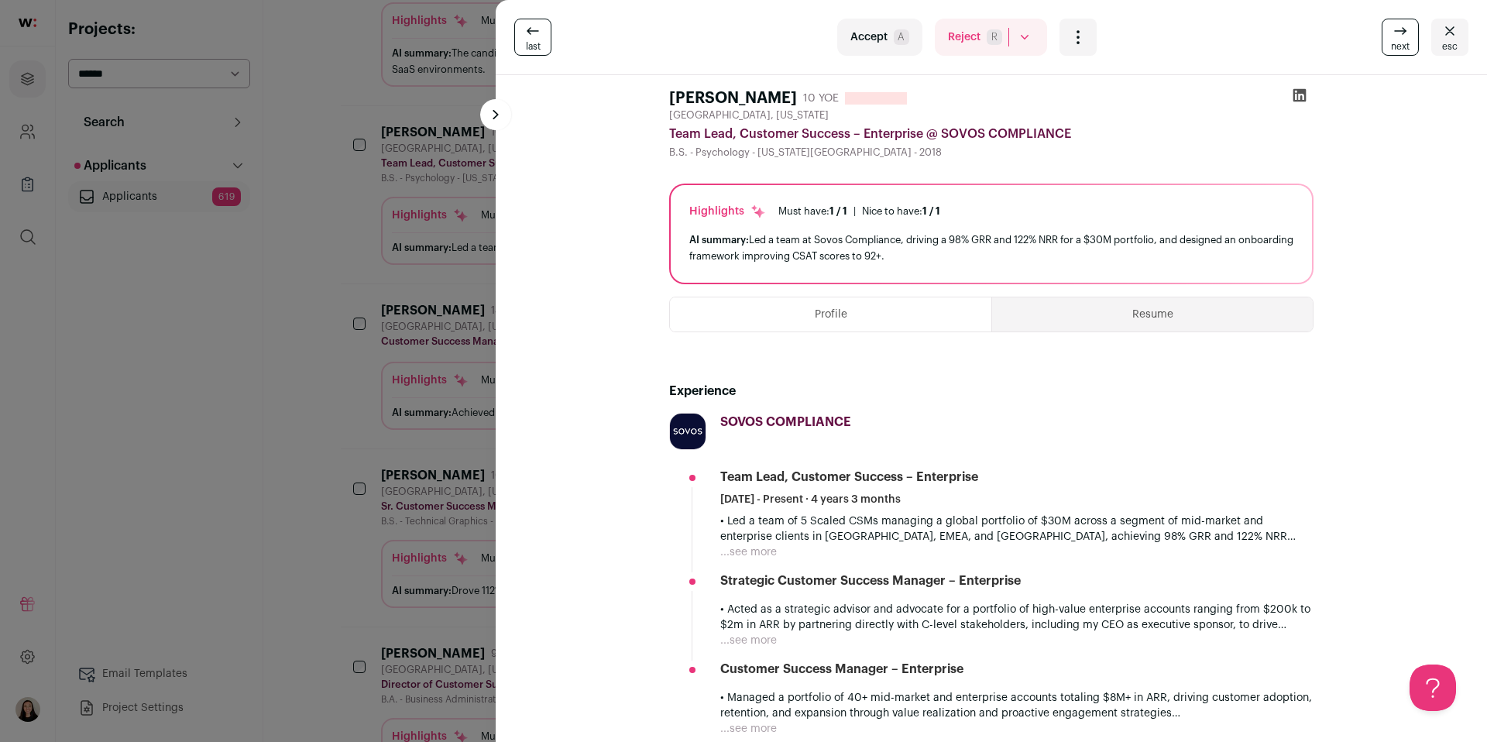
click at [385, 136] on div "last Accept A Reject R Rejected by candidate Not Interested after Outreach 0 Ac…" at bounding box center [743, 371] width 1487 height 742
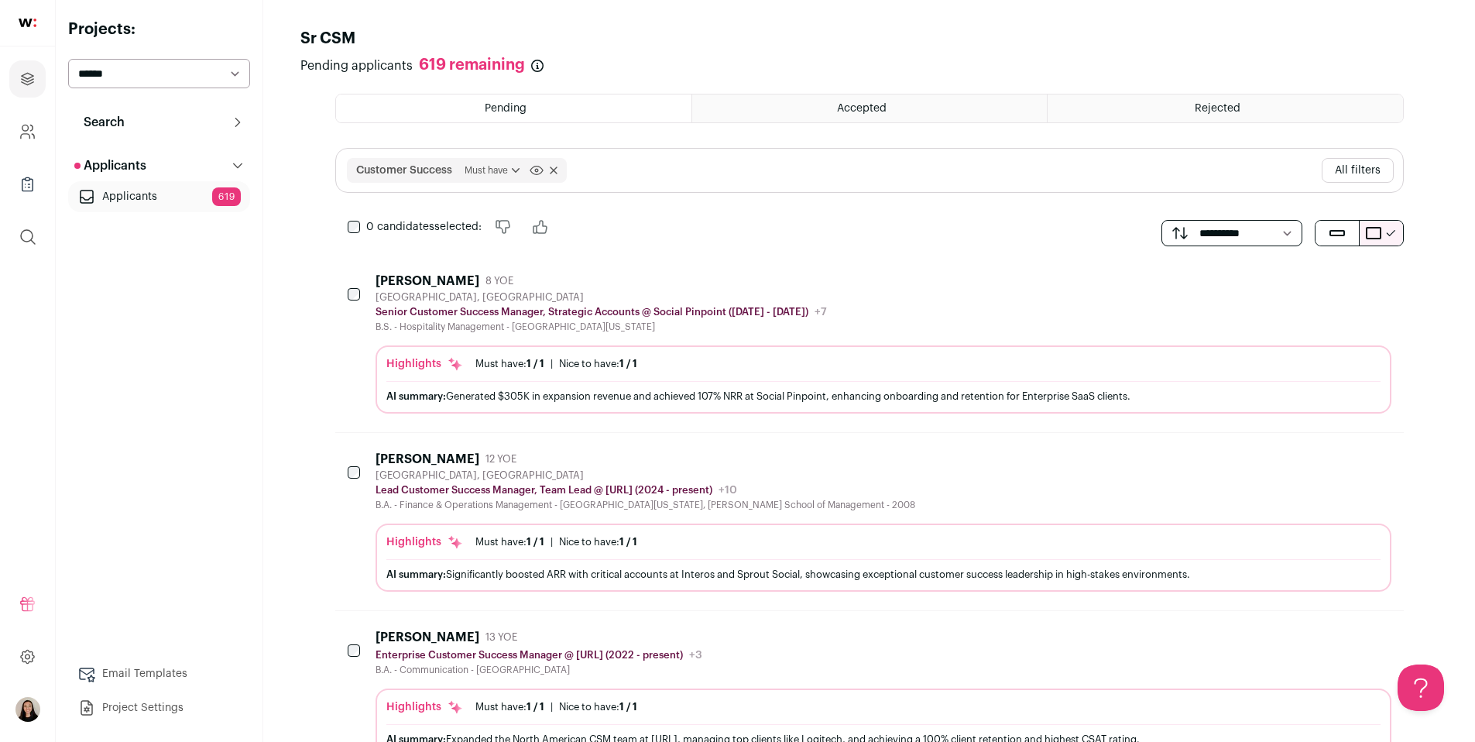
click at [1355, 168] on button "All filters" at bounding box center [1358, 170] width 72 height 25
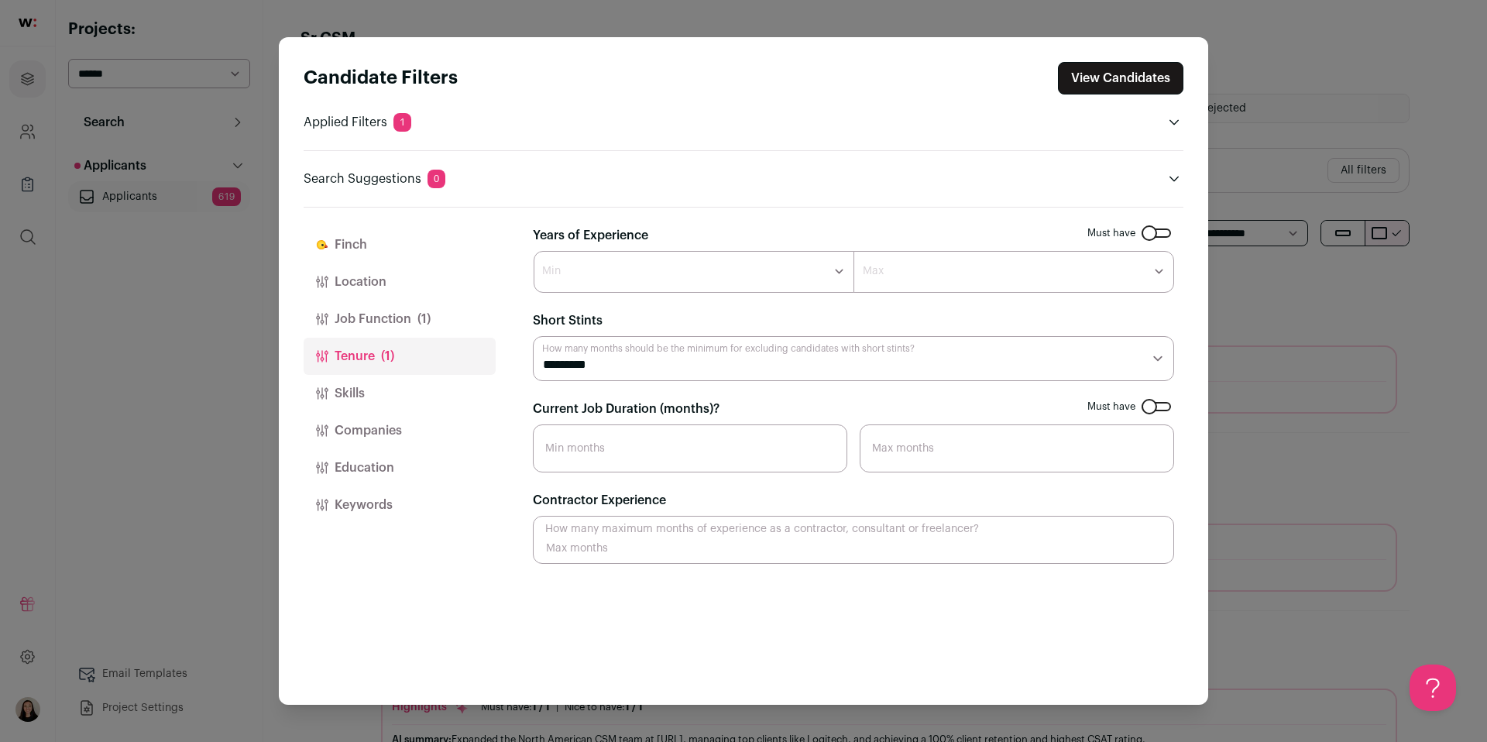
click at [599, 441] on input "Current Job Duration (months)?" at bounding box center [690, 448] width 314 height 48
type input "12"
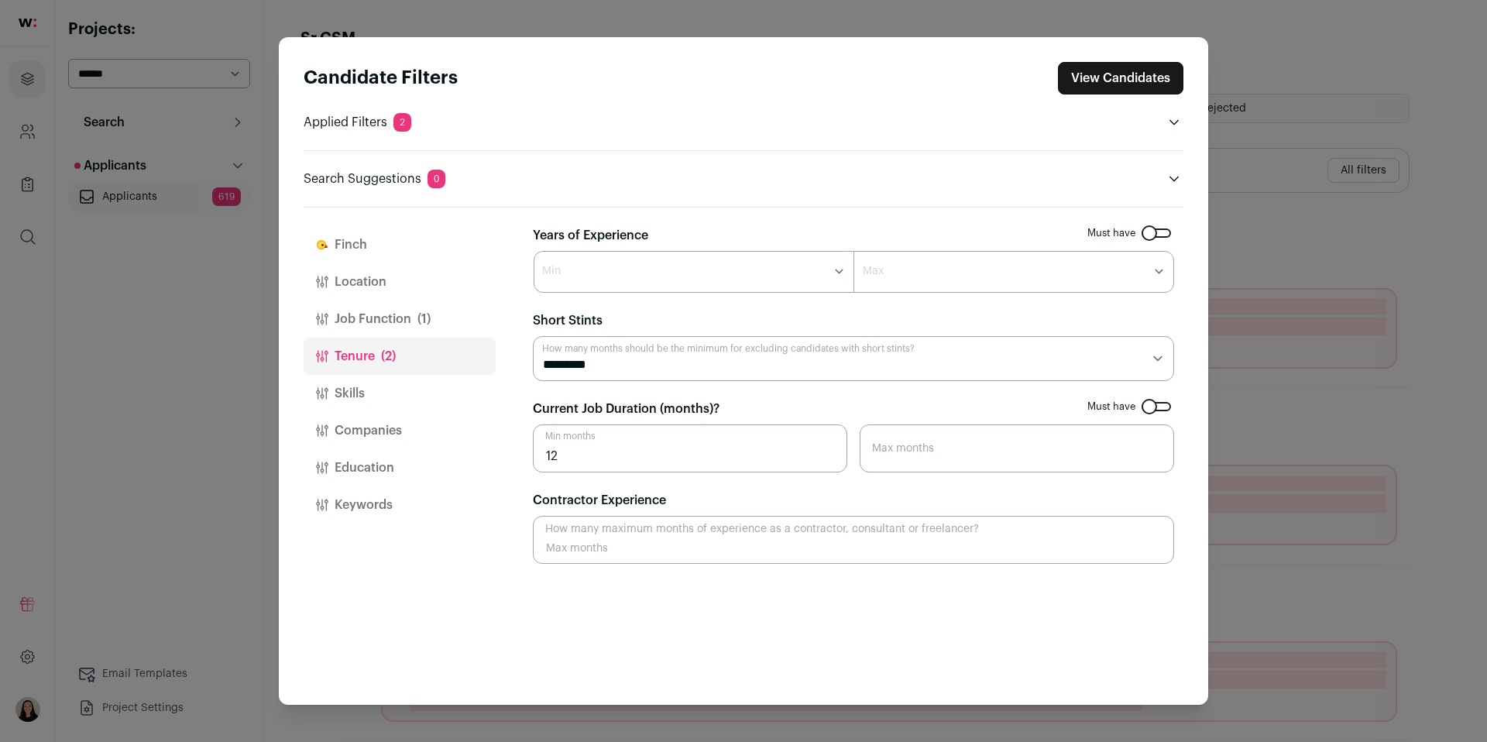
click at [648, 268] on select "******* ****** ******* ******* ******* ******* ******* ******* ******* ******* …" at bounding box center [694, 272] width 321 height 42
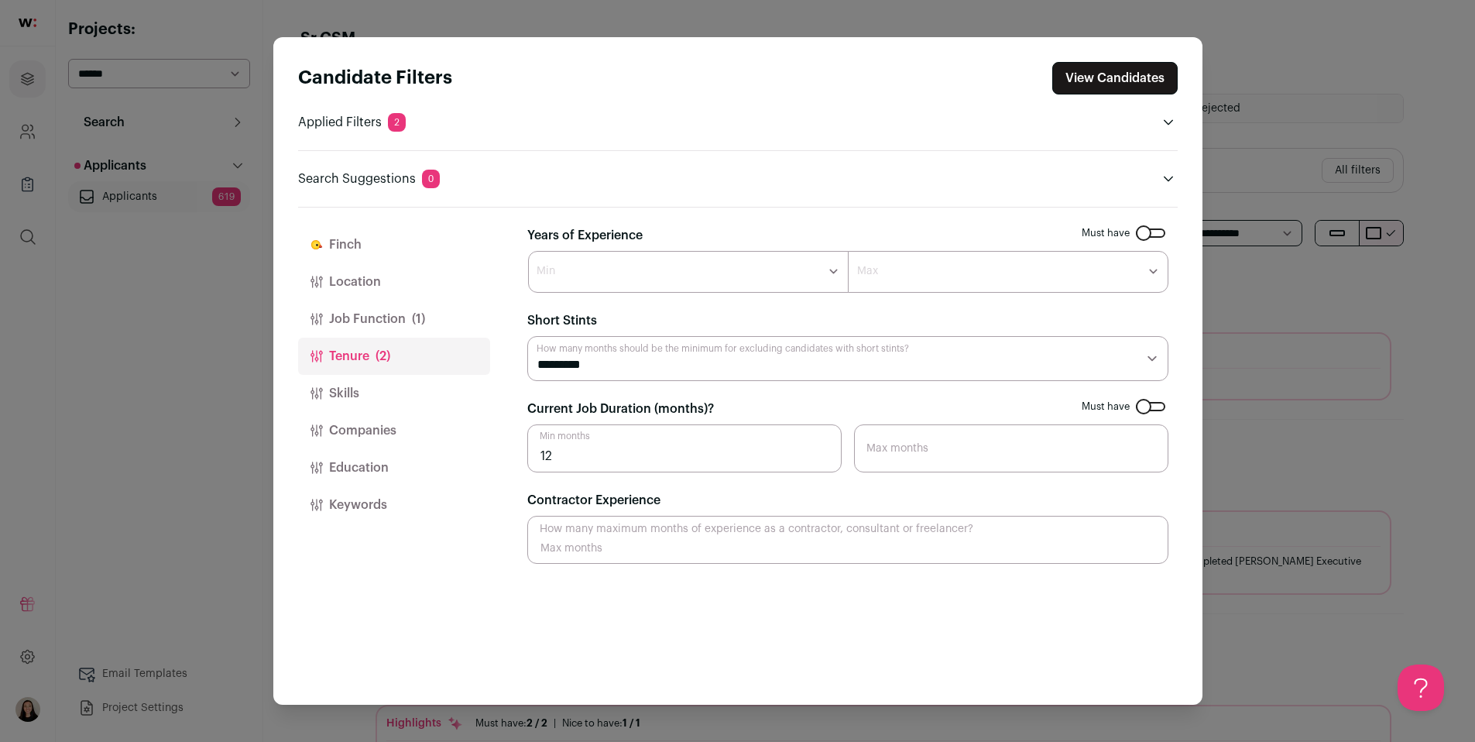
select select "*"
click at [528, 251] on select "******* ****** ******* ******* ******* ******* ******* ******* ******* ******* …" at bounding box center [688, 272] width 321 height 42
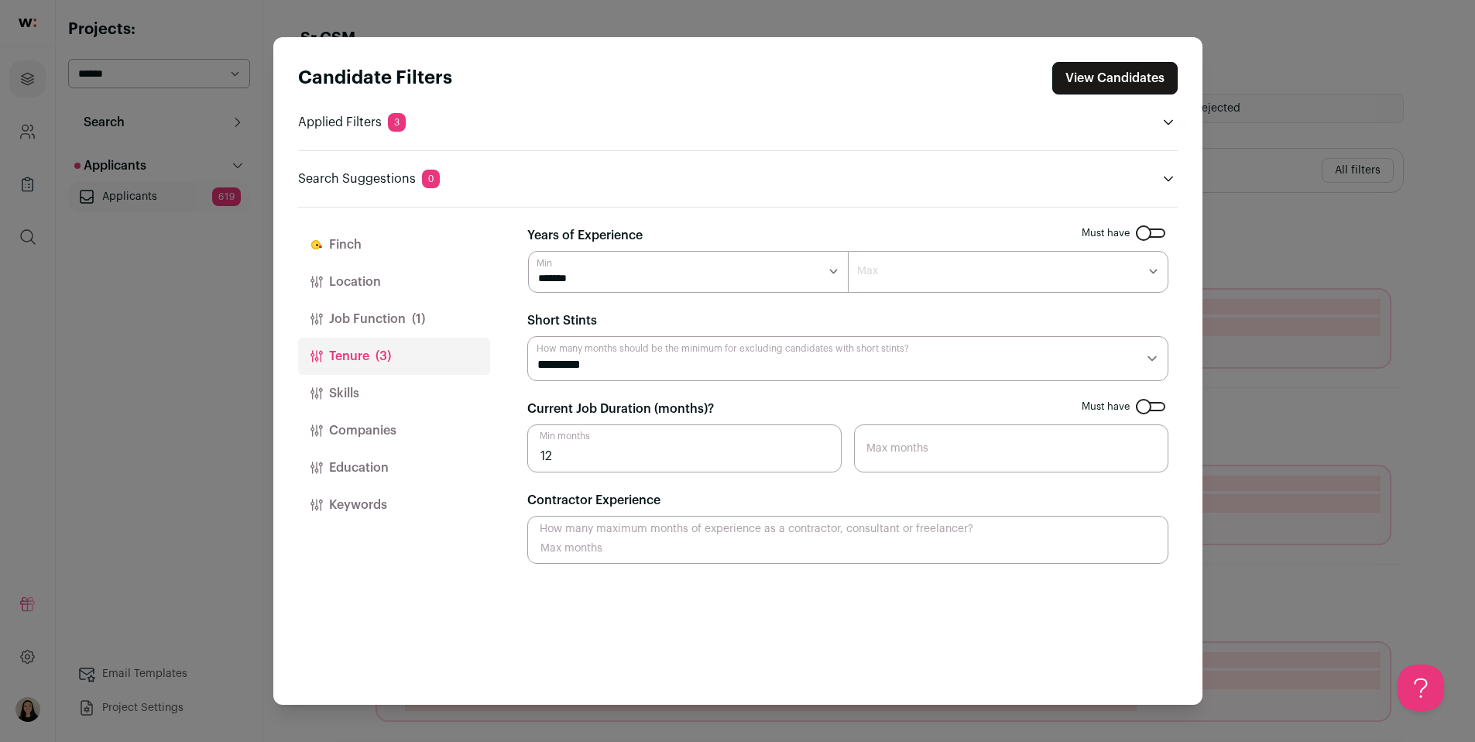
click at [1119, 76] on button "View Candidates" at bounding box center [1114, 78] width 125 height 33
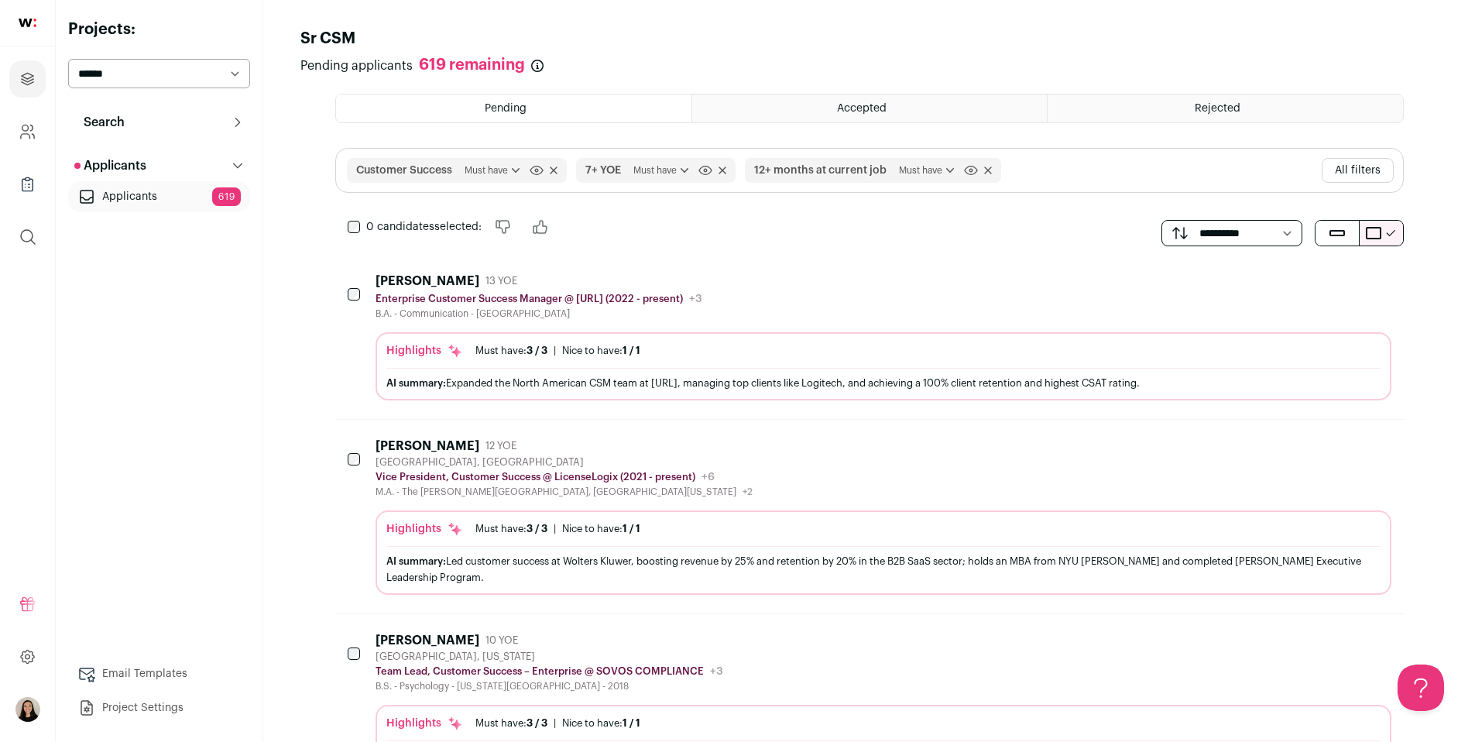
click at [827, 382] on div "AI summary: Expanded the North American CSM team at Yellow.ai, managing top cli…" at bounding box center [883, 383] width 994 height 16
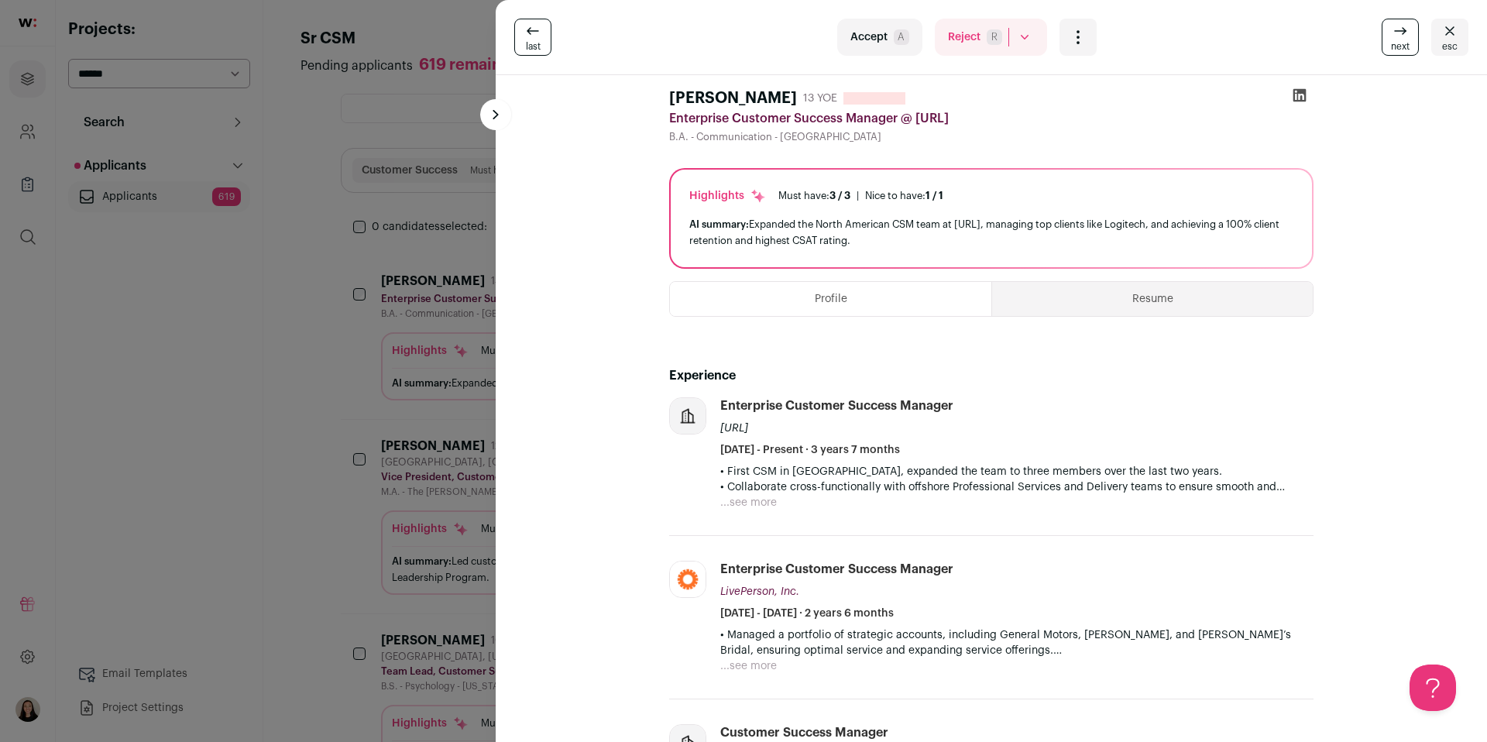
click at [1083, 297] on button "Resume" at bounding box center [1152, 299] width 321 height 34
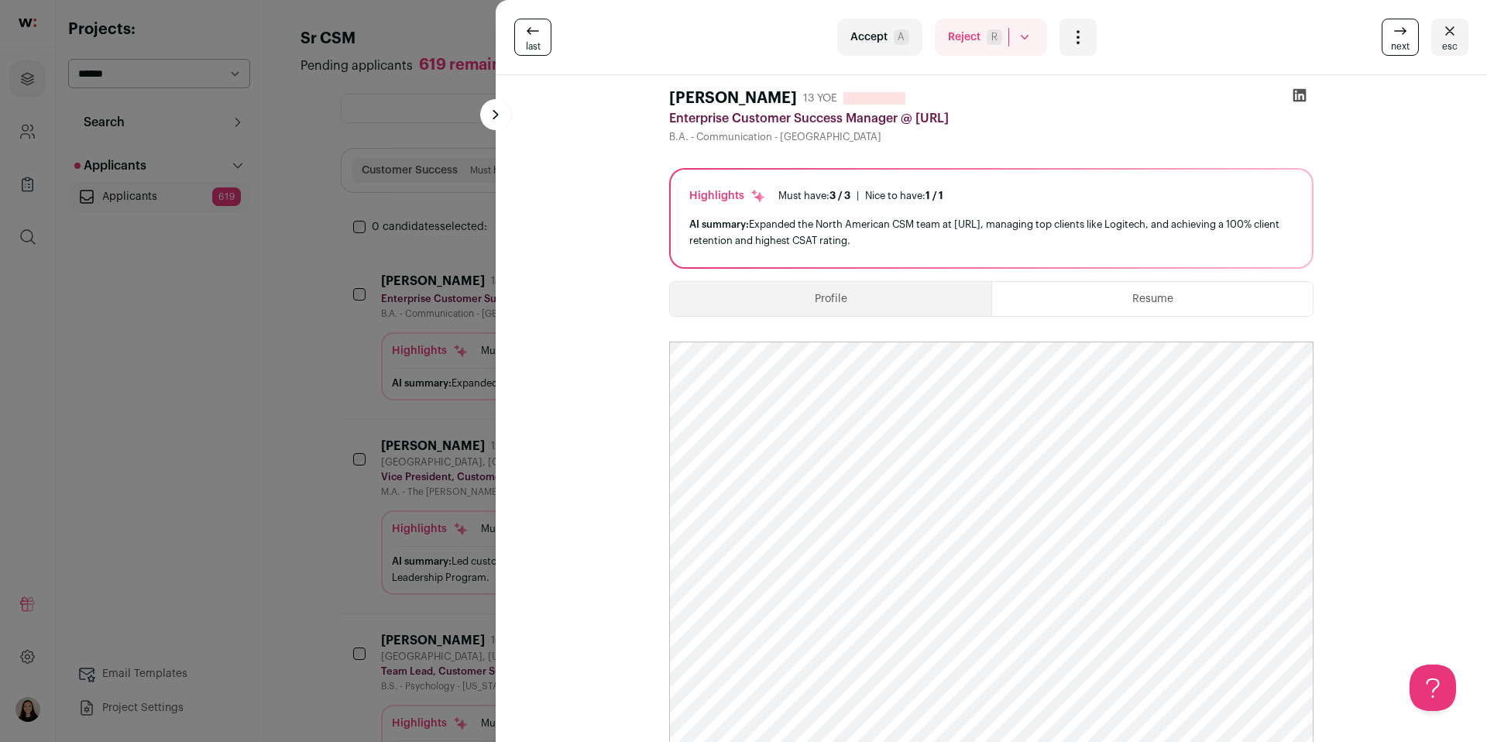
click at [1306, 95] on div at bounding box center [1300, 99] width 28 height 22
click at [1295, 99] on icon at bounding box center [1299, 95] width 13 height 13
click at [750, 296] on button "Profile" at bounding box center [830, 299] width 321 height 34
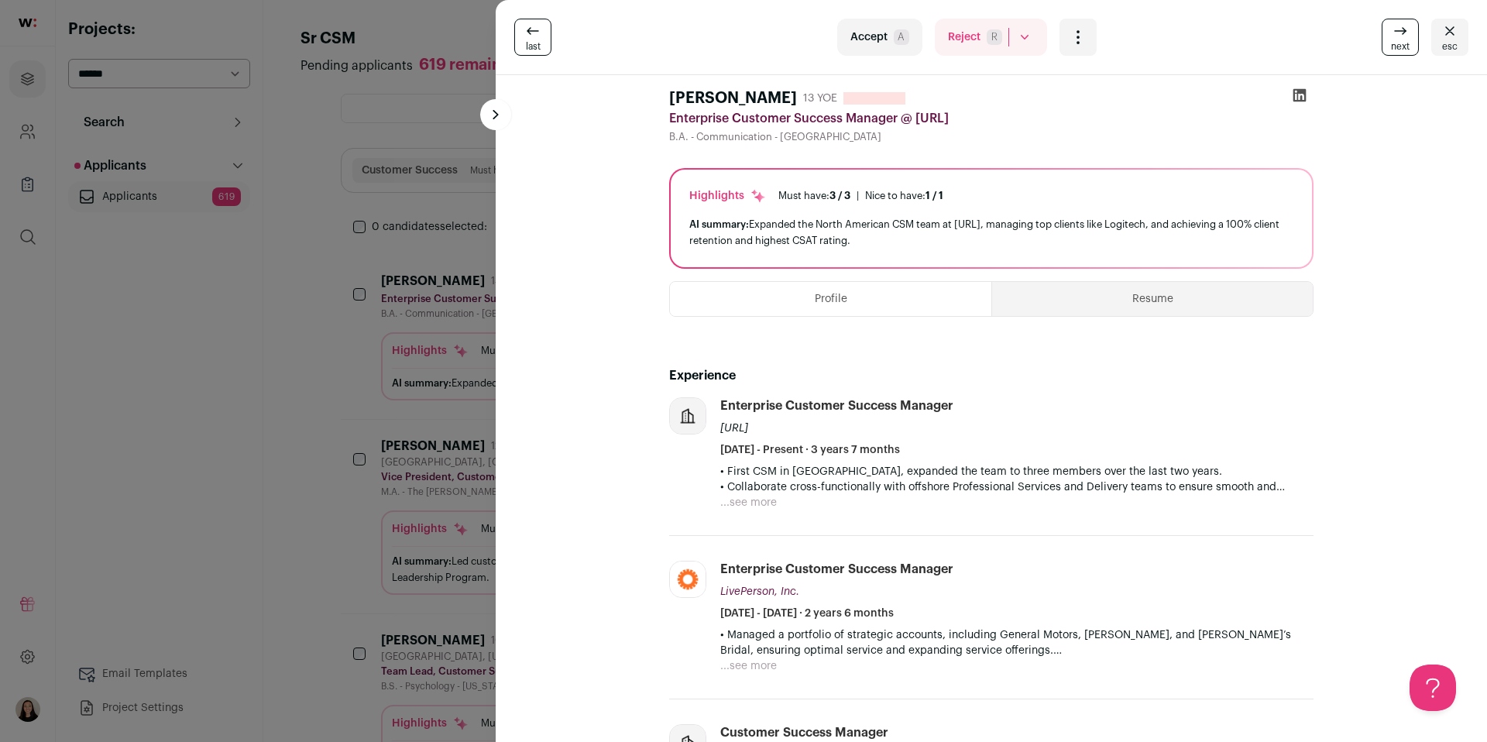
click at [687, 421] on img at bounding box center [688, 416] width 36 height 36
click at [767, 511] on li "Enterprise Customer Success Manager Yellow.ai March 2022 - Present · 3 years 7 …" at bounding box center [991, 466] width 644 height 139
click at [756, 507] on button "...see more" at bounding box center [748, 502] width 57 height 15
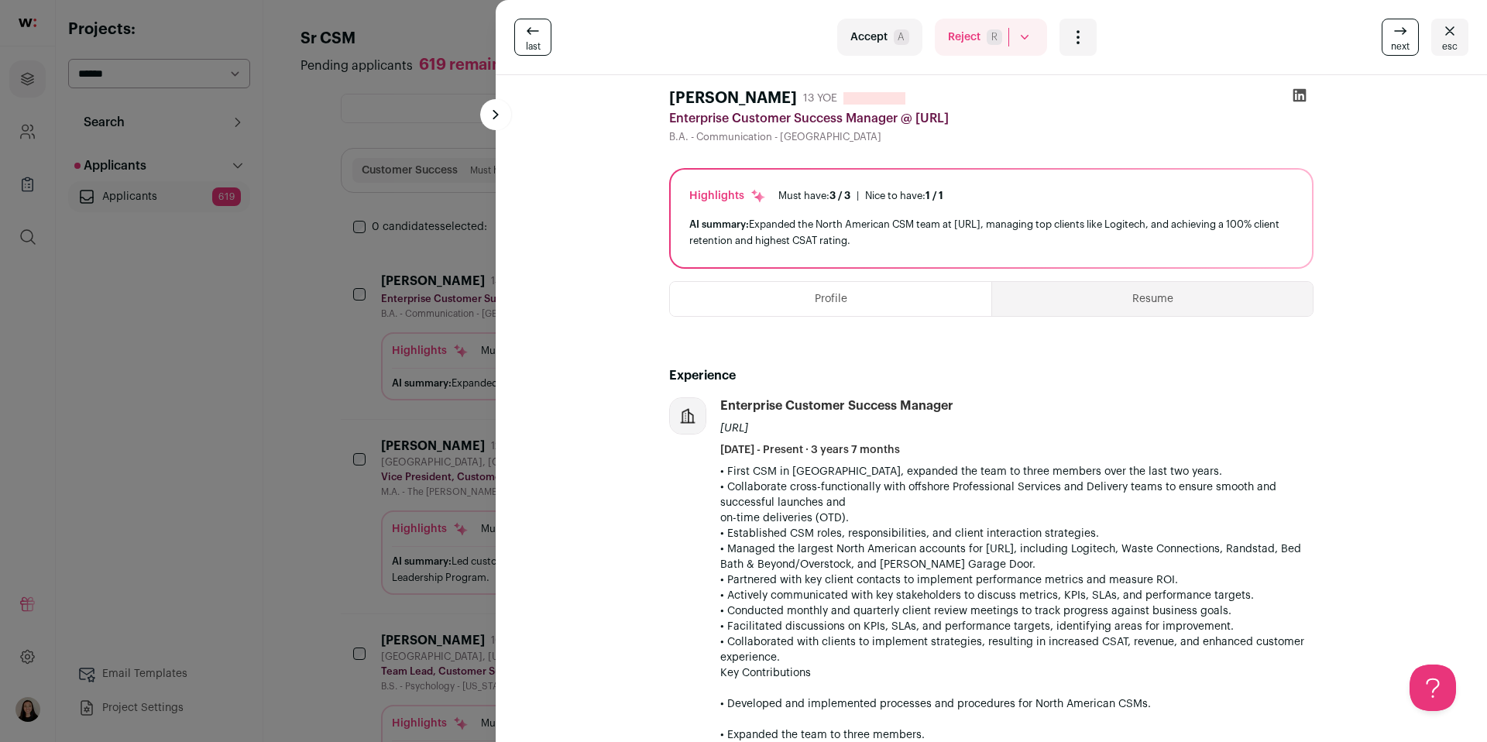
click at [329, 276] on div "last Accept A Reject R Rejected by candidate Not Interested after Outreach 0 Ac…" at bounding box center [743, 371] width 1487 height 742
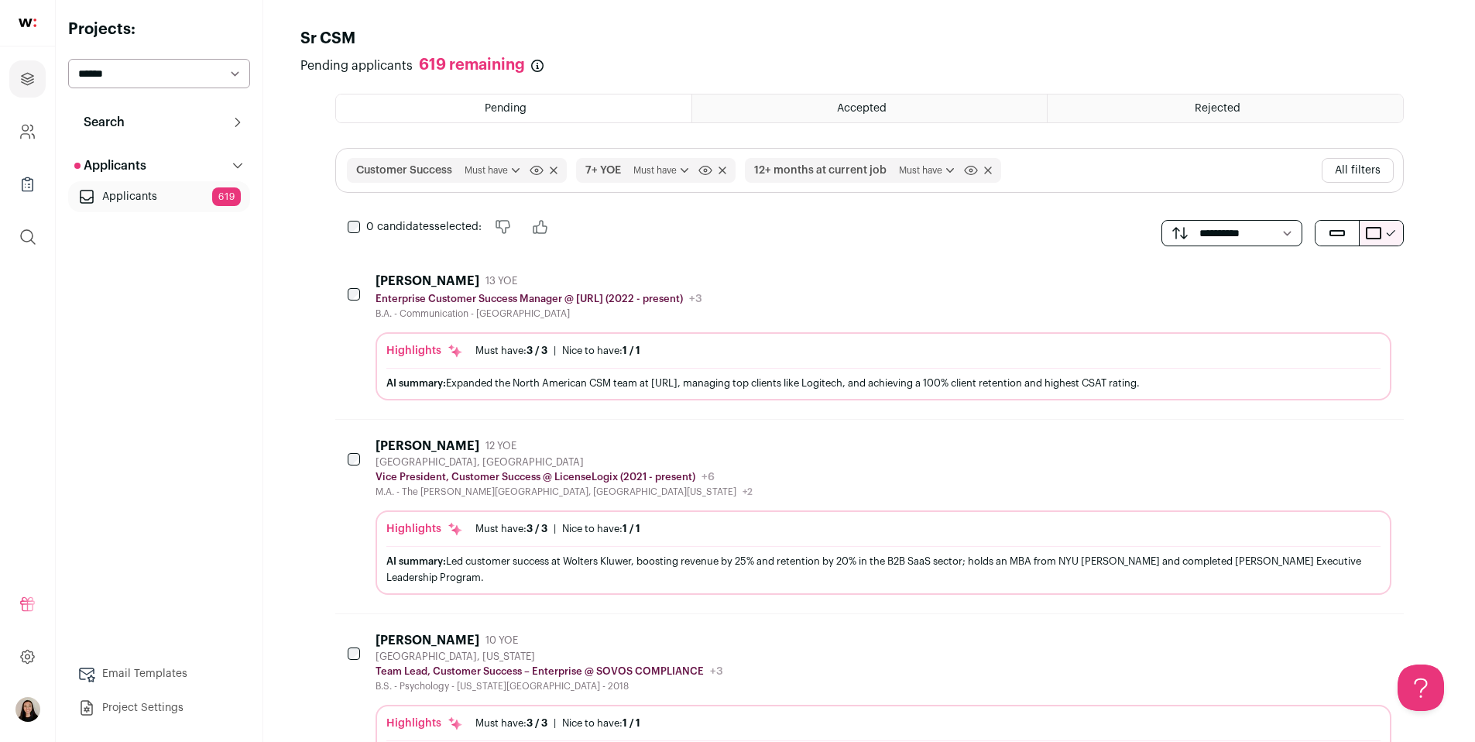
click at [819, 536] on div "Highlights Must have: 3 / 3 How many must haves have been fulfilled? | Nice to …" at bounding box center [883, 528] width 994 height 15
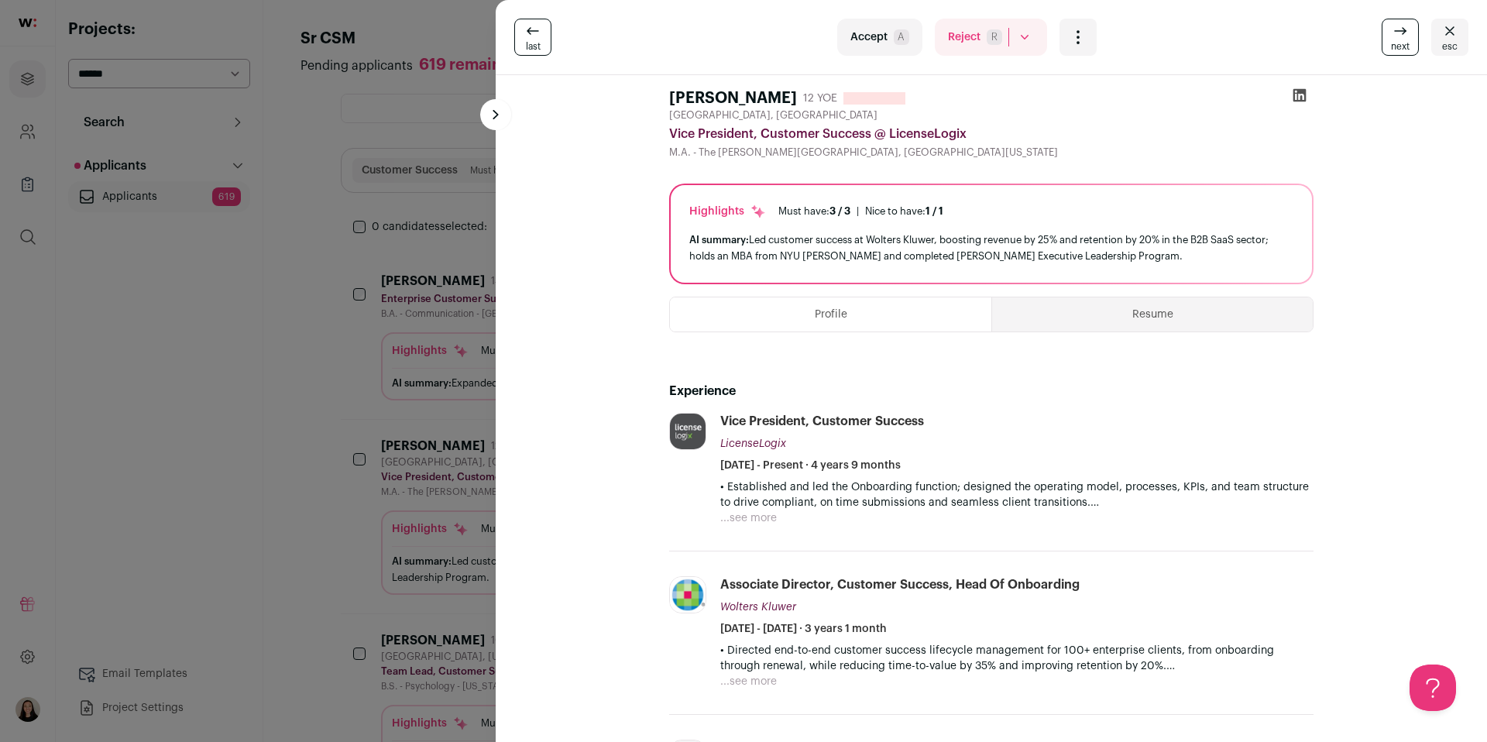
click at [352, 417] on div "last Accept A Reject R Rejected by candidate Not Interested after Outreach 0 Ac…" at bounding box center [743, 371] width 1487 height 742
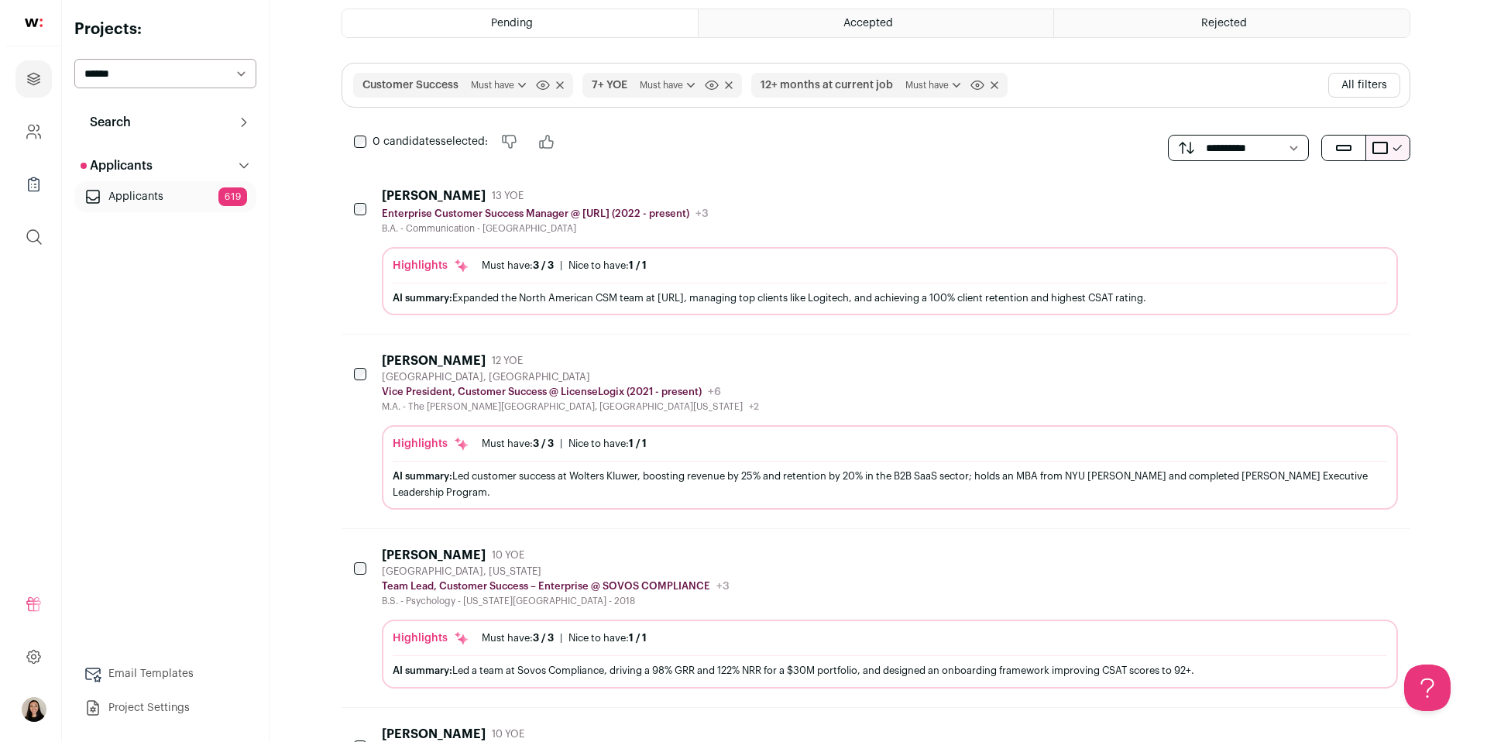
scroll to position [160, 0]
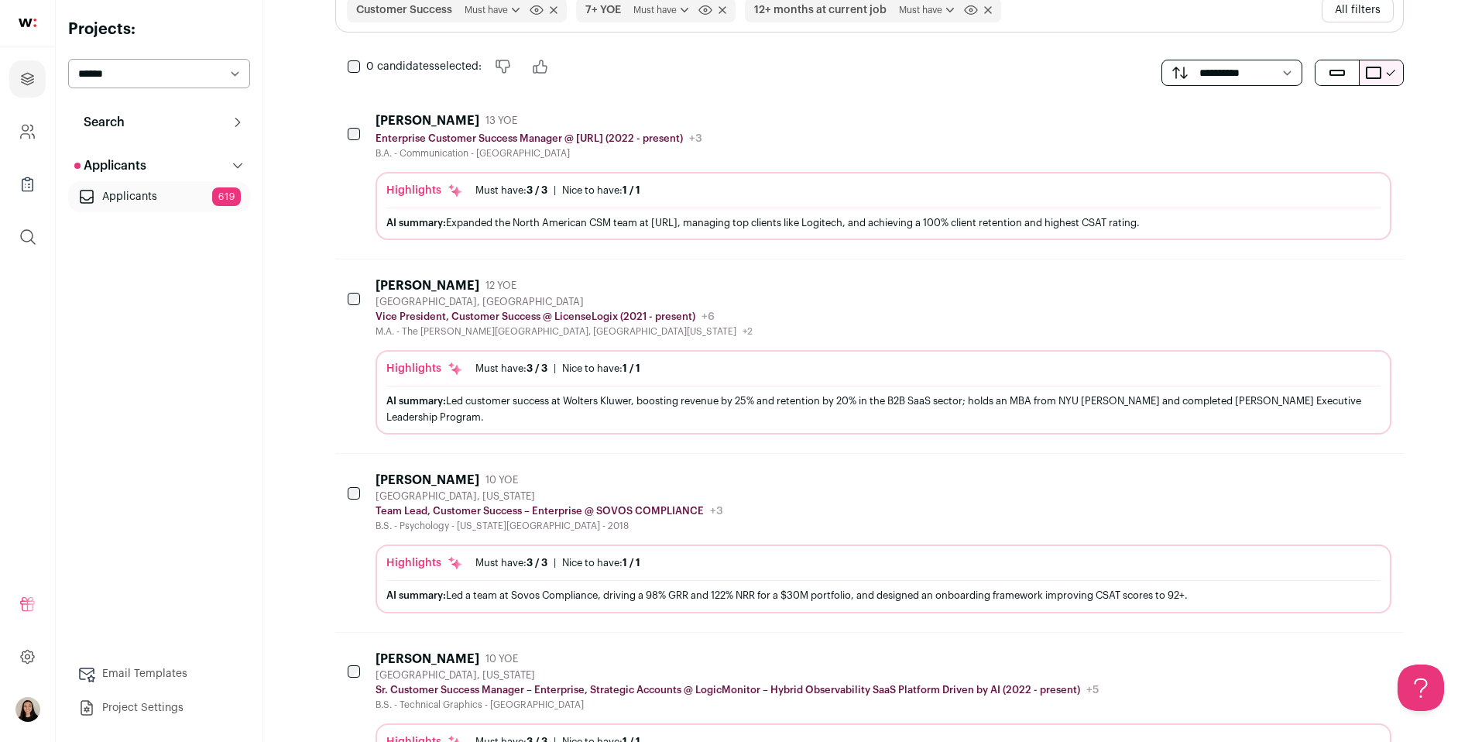
click at [710, 582] on div "AI summary: Led a team at Sovos Compliance, driving a 98% GRR and 122% NRR for …" at bounding box center [883, 594] width 994 height 29
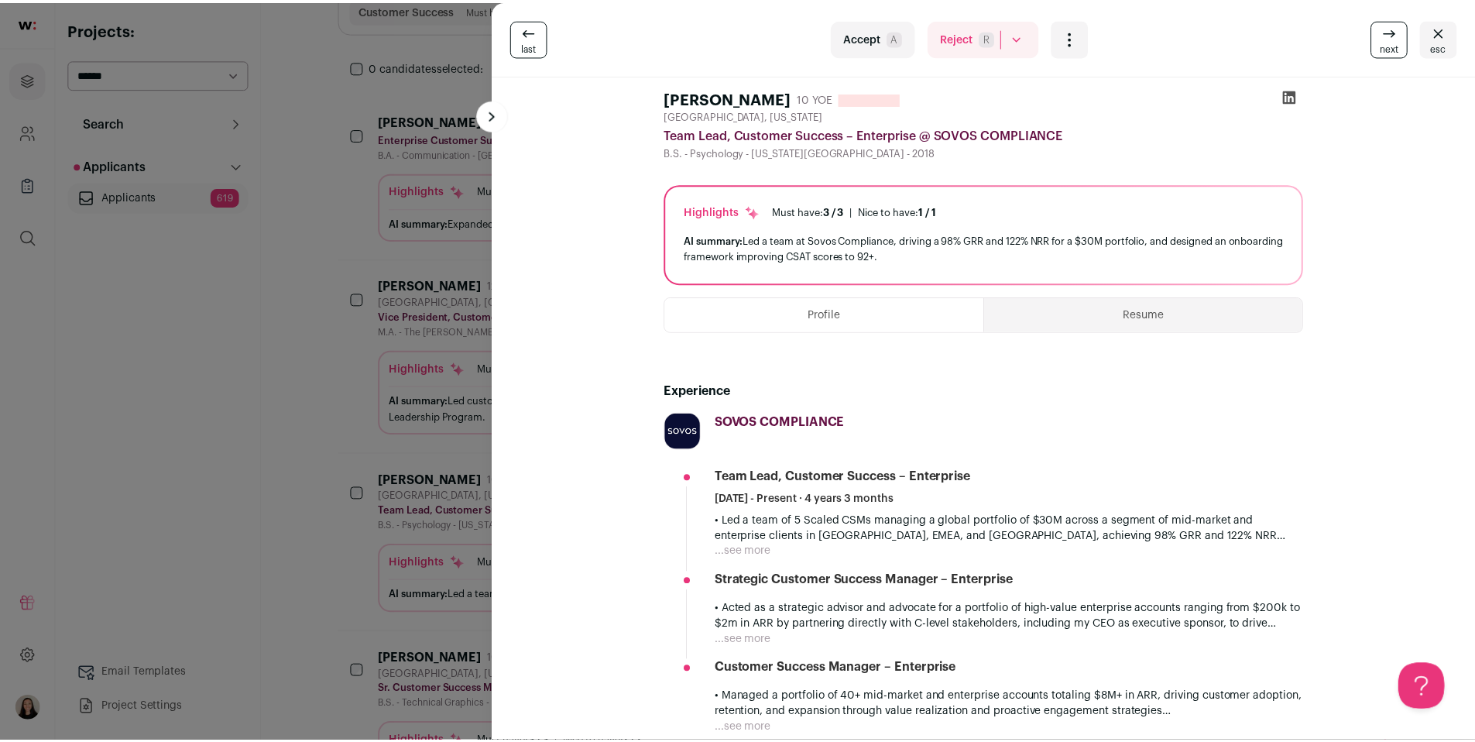
scroll to position [0, 0]
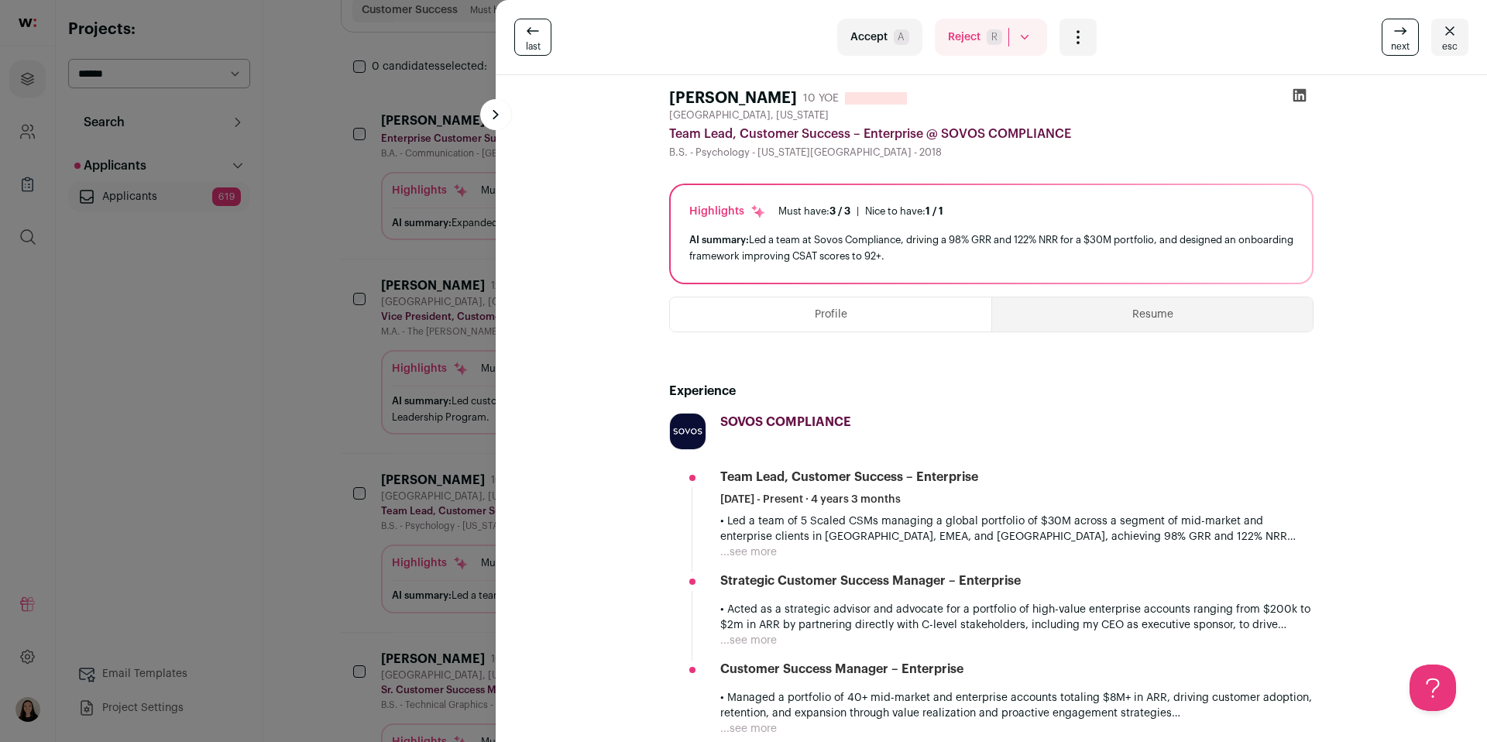
click at [341, 297] on div "last Accept A Reject R Rejected by candidate Not Interested after Outreach 0 Ac…" at bounding box center [743, 371] width 1487 height 742
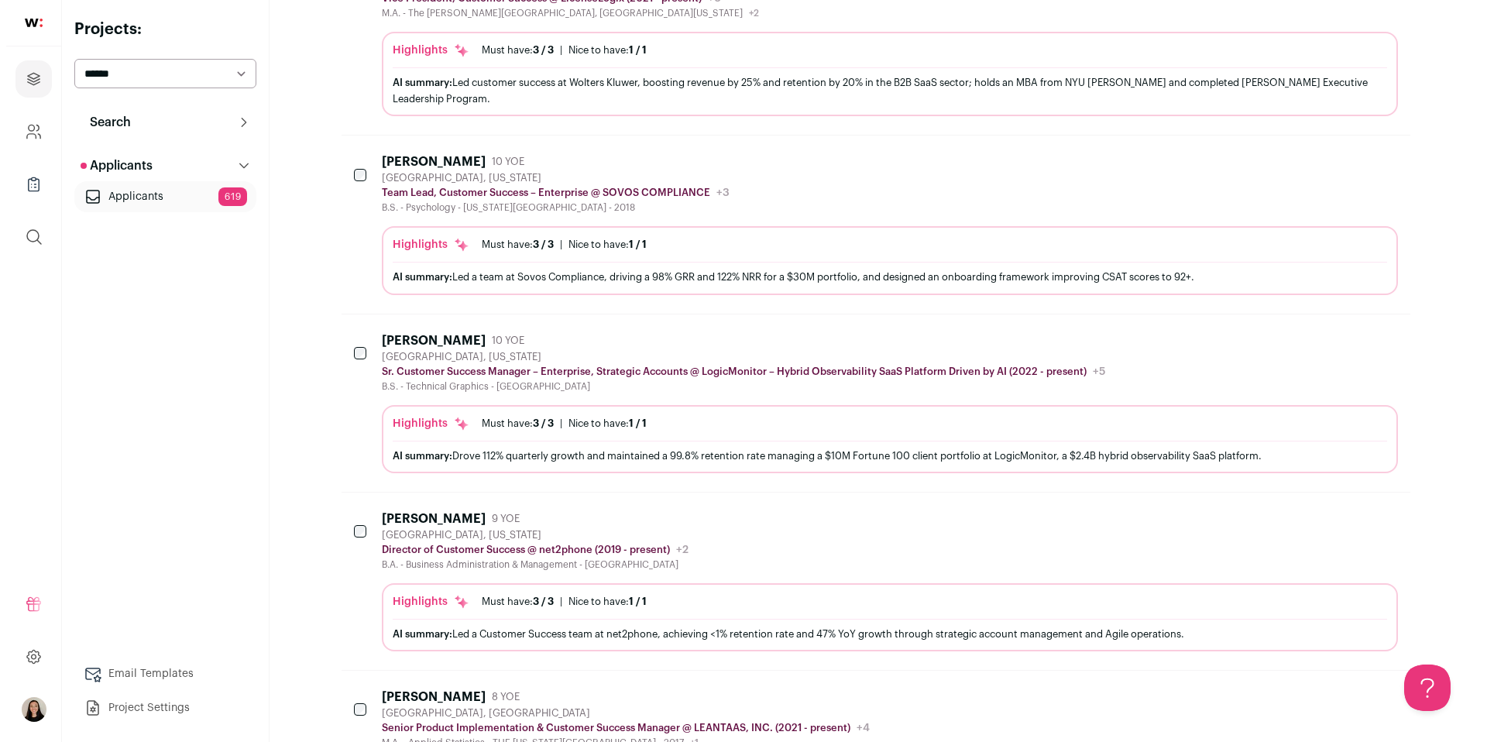
scroll to position [506, 0]
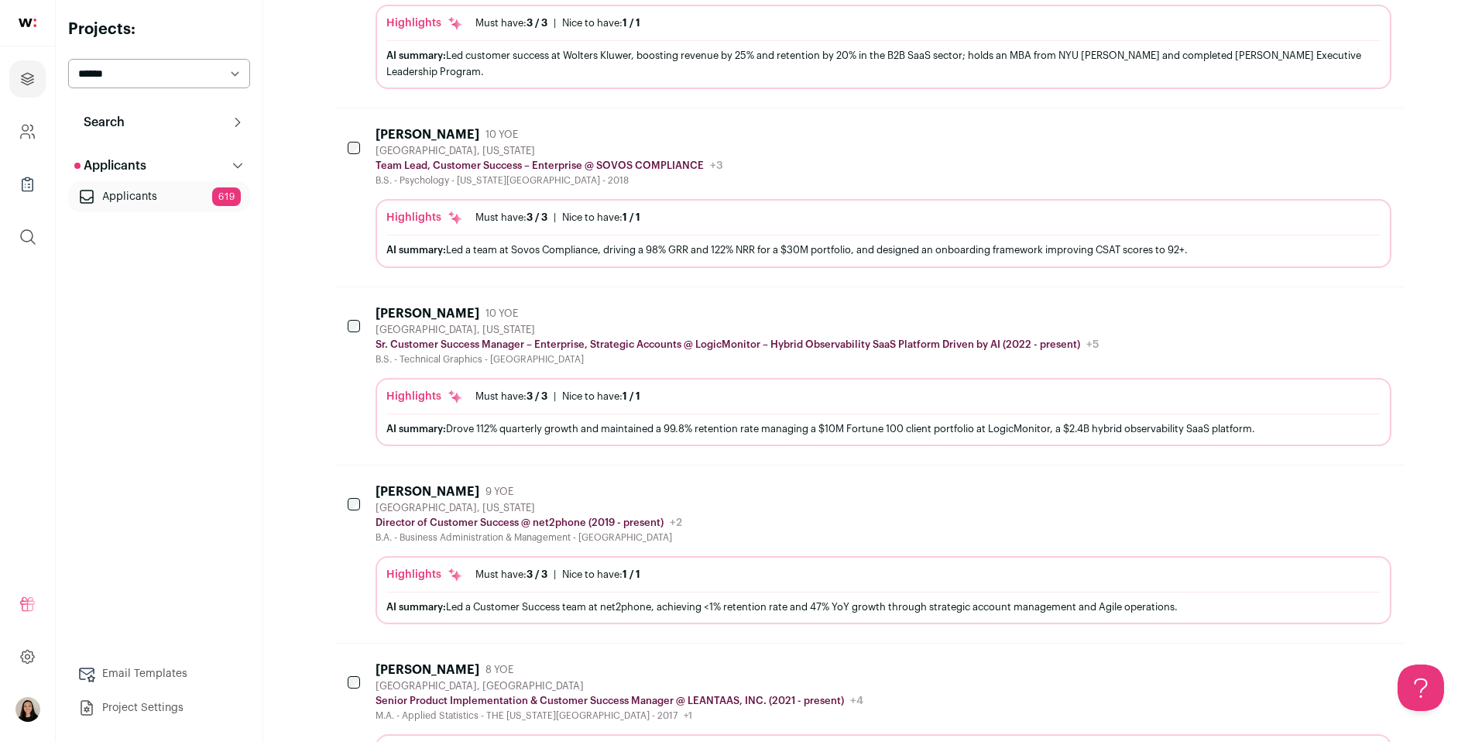
click at [1128, 417] on div "AI summary: Drove 112% quarterly growth and maintained a 99.8% retention rate m…" at bounding box center [883, 428] width 994 height 29
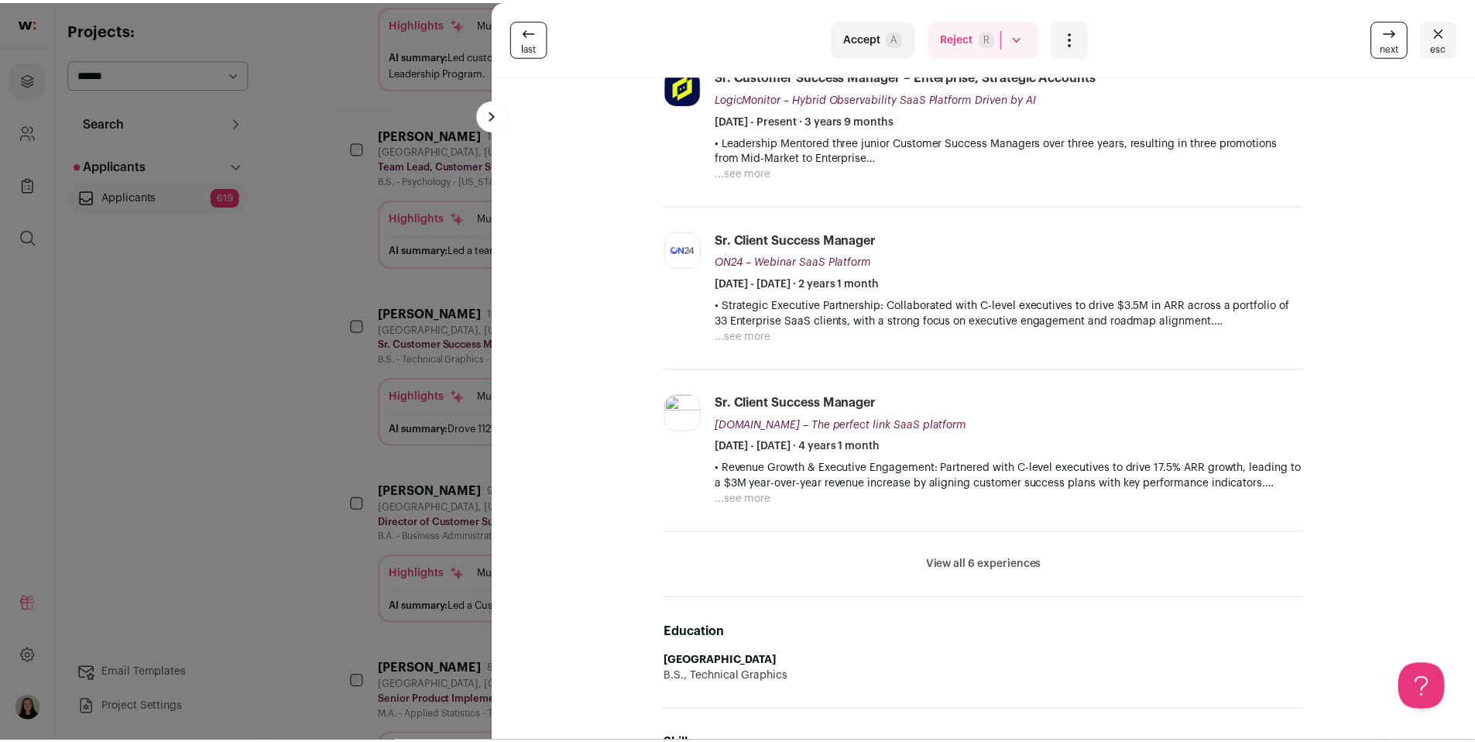
scroll to position [0, 0]
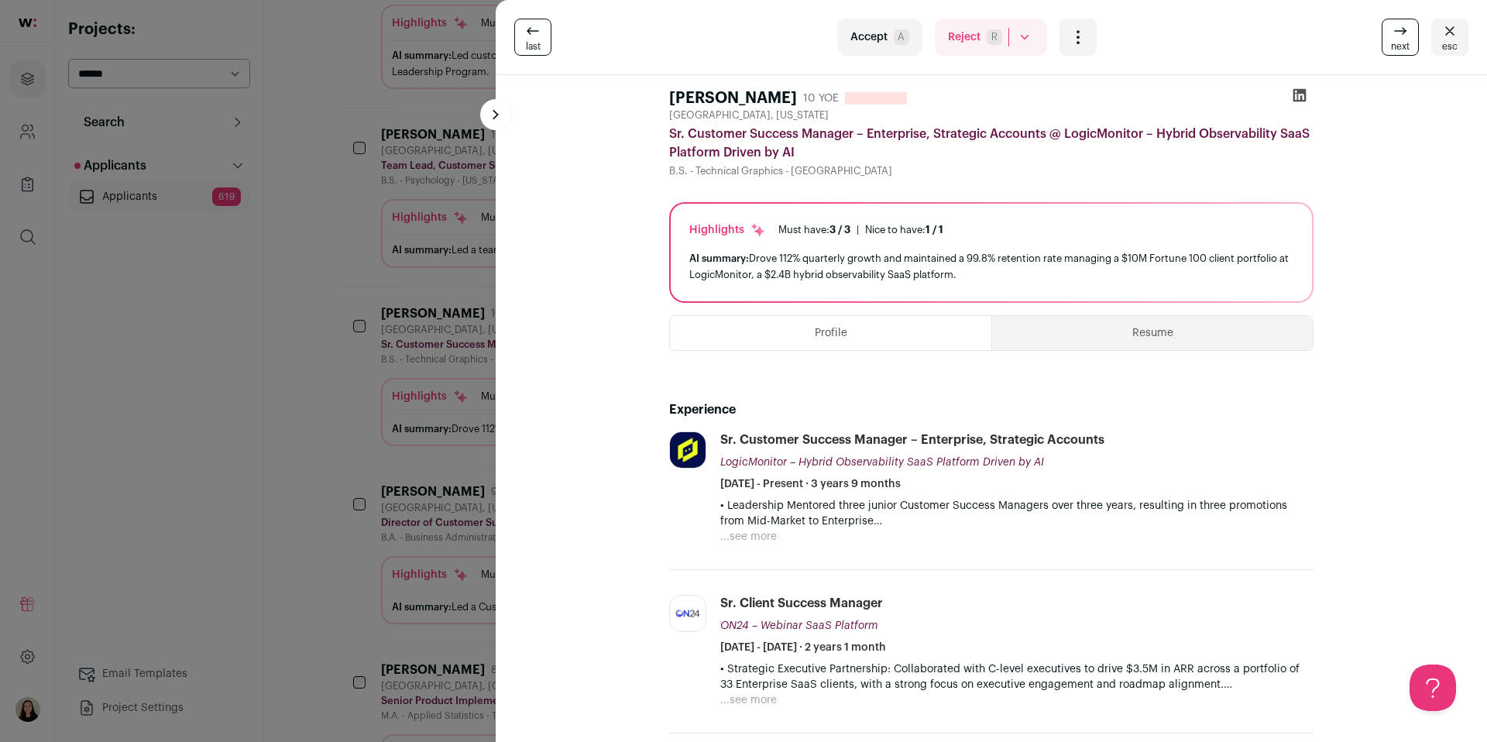
click at [1118, 334] on button "Resume" at bounding box center [1152, 333] width 321 height 34
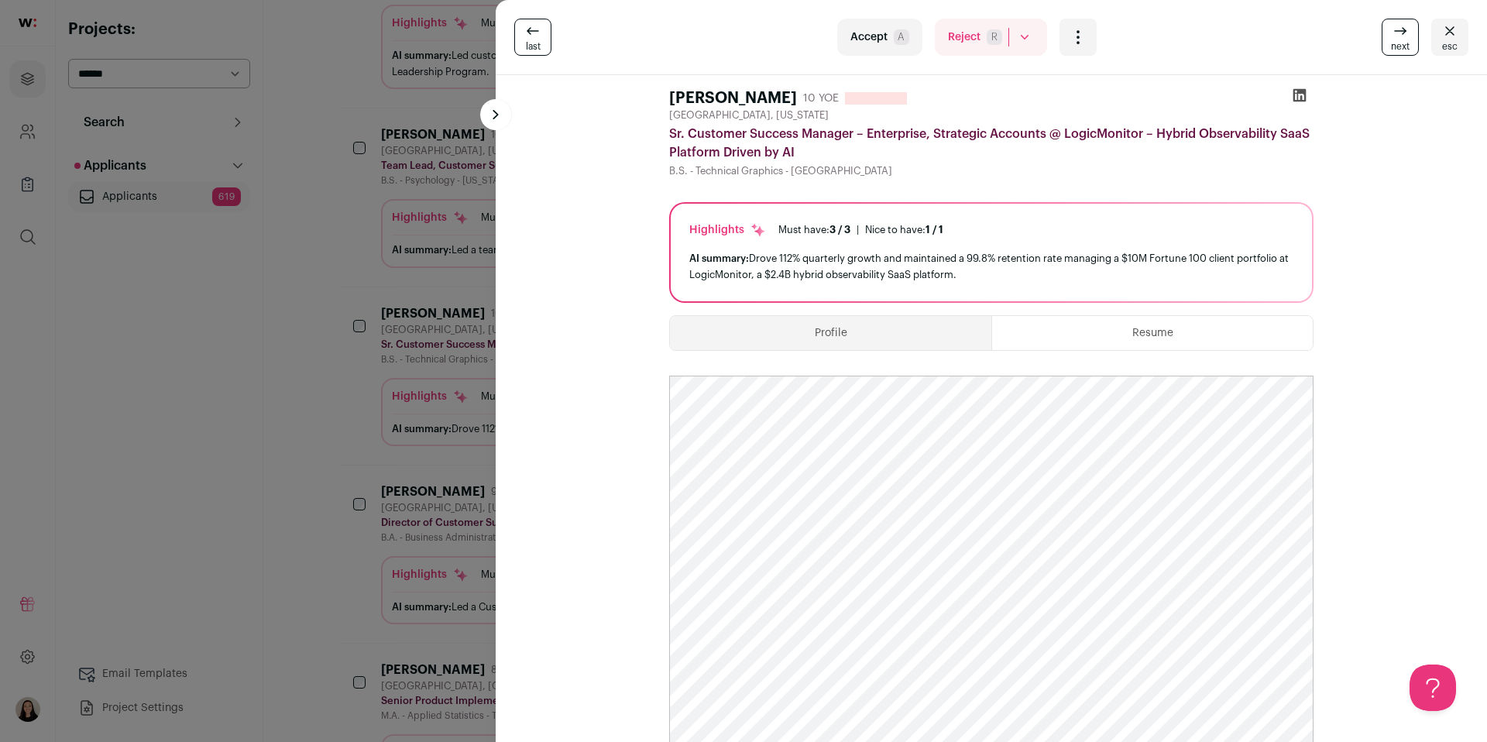
click at [305, 328] on div "last Accept A Reject R Rejected by candidate Not Interested after Outreach 0 Ac…" at bounding box center [743, 371] width 1487 height 742
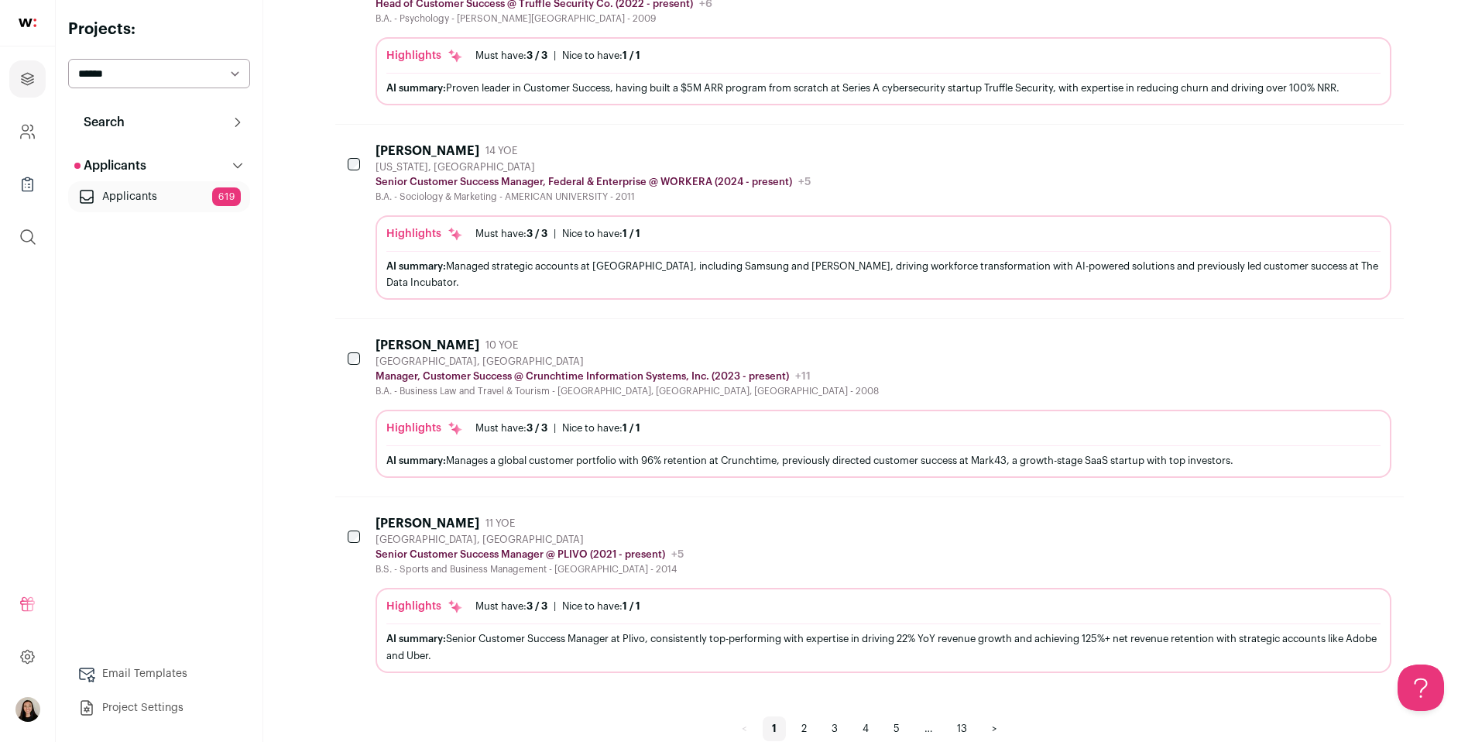
scroll to position [1408, 0]
